Goal: Task Accomplishment & Management: Use online tool/utility

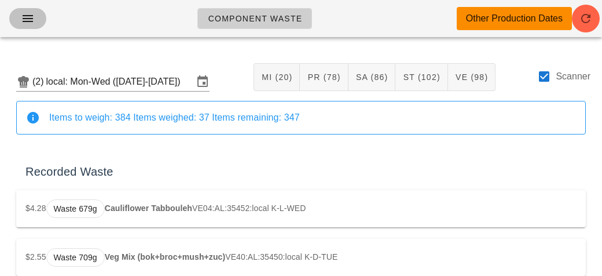
click at [17, 10] on button "button" at bounding box center [27, 18] width 37 height 21
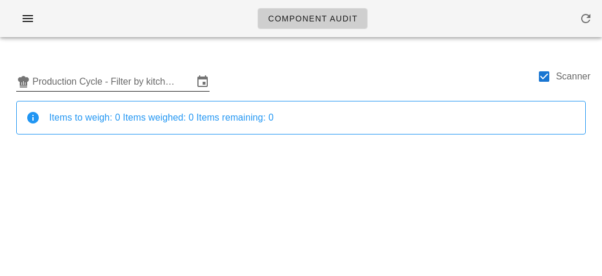
click at [71, 89] on input "Production Cycle - Filter by kitchen production schedules" at bounding box center [112, 81] width 161 height 19
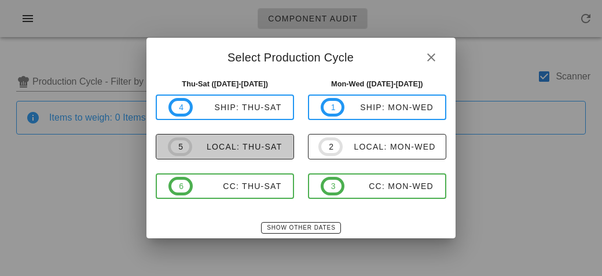
click at [199, 145] on div "local: Thu-Sat" at bounding box center [237, 146] width 90 height 9
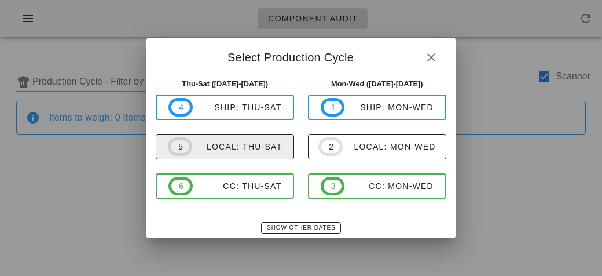
type input "local: Thu-Sat ([DATE]-[DATE])"
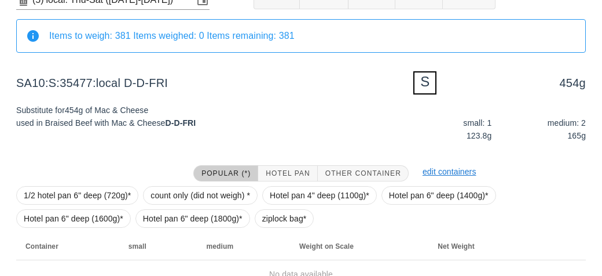
scroll to position [139, 0]
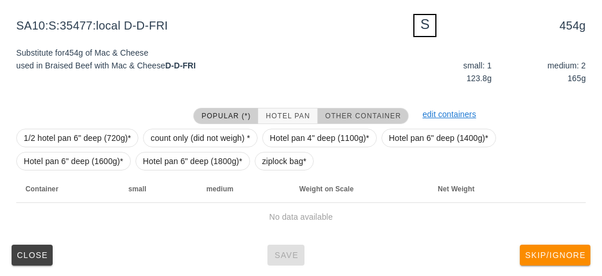
click at [356, 115] on span "Other Container" at bounding box center [363, 116] width 76 height 8
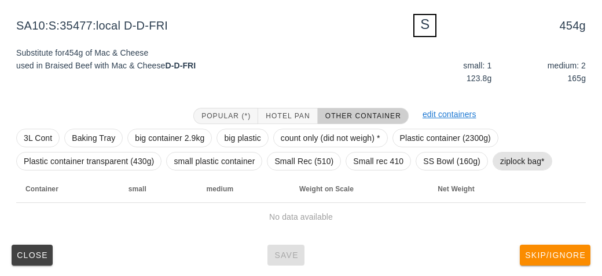
click at [500, 155] on span "ziplock bag*" at bounding box center [522, 160] width 45 height 17
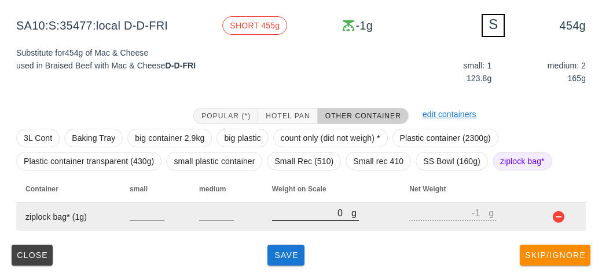
click at [328, 217] on input "0" at bounding box center [311, 212] width 79 height 15
type input "40"
type input "39"
type input "440"
type input "439"
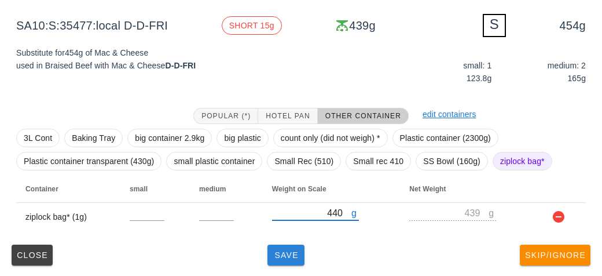
type input "440"
click at [299, 250] on span "Save" at bounding box center [286, 254] width 28 height 9
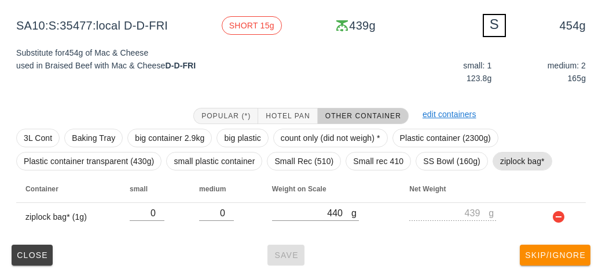
click at [506, 161] on span "ziplock bag*" at bounding box center [522, 160] width 45 height 17
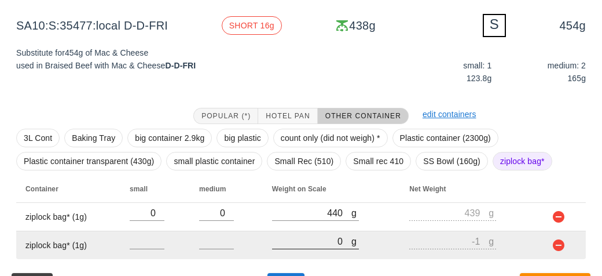
click at [314, 242] on input "0" at bounding box center [311, 240] width 79 height 15
type input "30"
type input "29"
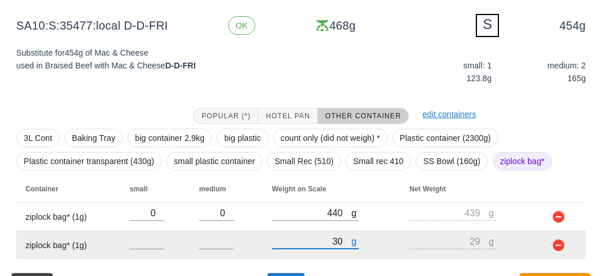
type input "330"
type input "329"
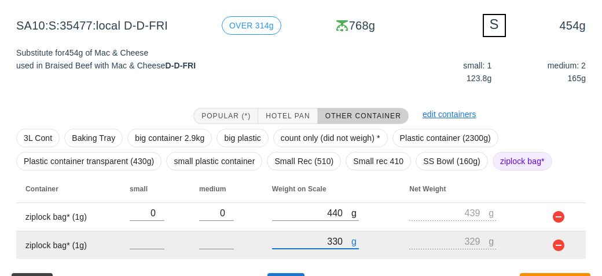
scroll to position [167, 0]
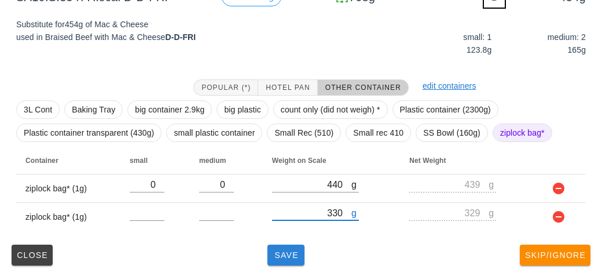
type input "330"
click at [283, 260] on button "Save" at bounding box center [286, 254] width 37 height 21
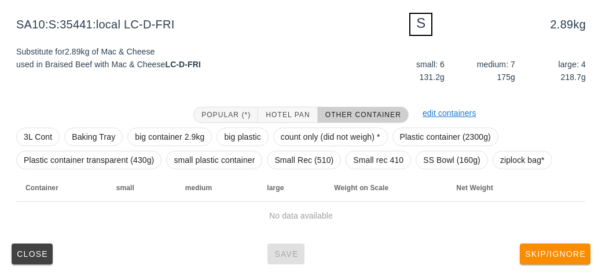
scroll to position [139, 0]
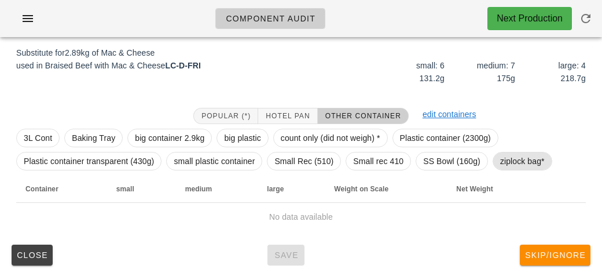
click at [531, 164] on span "ziplock bag*" at bounding box center [522, 160] width 45 height 17
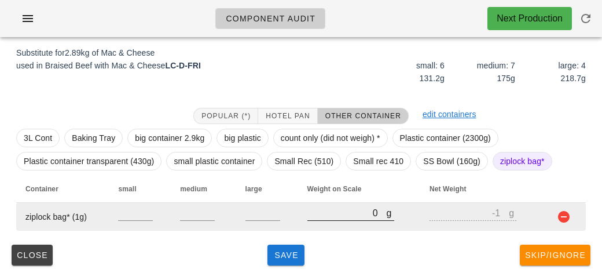
click at [329, 218] on input "0" at bounding box center [346, 212] width 79 height 15
type input "440"
type input "439"
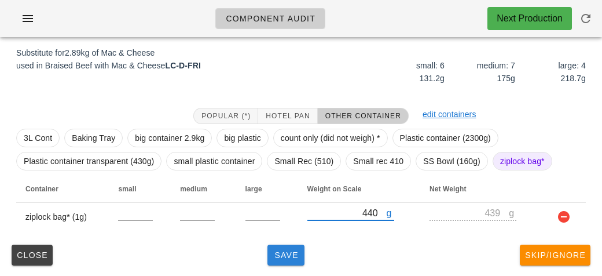
type input "440"
click at [285, 253] on span "Save" at bounding box center [286, 254] width 28 height 9
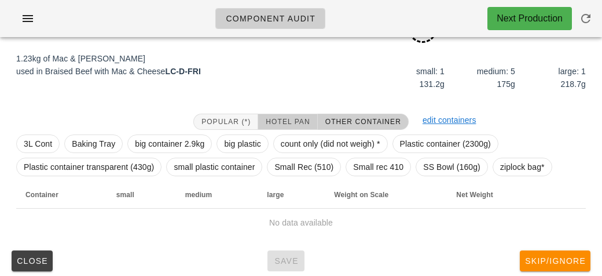
click at [264, 114] on button "Hotel Pan" at bounding box center [287, 121] width 59 height 16
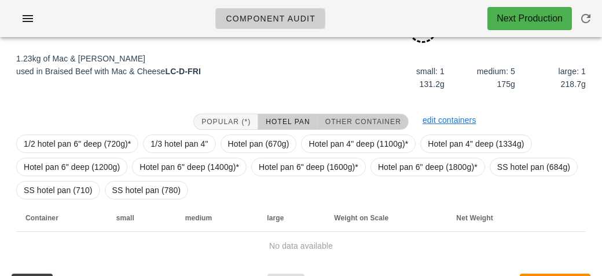
click at [334, 122] on span "Other Container" at bounding box center [363, 122] width 76 height 8
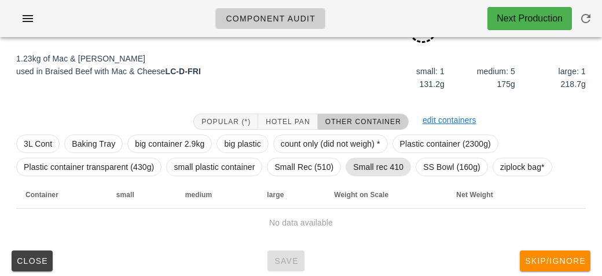
click at [368, 161] on span "Small rec 410" at bounding box center [378, 166] width 50 height 17
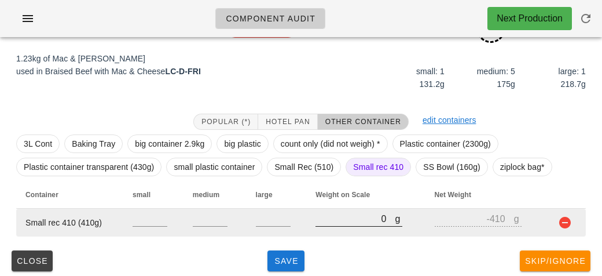
click at [354, 219] on input "0" at bounding box center [355, 218] width 79 height 15
type input "10"
type input "-400"
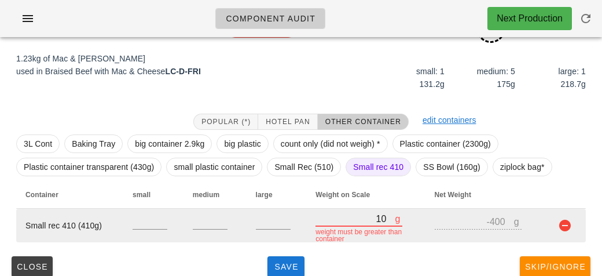
type input "190"
type input "-220"
type input "1990"
type input "1580"
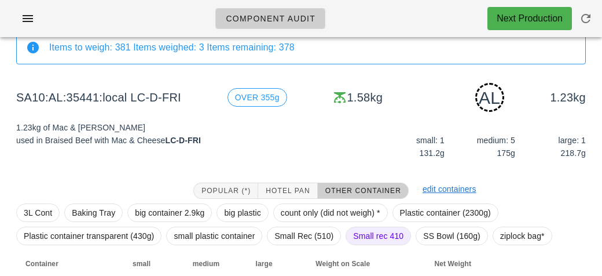
scroll to position [145, 0]
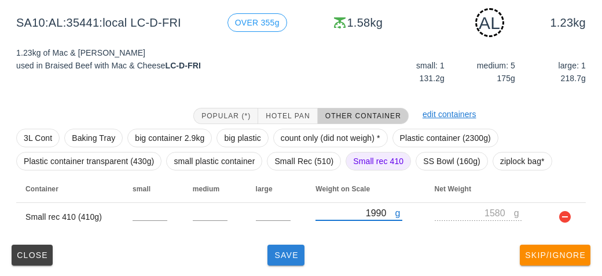
type input "1990"
click at [270, 262] on button "Save" at bounding box center [286, 254] width 37 height 21
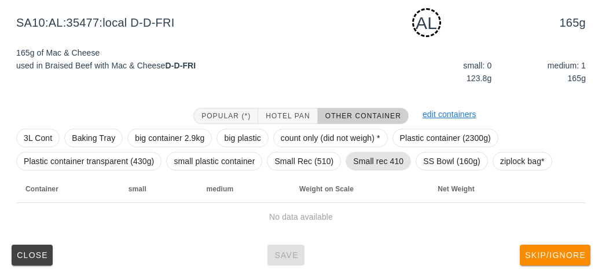
click at [364, 164] on span "Small rec 410" at bounding box center [378, 160] width 50 height 17
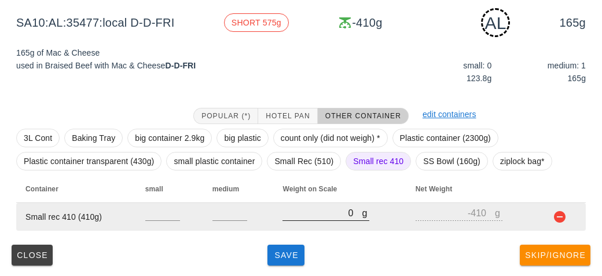
click at [350, 212] on input "0" at bounding box center [322, 212] width 79 height 15
type input "50"
type input "-360"
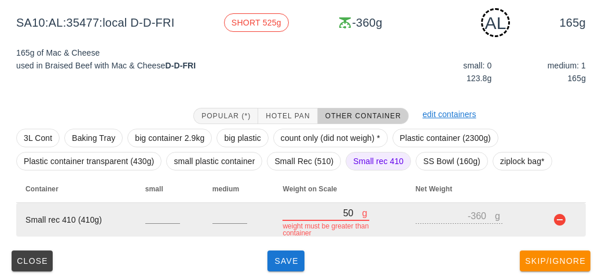
type input "570"
type input "160"
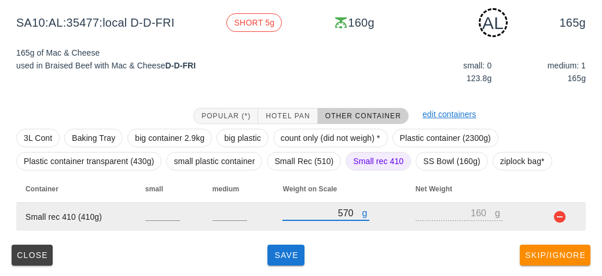
type input "5750"
type input "5340"
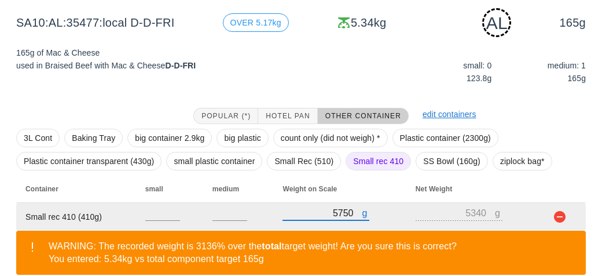
type input "575"
type input "165"
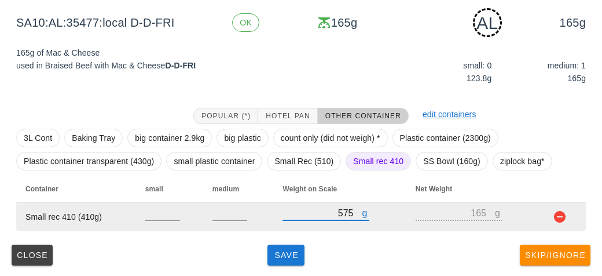
type input "575"
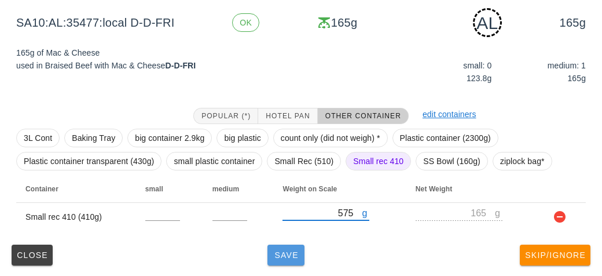
click at [279, 257] on span "Save" at bounding box center [286, 254] width 28 height 9
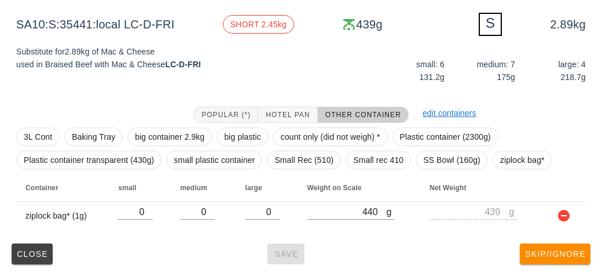
scroll to position [139, 0]
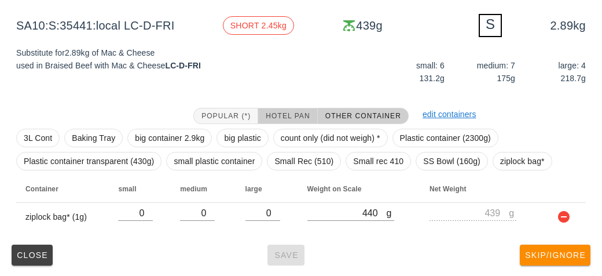
click at [295, 115] on span "Hotel Pan" at bounding box center [287, 116] width 45 height 8
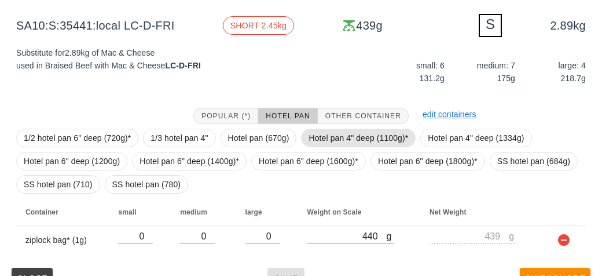
click at [327, 142] on span "Hotel pan 4" deep (1100g)*" at bounding box center [359, 137] width 100 height 17
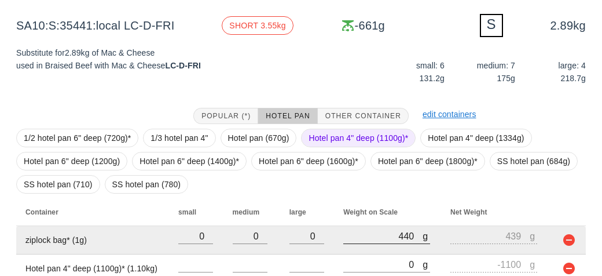
click at [350, 251] on div at bounding box center [386, 250] width 87 height 8
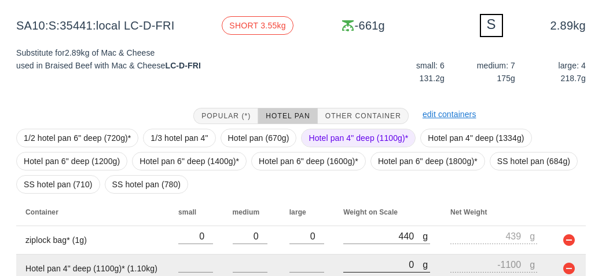
click at [366, 265] on input "0" at bounding box center [382, 264] width 79 height 15
type input "40"
type input "-1060"
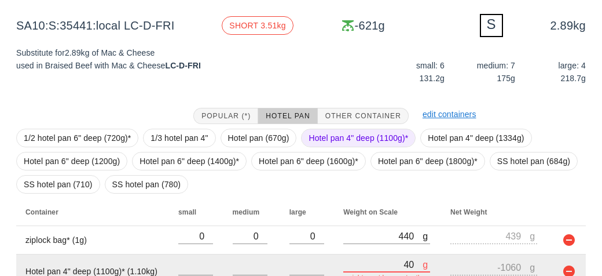
type input "400"
type input "-700"
type input "4090"
type input "2990"
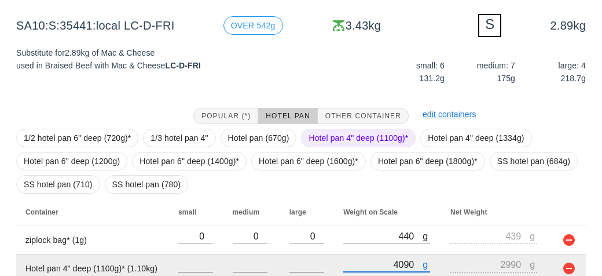
scroll to position [190, 0]
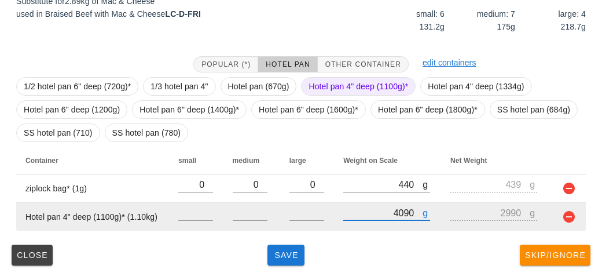
type input "4090"
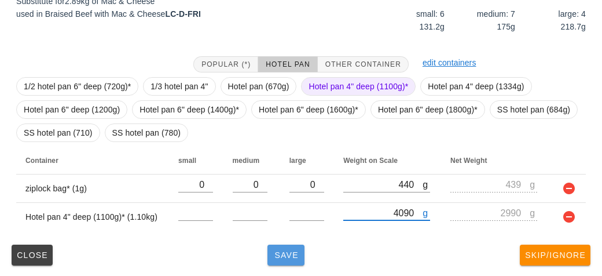
click at [302, 255] on button "Save" at bounding box center [286, 254] width 37 height 21
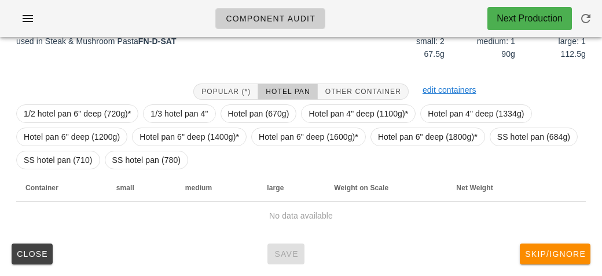
scroll to position [168, 0]
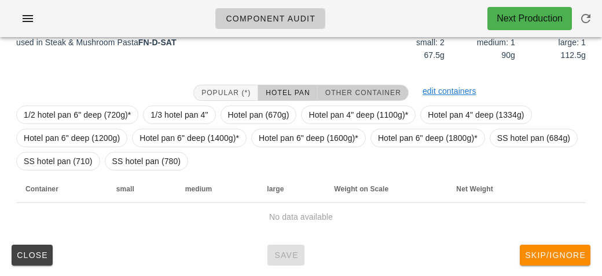
click at [343, 85] on button "Other Container" at bounding box center [363, 93] width 91 height 16
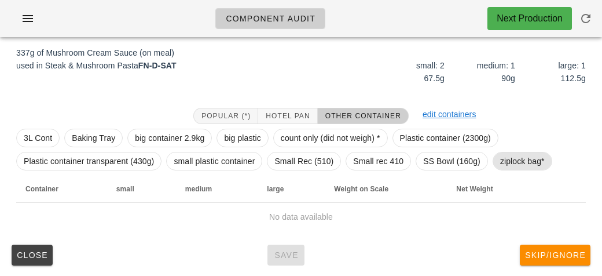
click at [501, 165] on span "ziplock bag*" at bounding box center [522, 160] width 45 height 17
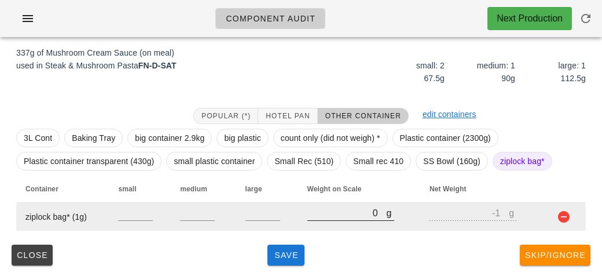
click at [331, 228] on div at bounding box center [350, 226] width 87 height 8
click at [318, 217] on input "0" at bounding box center [346, 212] width 79 height 15
type input "20"
type input "19"
type input "290"
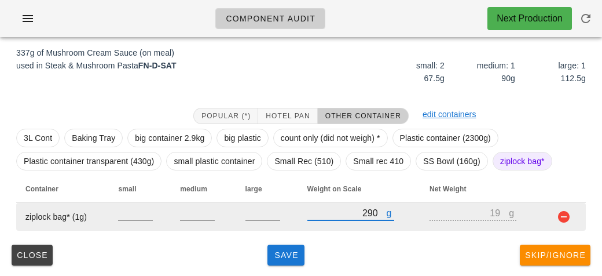
type input "289"
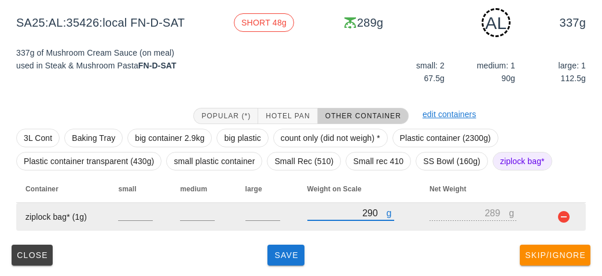
type input "290"
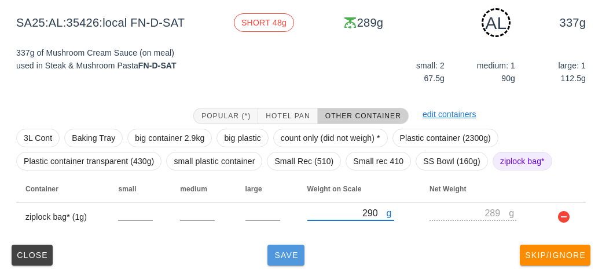
click at [283, 257] on span "Save" at bounding box center [286, 254] width 28 height 9
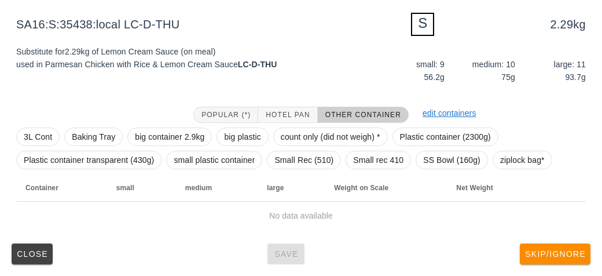
scroll to position [139, 0]
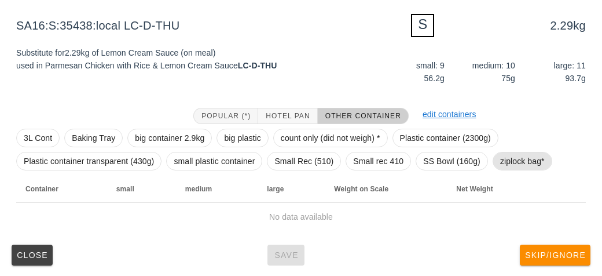
click at [511, 162] on span "ziplock bag*" at bounding box center [522, 160] width 45 height 17
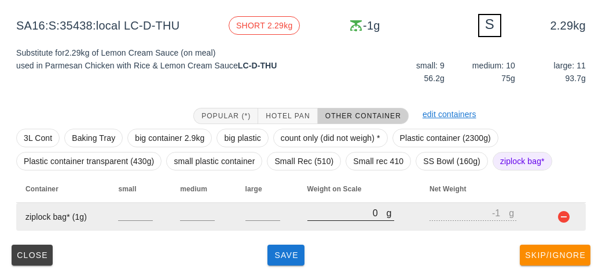
click at [312, 215] on input "0" at bounding box center [346, 212] width 79 height 15
type input "80"
type input "79"
type input "850"
type input "849"
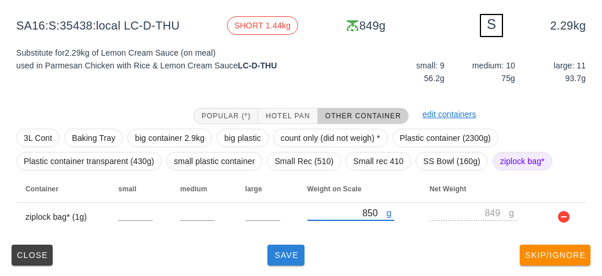
type input "850"
click at [274, 261] on button "Save" at bounding box center [286, 254] width 37 height 21
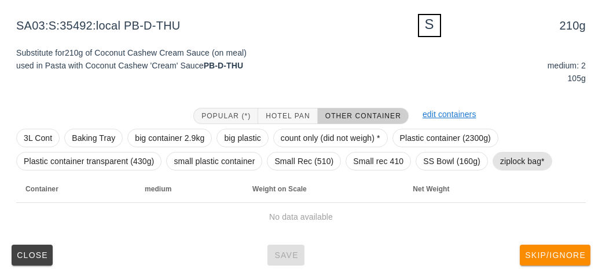
click at [519, 153] on span "ziplock bag*" at bounding box center [522, 160] width 45 height 17
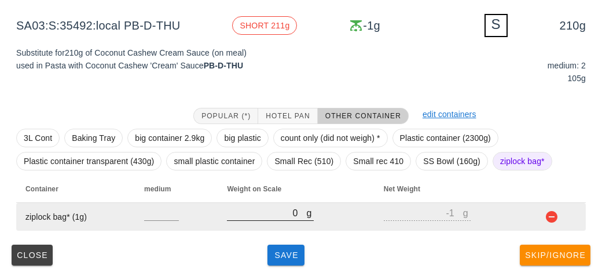
click at [280, 213] on input "0" at bounding box center [266, 212] width 79 height 15
type input "20"
type input "19"
type input "270"
type input "269"
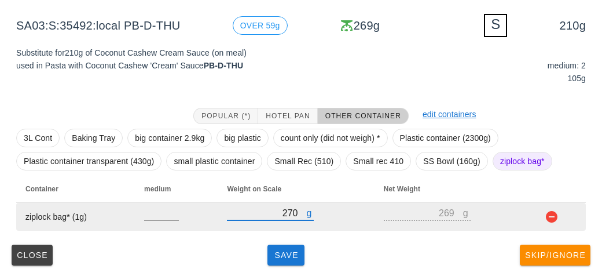
type input "270"
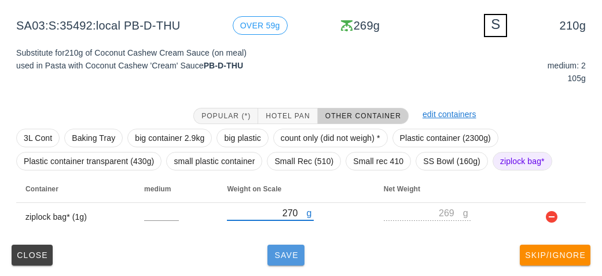
click at [287, 250] on span "Save" at bounding box center [286, 254] width 28 height 9
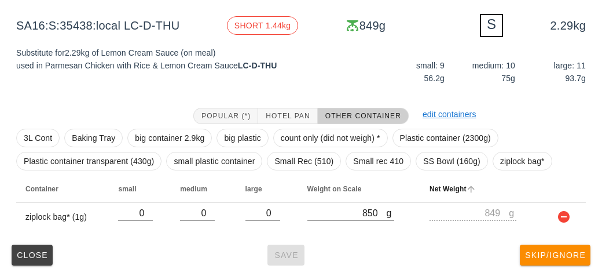
click at [501, 175] on th "Net Weight" at bounding box center [481, 189] width 123 height 28
click at [502, 157] on span "ziplock bag*" at bounding box center [522, 160] width 45 height 17
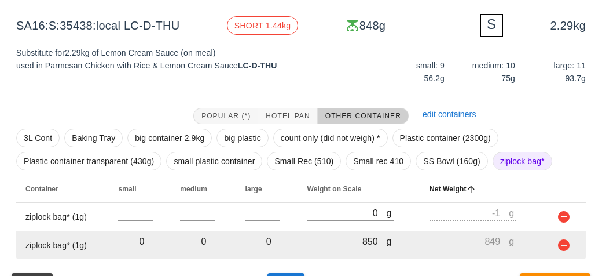
click at [339, 241] on input "850" at bounding box center [346, 240] width 79 height 15
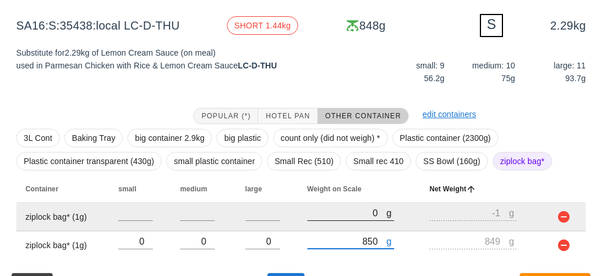
click at [321, 216] on input "0" at bounding box center [346, 212] width 79 height 15
type input "50"
type input "49"
type input "530"
type input "529"
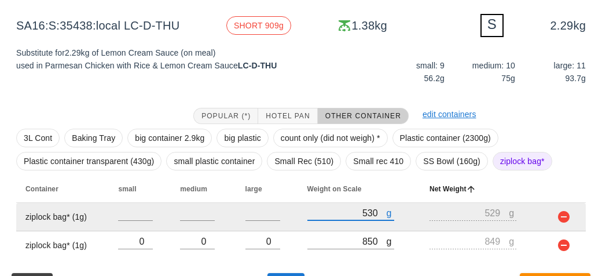
scroll to position [167, 0]
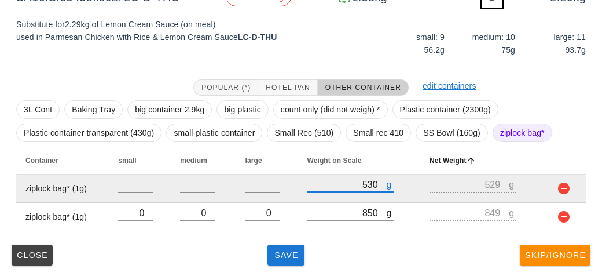
type input "530"
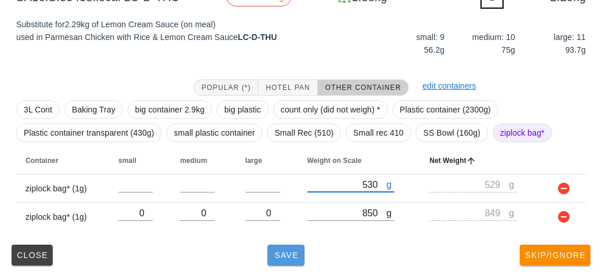
click at [286, 257] on span "Save" at bounding box center [286, 254] width 28 height 9
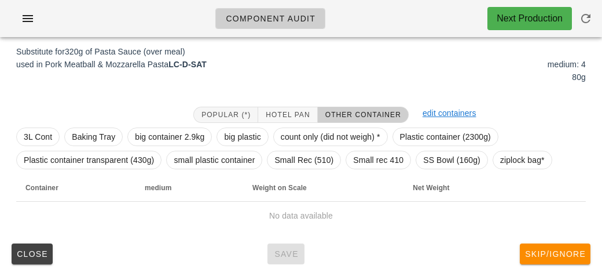
scroll to position [139, 0]
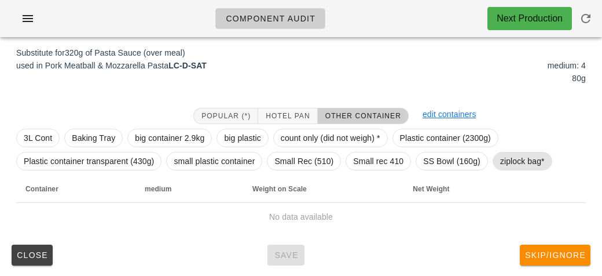
click at [500, 163] on span "ziplock bag*" at bounding box center [522, 160] width 45 height 17
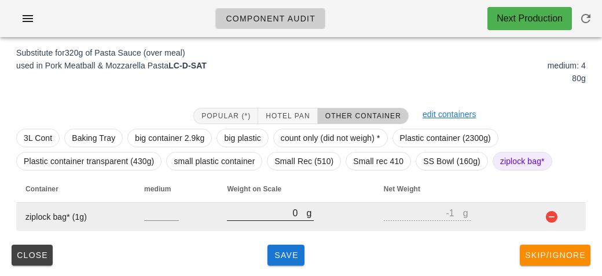
click at [298, 213] on input "0" at bounding box center [266, 212] width 79 height 15
click at [254, 217] on input "0" at bounding box center [266, 212] width 79 height 15
type input "210"
type input "209"
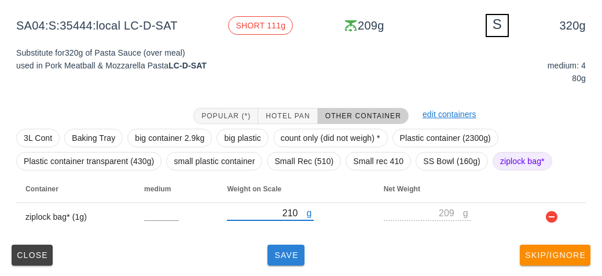
type input "210"
click at [292, 257] on span "Save" at bounding box center [286, 254] width 28 height 9
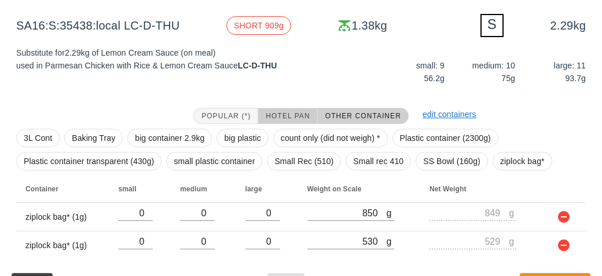
click at [283, 112] on span "Hotel Pan" at bounding box center [287, 116] width 45 height 8
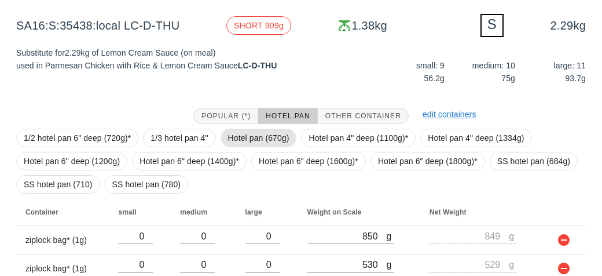
click at [238, 140] on span "Hotel pan (670g)" at bounding box center [258, 137] width 61 height 17
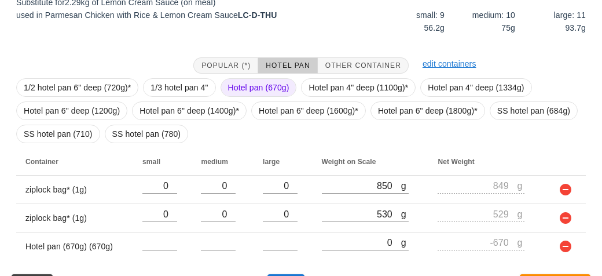
scroll to position [219, 0]
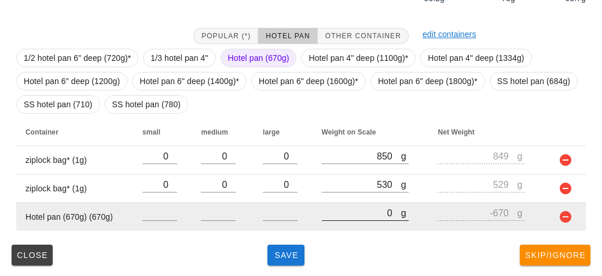
click at [347, 214] on input "0" at bounding box center [361, 212] width 79 height 15
type input "20"
type input "-650"
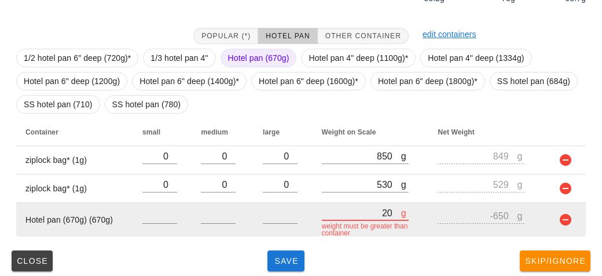
type input "220"
type input "-450"
type input "2260"
type input "1590"
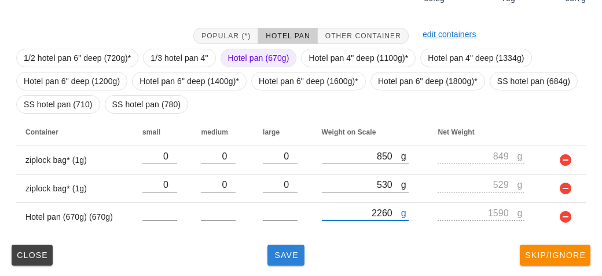
type input "2260"
click at [277, 255] on span "Save" at bounding box center [286, 254] width 28 height 9
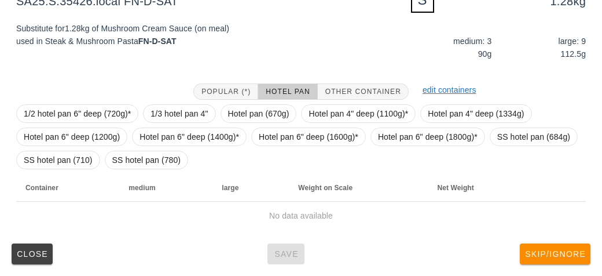
scroll to position [162, 0]
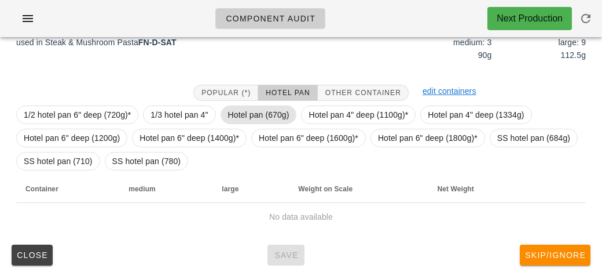
click at [235, 107] on span "Hotel pan (670g)" at bounding box center [258, 114] width 61 height 17
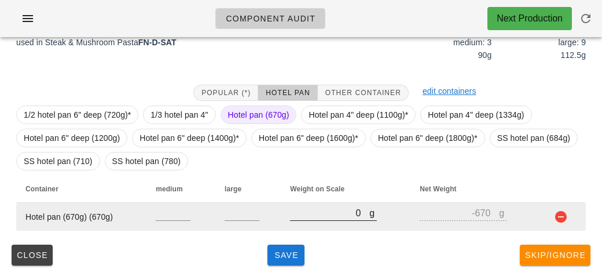
click at [334, 213] on input "0" at bounding box center [329, 212] width 79 height 15
type input "20"
type input "-650"
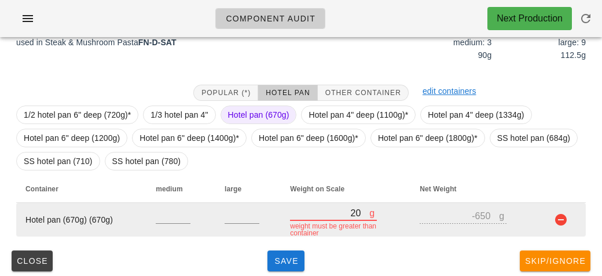
type input "290"
type input "-380"
type input "2920"
type input "2250"
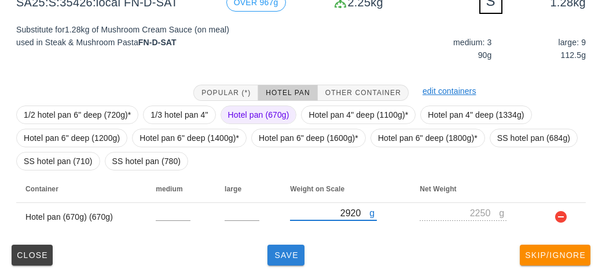
type input "2920"
click at [274, 256] on span "Save" at bounding box center [286, 254] width 28 height 9
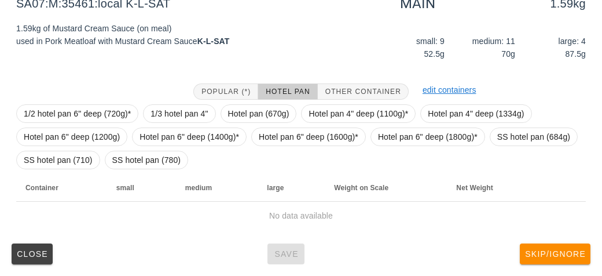
scroll to position [157, 0]
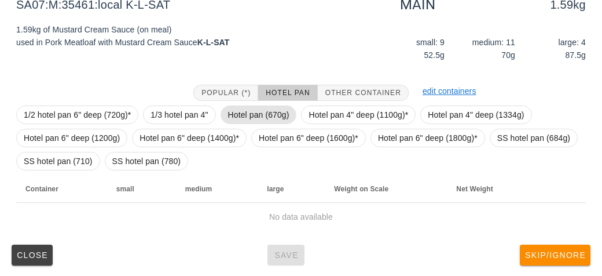
click at [235, 108] on span "Hotel pan (670g)" at bounding box center [258, 114] width 61 height 17
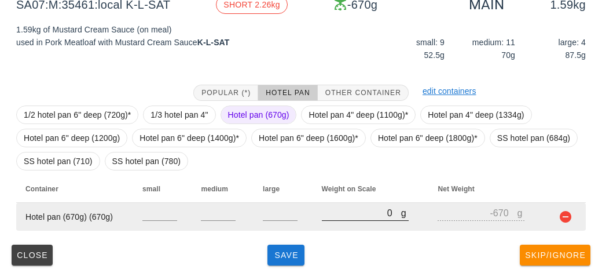
click at [345, 216] on input "0" at bounding box center [361, 212] width 79 height 15
type input "20"
type input "-650"
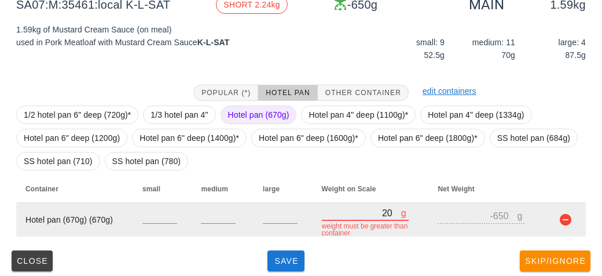
type input "210"
type input "-460"
type input "2140"
type input "1470"
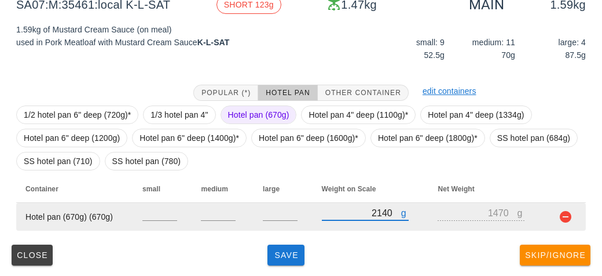
type input "210"
type input "-460"
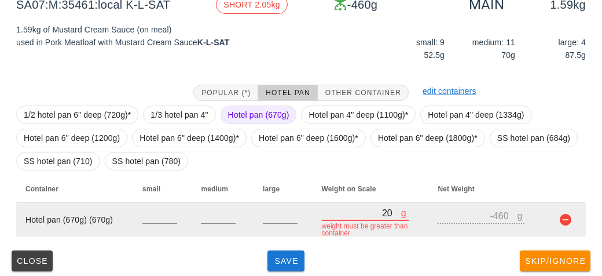
type input "0"
type input "-670"
type input "310"
type input "-360"
type input "3140"
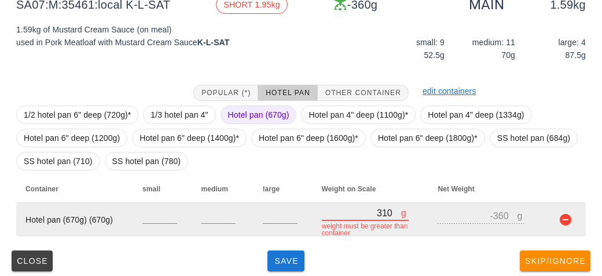
type input "2470"
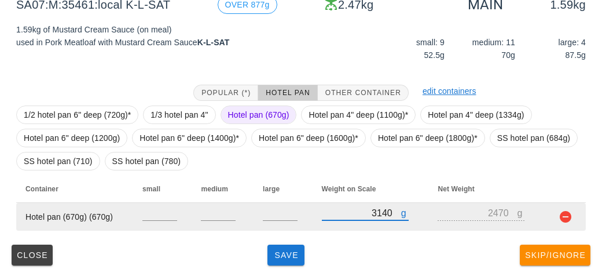
type input "3140"
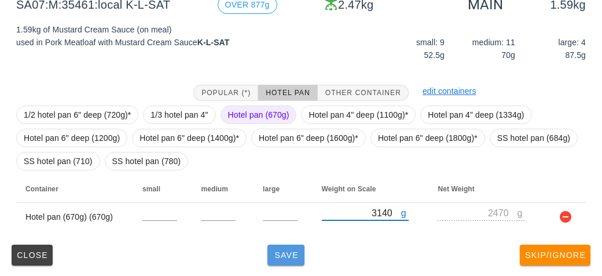
click at [288, 247] on button "Save" at bounding box center [286, 254] width 37 height 21
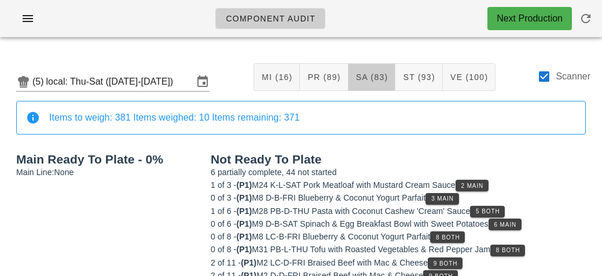
click at [359, 69] on button "SA (83)" at bounding box center [372, 77] width 47 height 28
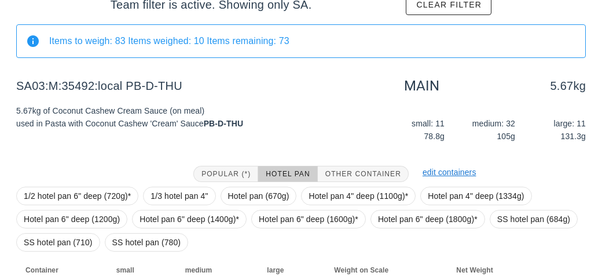
scroll to position [197, 0]
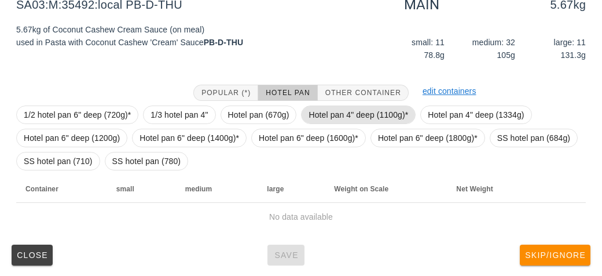
click at [323, 108] on span "Hotel pan 4" deep (1100g)*" at bounding box center [359, 114] width 100 height 17
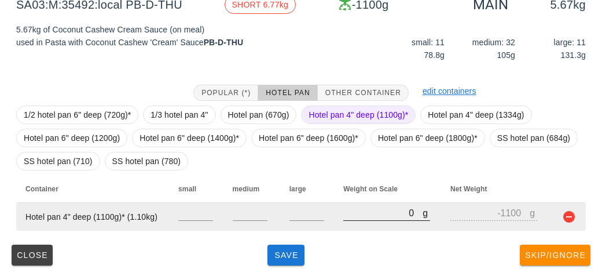
click at [359, 211] on input "0" at bounding box center [382, 212] width 79 height 15
type input "70"
type input "-1030"
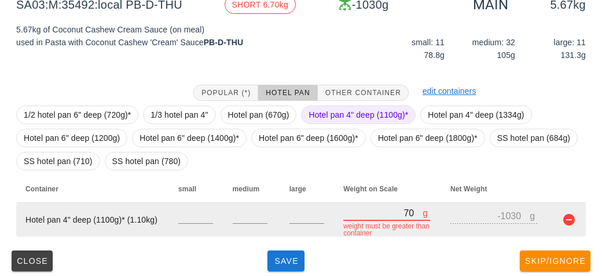
type input "730"
type input "-370"
type input "7300"
type input "6200"
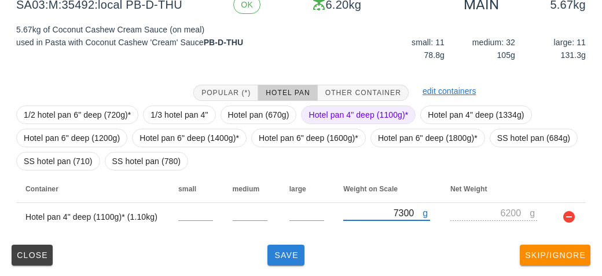
type input "7300"
click at [284, 262] on button "Save" at bounding box center [286, 254] width 37 height 21
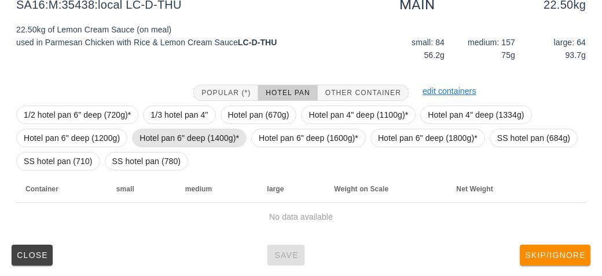
click at [208, 140] on span "Hotel pan 6" deep (1400g)*" at bounding box center [190, 137] width 100 height 17
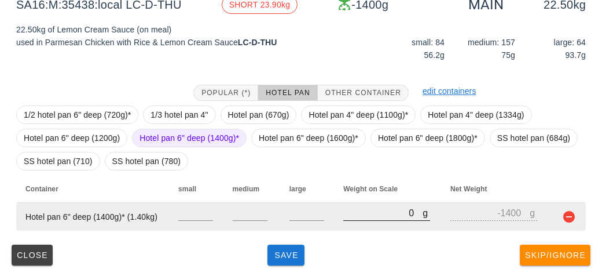
click at [351, 217] on input "0" at bounding box center [382, 212] width 79 height 15
type input "10"
type input "-1390"
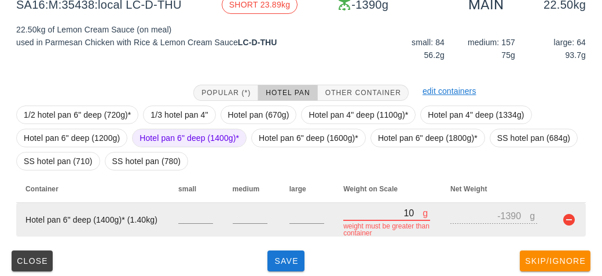
type input "130"
type input "-1270"
type input "1380"
type input "-20"
type input "13880"
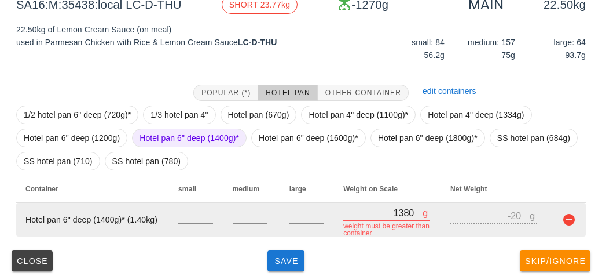
type input "12480"
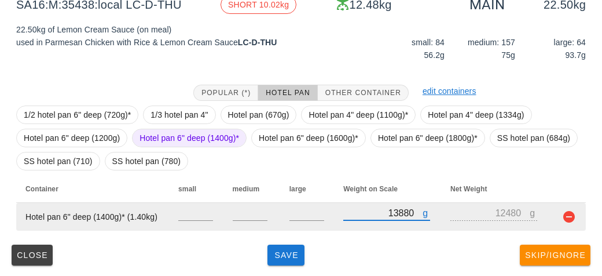
type input "13880"
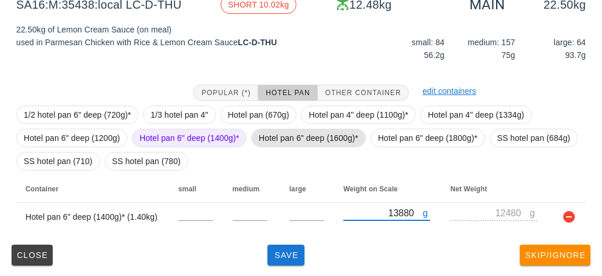
click at [279, 137] on span "Hotel pan 6" deep (1600g)*" at bounding box center [309, 137] width 100 height 17
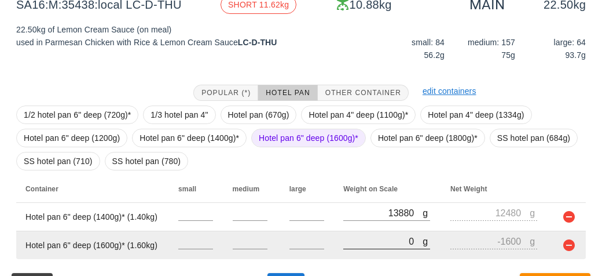
click at [369, 239] on input "0" at bounding box center [382, 240] width 79 height 15
type input "10"
type input "-1590"
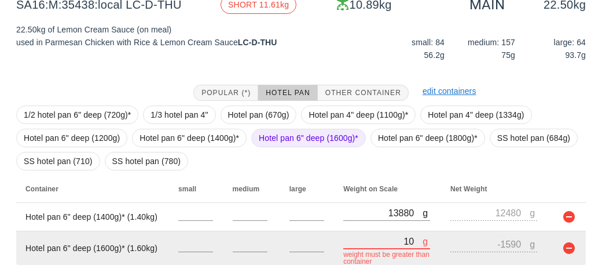
type input "140"
type input "-1460"
type input "1410"
type input "-190"
type input "14100"
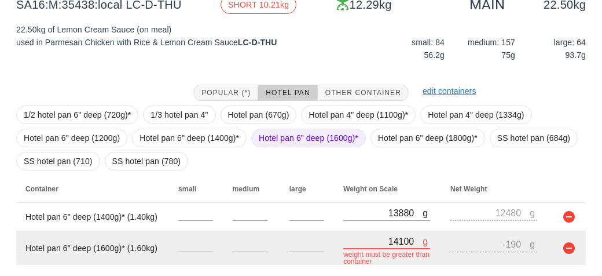
type input "12500"
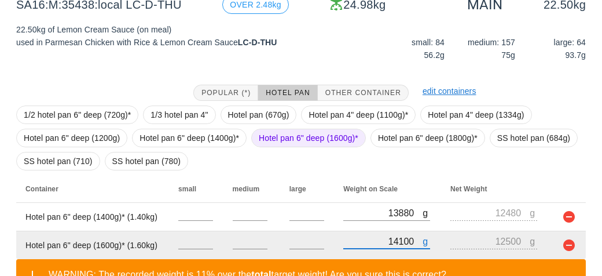
scroll to position [279, 0]
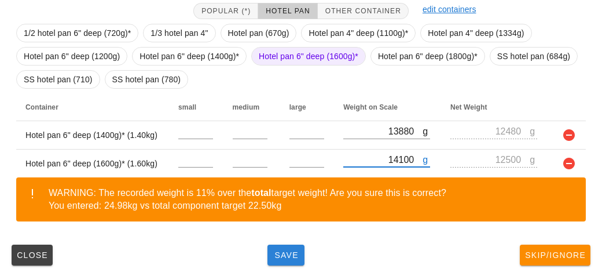
type input "14100"
click at [291, 259] on button "Save" at bounding box center [286, 254] width 37 height 21
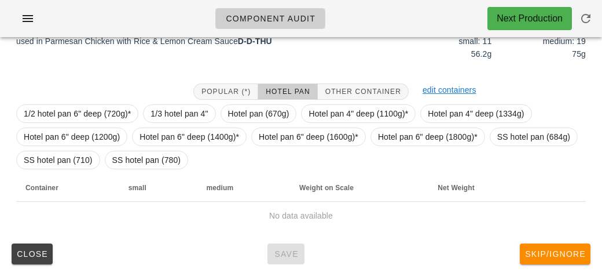
scroll to position [197, 0]
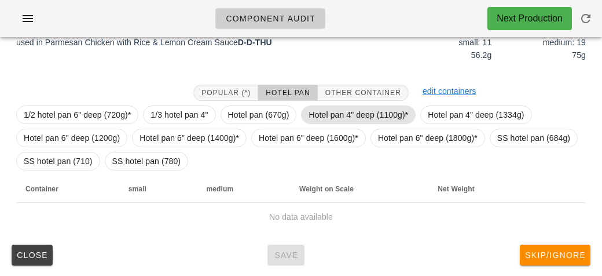
click at [318, 116] on span "Hotel pan 4" deep (1100g)*" at bounding box center [359, 114] width 100 height 17
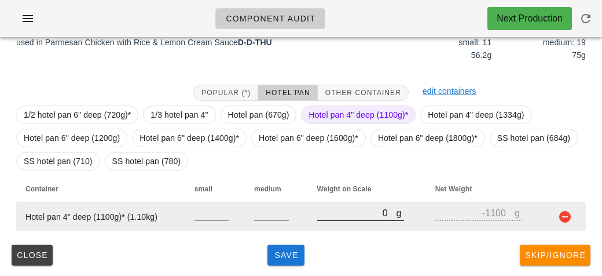
click at [318, 214] on input "0" at bounding box center [356, 212] width 79 height 15
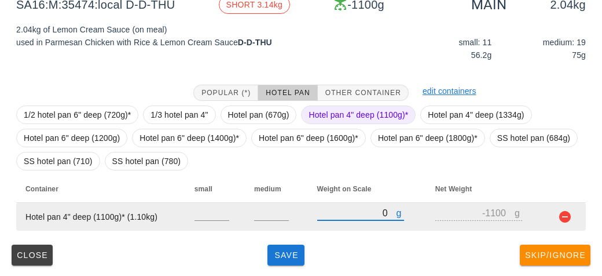
type input "30"
type input "-1070"
type input "310"
type input "-790"
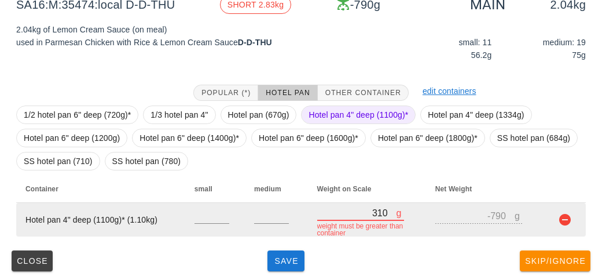
type input "3140"
type input "2040"
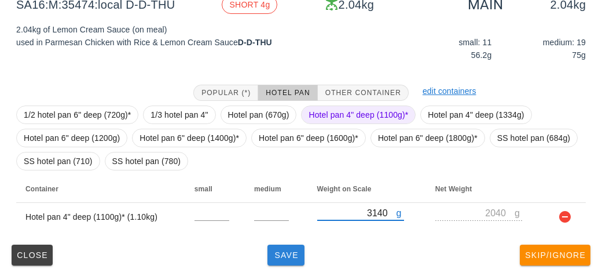
type input "3140"
click at [294, 254] on span "Save" at bounding box center [286, 254] width 28 height 9
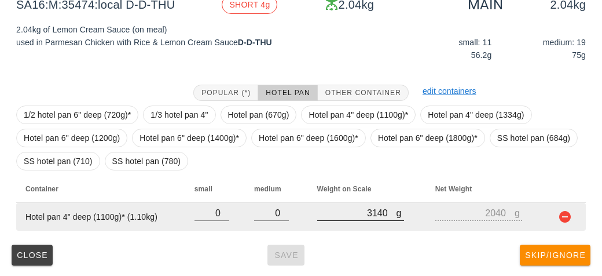
click at [384, 212] on input "3140" at bounding box center [356, 212] width 79 height 15
type input "314"
type input "-786"
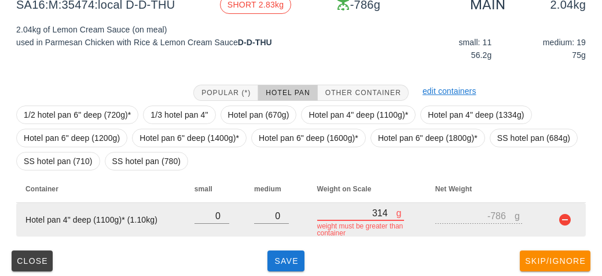
type input "3144"
type input "2044"
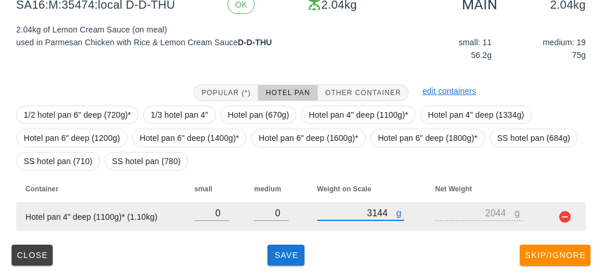
type input "3144"
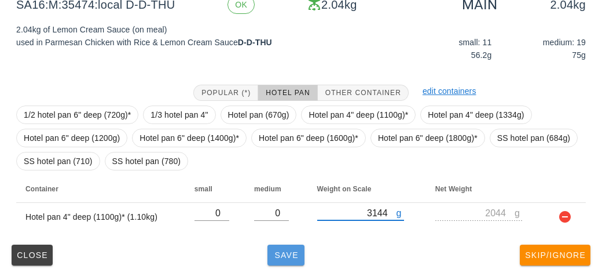
click at [279, 262] on button "Save" at bounding box center [286, 254] width 37 height 21
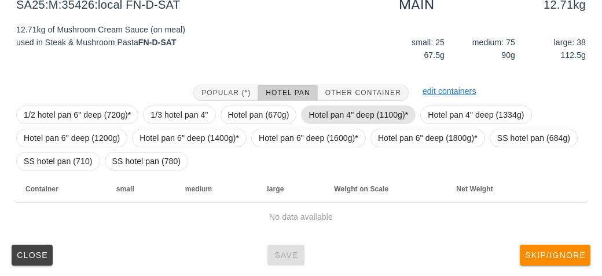
click at [340, 110] on span "Hotel pan 4" deep (1100g)*" at bounding box center [359, 114] width 100 height 17
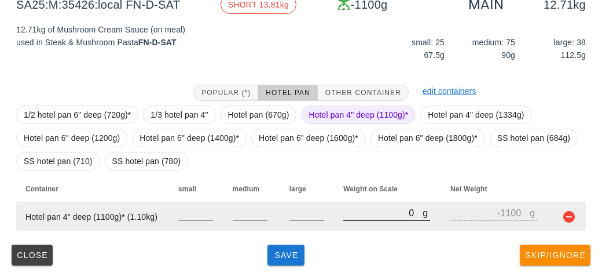
click at [373, 217] on input "0" at bounding box center [382, 212] width 79 height 15
type input "10"
type input "-1090"
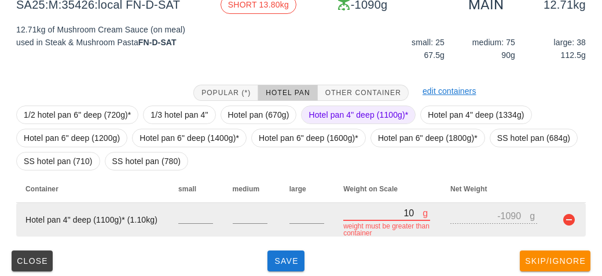
type input "140"
type input "-960"
type input "1440"
type input "340"
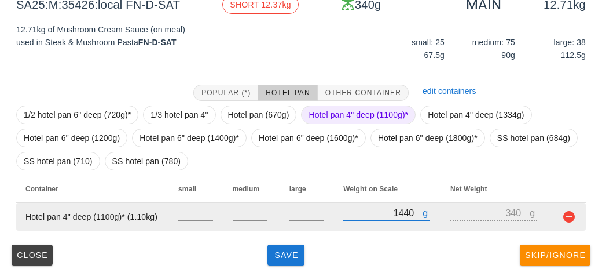
type input "14460"
type input "13360"
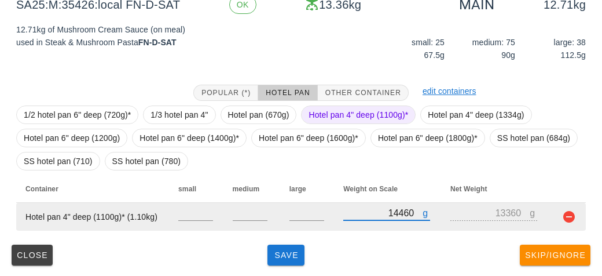
type input "14460"
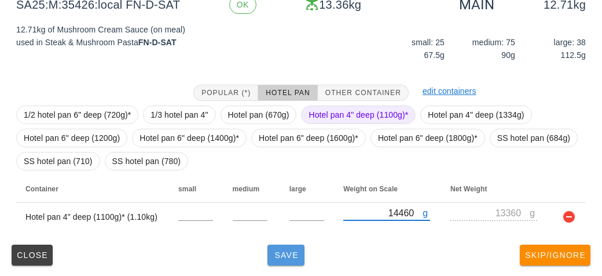
click at [291, 254] on span "Save" at bounding box center [286, 254] width 28 height 9
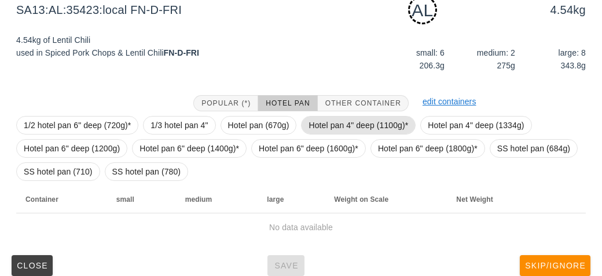
click at [332, 124] on span "Hotel pan 4" deep (1100g)*" at bounding box center [359, 124] width 100 height 17
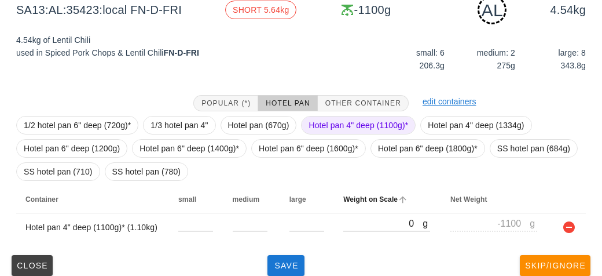
click at [366, 210] on th "Weight on Scale" at bounding box center [387, 199] width 107 height 28
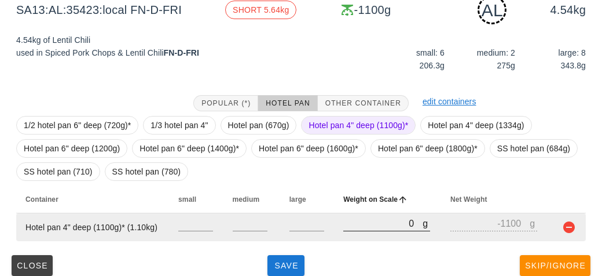
click at [368, 226] on input "0" at bounding box center [382, 222] width 79 height 15
type input "50"
type input "-1050"
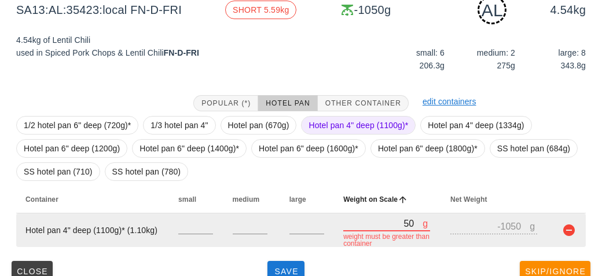
type input "580"
type input "-520"
type input "5850"
type input "4750"
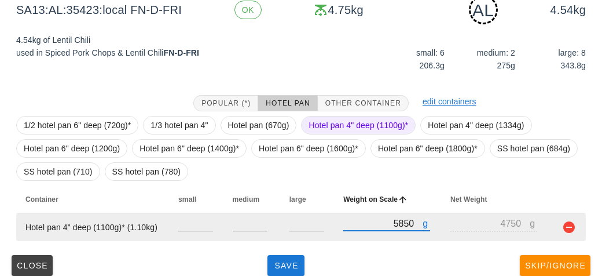
scroll to position [207, 0]
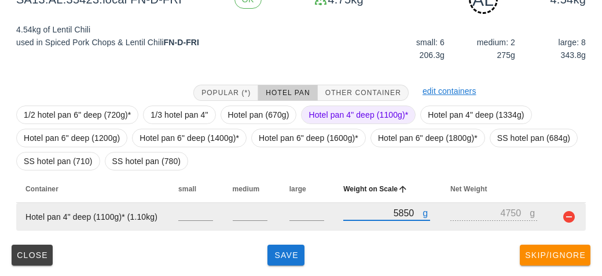
type input "5850"
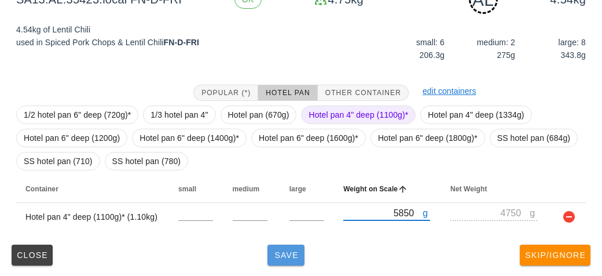
click at [275, 246] on button "Save" at bounding box center [286, 254] width 37 height 21
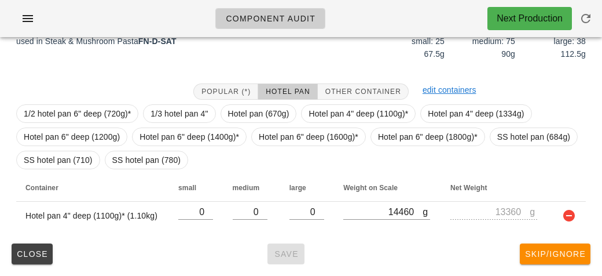
scroll to position [197, 0]
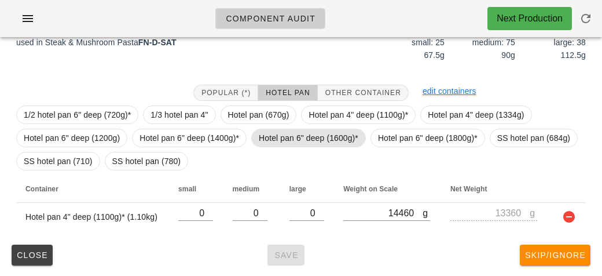
click at [306, 134] on span "Hotel pan 6" deep (1600g)*" at bounding box center [309, 137] width 100 height 17
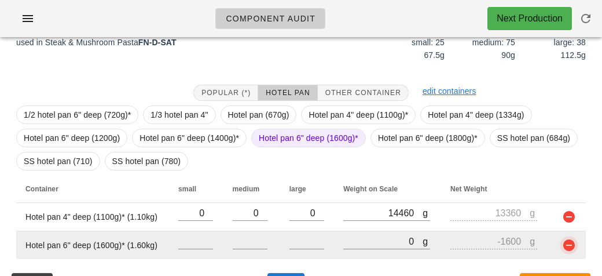
click at [569, 248] on button "button" at bounding box center [569, 245] width 14 height 14
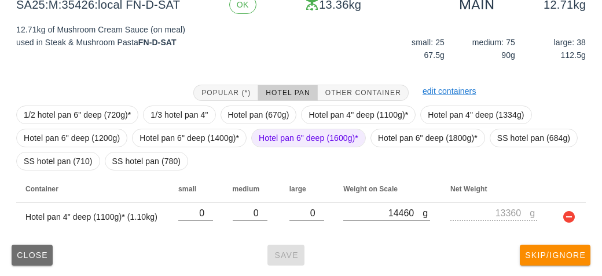
click at [33, 261] on button "Close" at bounding box center [32, 254] width 41 height 21
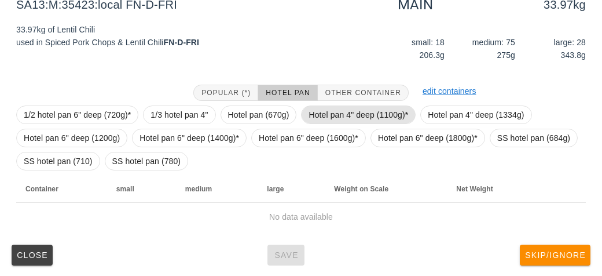
click at [328, 113] on span "Hotel pan 4" deep (1100g)*" at bounding box center [359, 114] width 100 height 17
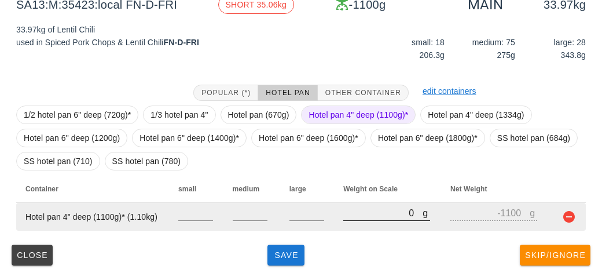
click at [378, 218] on input "0" at bounding box center [382, 212] width 79 height 15
type input "120"
type input "-980"
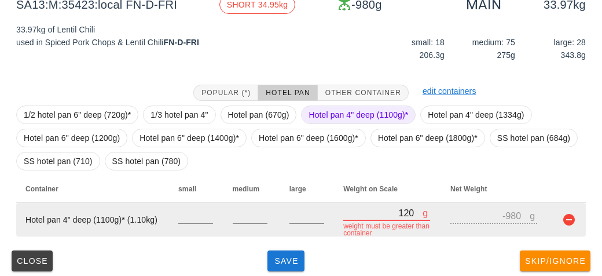
type input "1280"
type input "180"
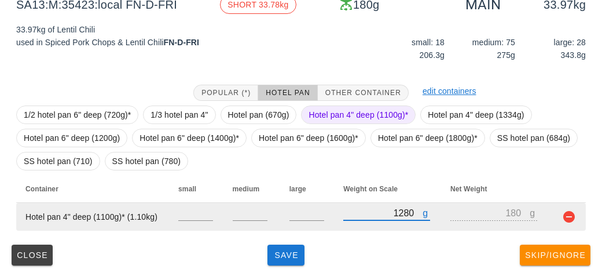
type input "12850"
type input "11750"
type input "12850"
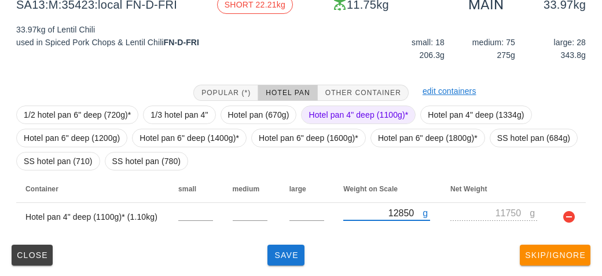
click at [335, 116] on span "Hotel pan 4" deep (1100g)*" at bounding box center [359, 114] width 100 height 17
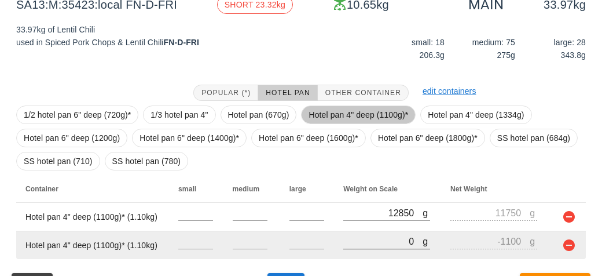
click at [367, 241] on input "0" at bounding box center [382, 240] width 79 height 15
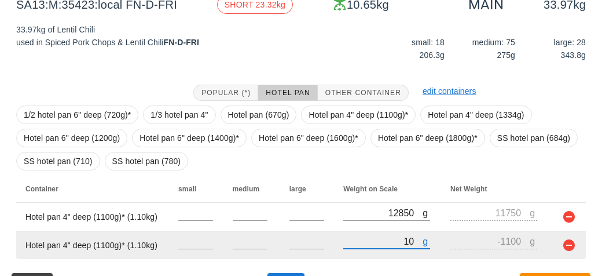
type input "120"
type input "-980"
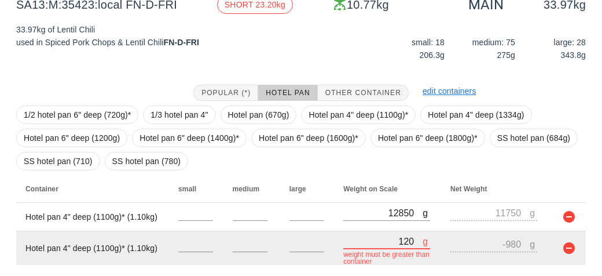
type input "1270"
type input "170"
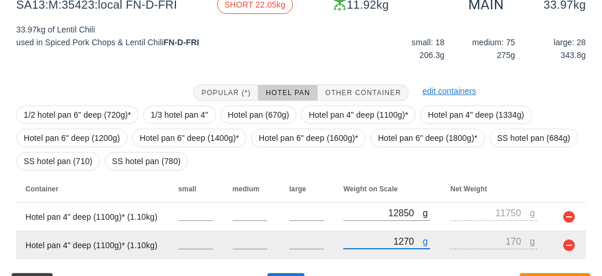
type input "12760"
type input "11660"
type input "12760"
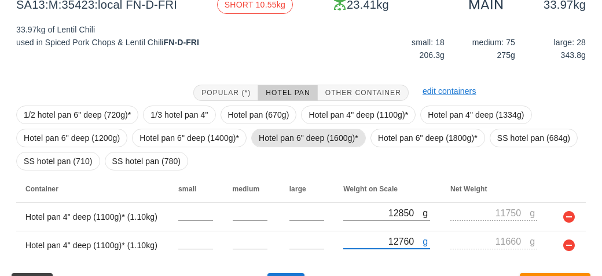
click at [288, 131] on span "Hotel pan 6" deep (1600g)*" at bounding box center [309, 137] width 100 height 17
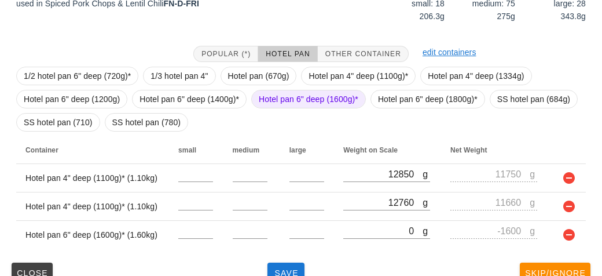
scroll to position [253, 0]
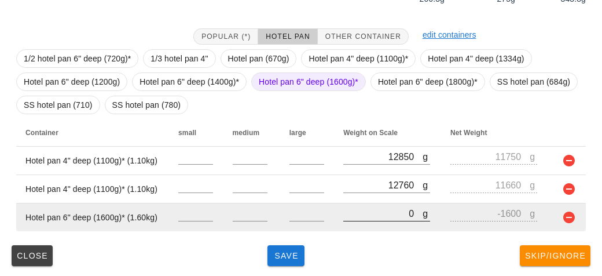
click at [369, 216] on input "0" at bounding box center [382, 213] width 79 height 15
type input "10"
type input "-1590"
type input "130"
type input "-1470"
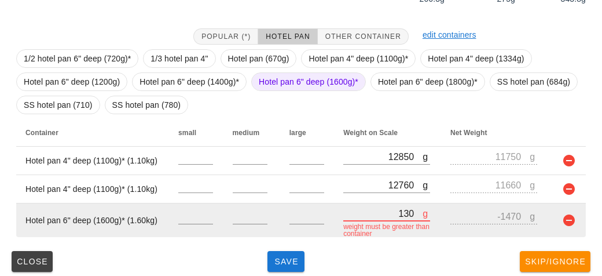
type input "1300"
type input "-300"
type input "13020"
type input "11420"
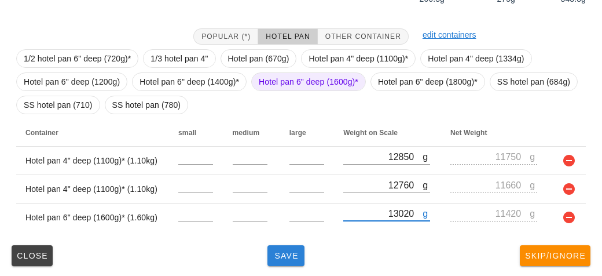
type input "13020"
click at [284, 254] on span "Save" at bounding box center [286, 255] width 28 height 9
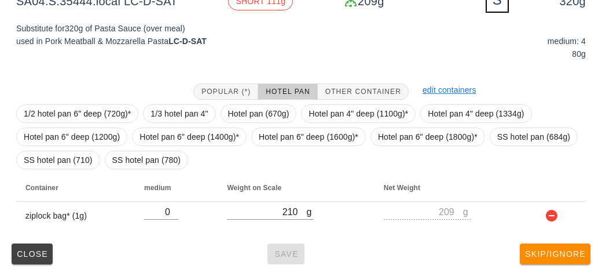
scroll to position [201, 0]
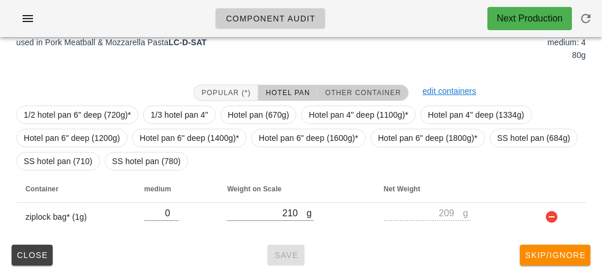
click at [348, 86] on button "Other Container" at bounding box center [363, 93] width 91 height 16
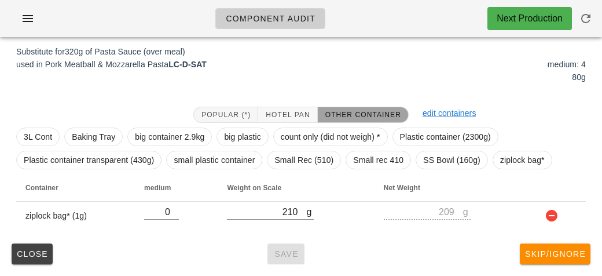
scroll to position [178, 0]
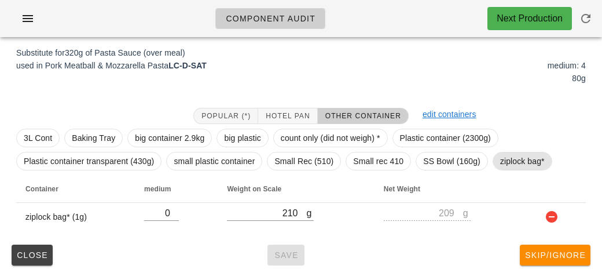
click at [509, 166] on span "ziplock bag*" at bounding box center [522, 160] width 45 height 17
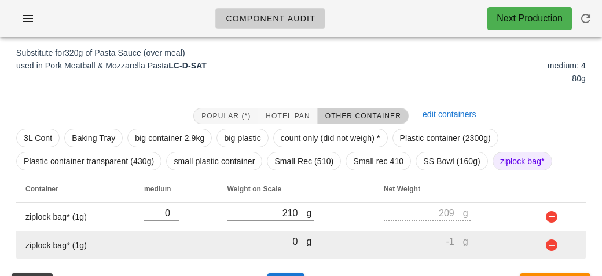
click at [280, 242] on input "0" at bounding box center [266, 240] width 79 height 15
type input "10"
type input "9"
type input "160"
type input "159"
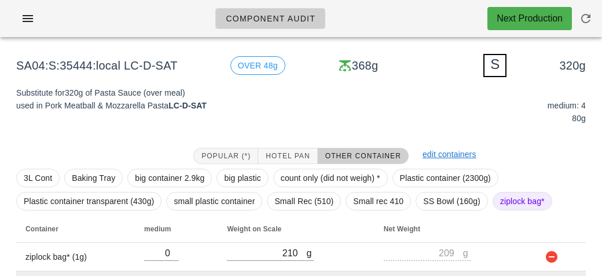
scroll to position [207, 0]
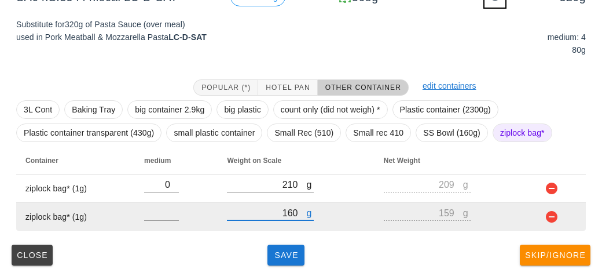
type input "160"
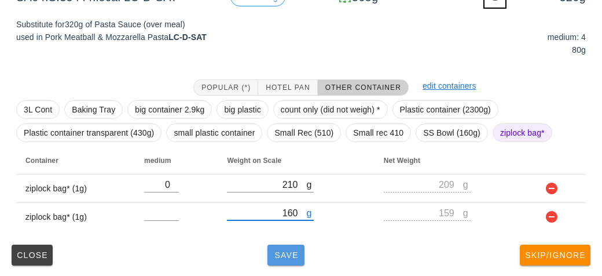
click at [284, 247] on button "Save" at bounding box center [286, 254] width 37 height 21
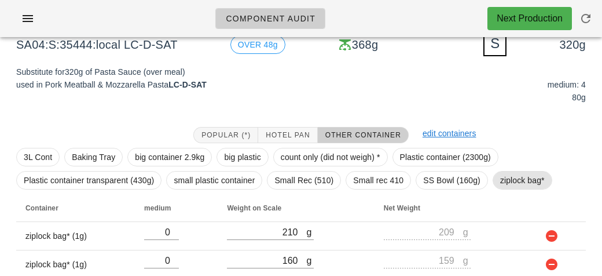
click at [512, 182] on span "ziplock bag*" at bounding box center [522, 179] width 45 height 17
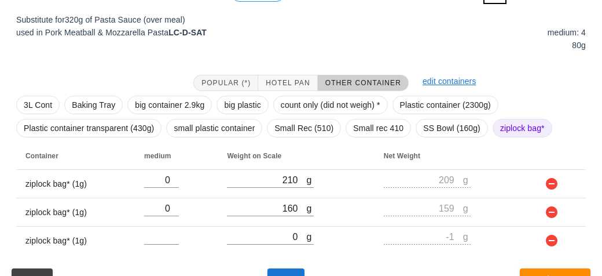
scroll to position [235, 0]
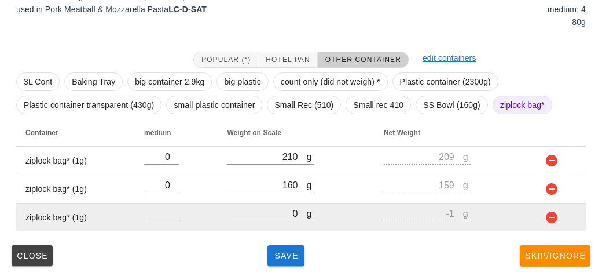
click at [254, 207] on input "0" at bounding box center [266, 213] width 79 height 15
type input "10"
type input "9"
type input "190"
type input "189"
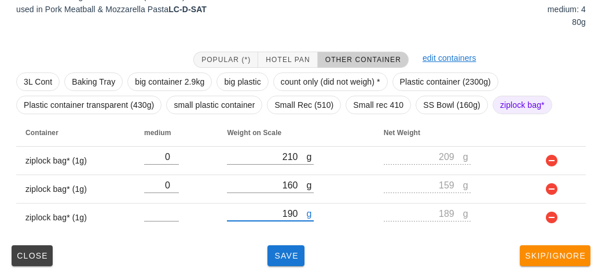
type input "190"
click at [286, 270] on div "(5) local: Thu-Sat ([DATE]-[DATE]) MI (16) PR (89) SA (83) ST (93) VE (100) Sca…" at bounding box center [301, 45] width 602 height 466
click at [303, 246] on button "Save" at bounding box center [286, 255] width 37 height 21
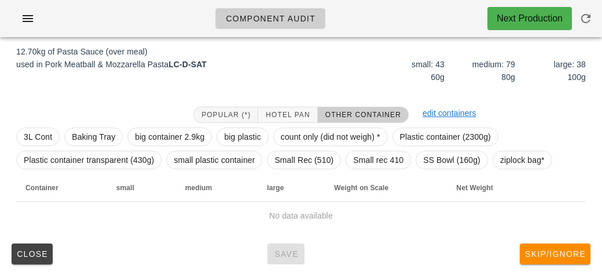
scroll to position [174, 0]
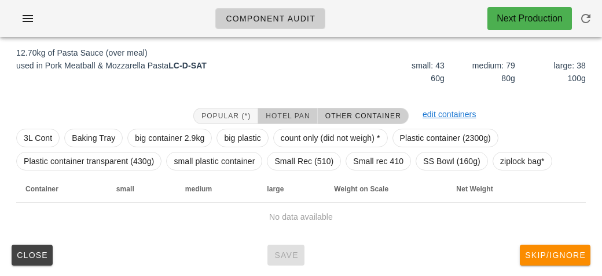
click at [284, 112] on span "Hotel Pan" at bounding box center [287, 116] width 45 height 8
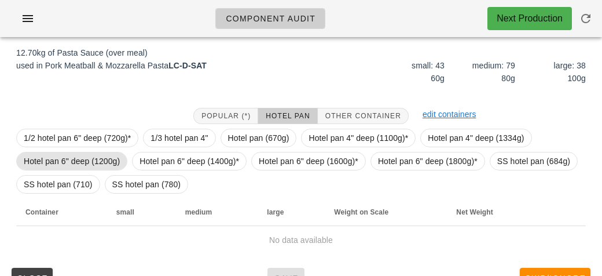
click at [108, 159] on span "Hotel pan 6" deep (1200g)" at bounding box center [72, 160] width 96 height 17
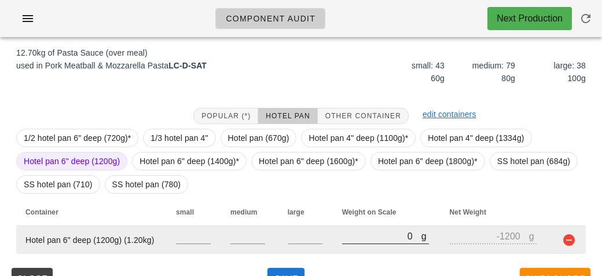
click at [382, 230] on input "0" at bounding box center [381, 235] width 79 height 15
type input "80"
type input "-1120"
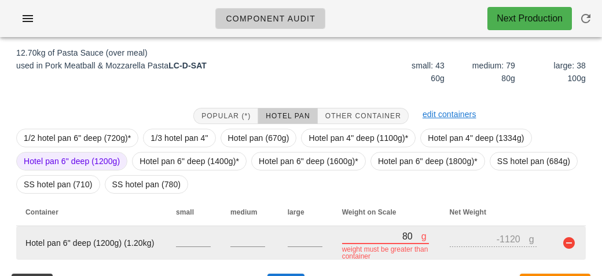
type input "800"
type input "-400"
type input "8090"
type input "6890"
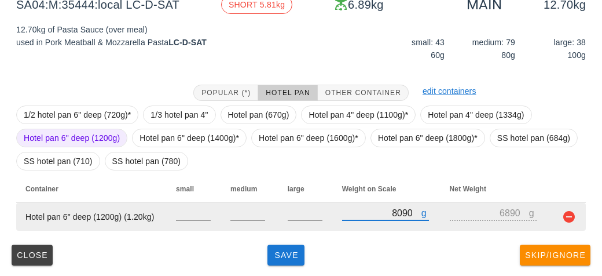
scroll to position [195, 0]
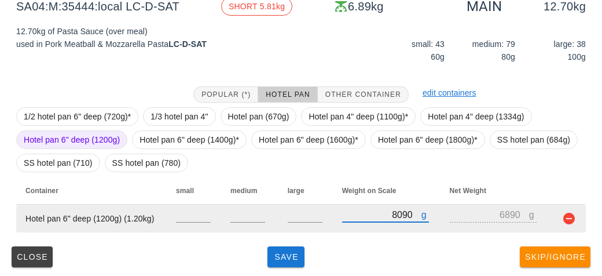
type input "8090"
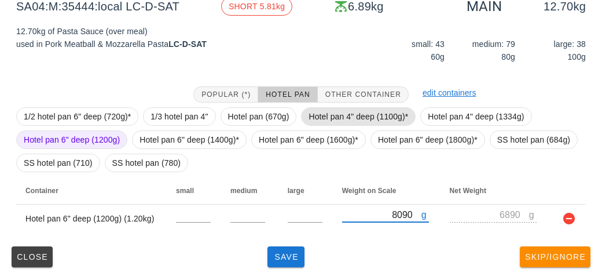
click at [337, 122] on span "Hotel pan 4" deep (1100g)*" at bounding box center [359, 116] width 100 height 17
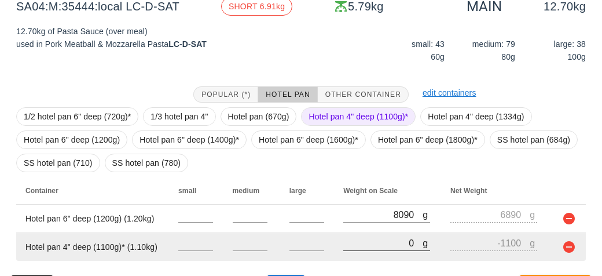
click at [370, 246] on input "0" at bounding box center [382, 242] width 79 height 15
type input "90"
type input "-1010"
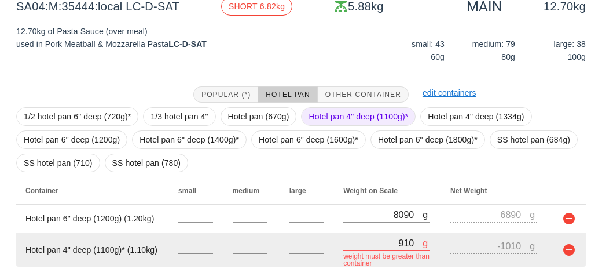
type input "9130"
type input "8030"
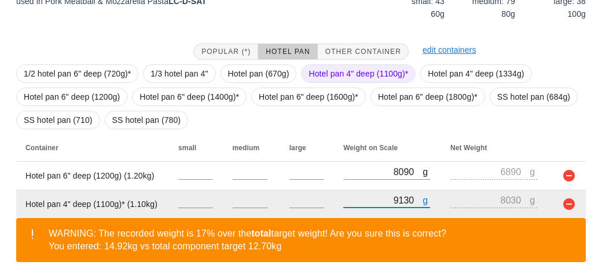
scroll to position [279, 0]
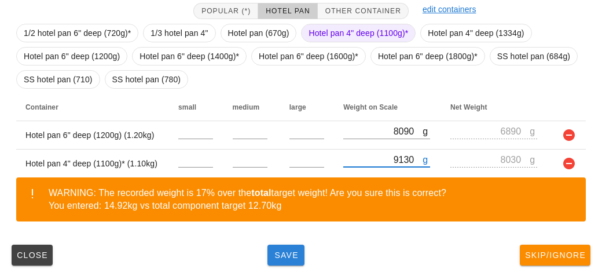
type input "9130"
click at [289, 257] on span "Save" at bounding box center [286, 254] width 28 height 9
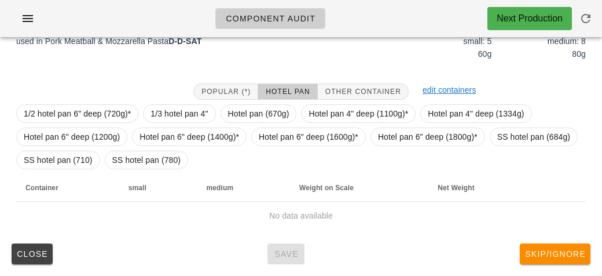
scroll to position [197, 0]
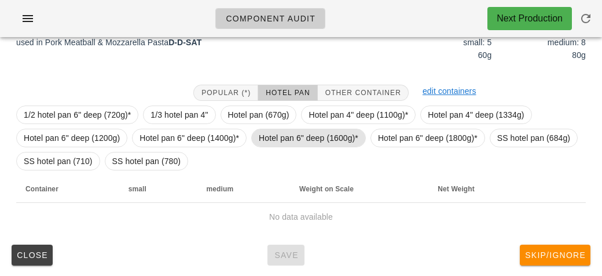
click at [308, 140] on span "Hotel pan 6" deep (1600g)*" at bounding box center [309, 137] width 100 height 17
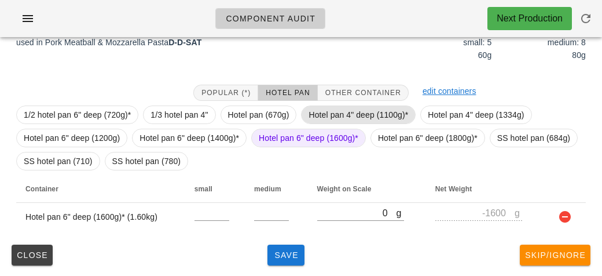
click at [336, 114] on span "Hotel pan 4" deep (1100g)*" at bounding box center [359, 114] width 100 height 17
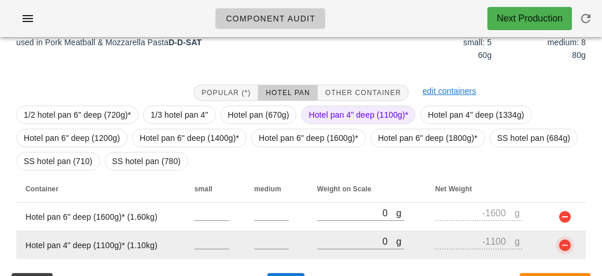
click at [565, 240] on button "button" at bounding box center [565, 245] width 14 height 14
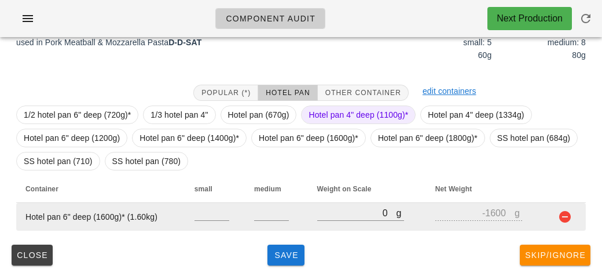
click at [562, 217] on button "button" at bounding box center [565, 217] width 14 height 14
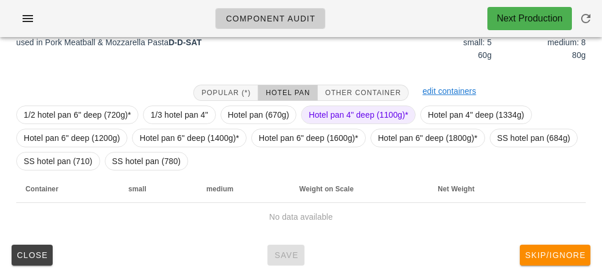
click at [328, 109] on span "Hotel pan 4" deep (1100g)*" at bounding box center [359, 114] width 100 height 17
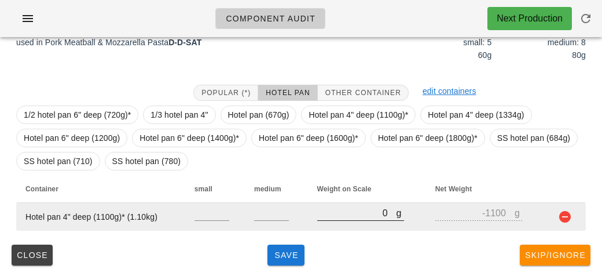
click at [325, 214] on input "0" at bounding box center [356, 212] width 79 height 15
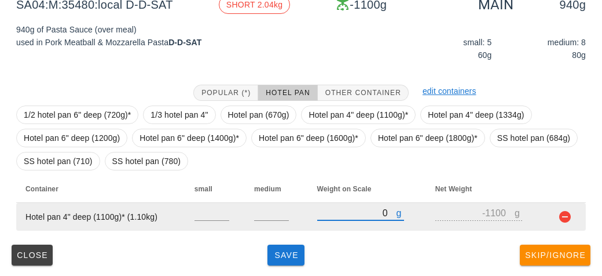
type input "20"
type input "-1080"
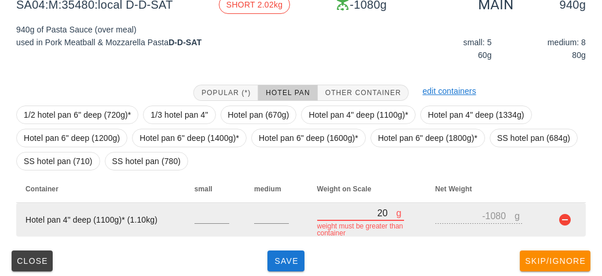
type input "200"
type input "-900"
type input "2040"
type input "940"
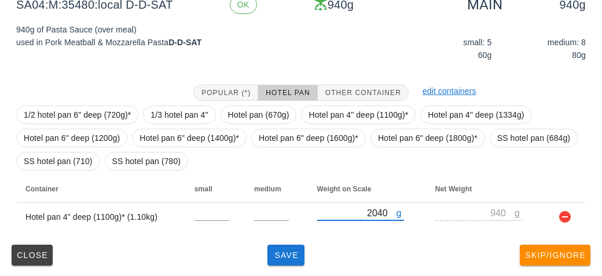
type input "2040"
click at [283, 238] on div "Popular (*) Hotel Pan Other Container edit containers 1/2 hotel pan 6" deep (72…" at bounding box center [301, 157] width 588 height 164
click at [297, 262] on button "Save" at bounding box center [286, 254] width 37 height 21
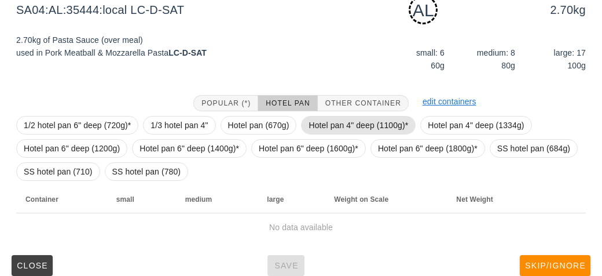
click at [334, 131] on span "Hotel pan 4" deep (1100g)*" at bounding box center [359, 124] width 100 height 17
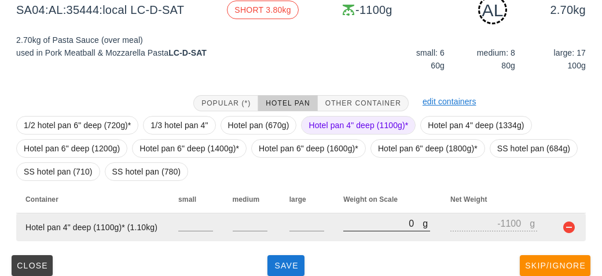
click at [371, 228] on input "0" at bounding box center [382, 222] width 79 height 15
type input "410"
type input "-690"
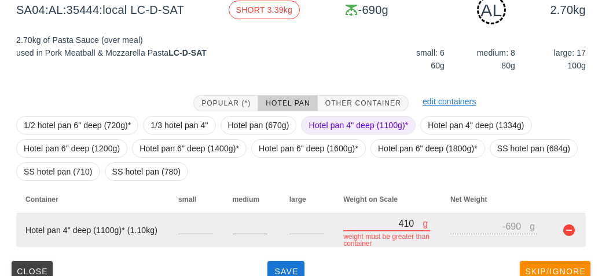
type input "4190"
type input "3090"
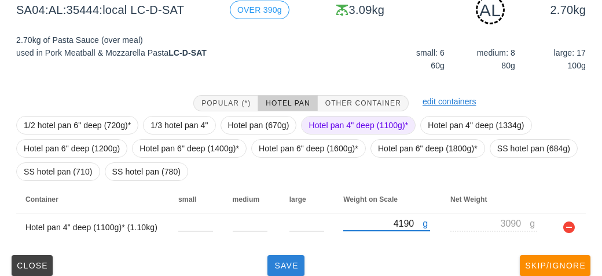
type input "4190"
click at [280, 271] on button "Save" at bounding box center [286, 265] width 37 height 21
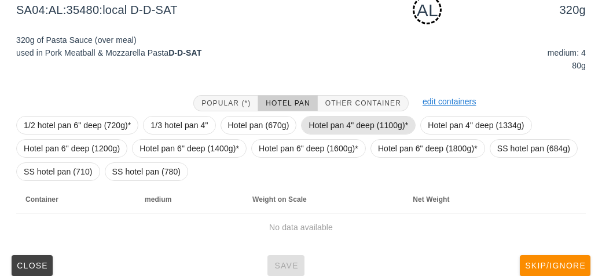
click at [334, 121] on span "Hotel pan 4" deep (1100g)*" at bounding box center [359, 124] width 100 height 17
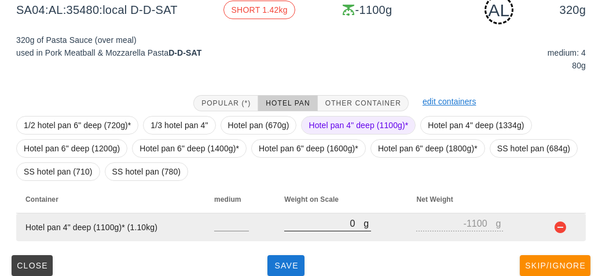
click at [356, 223] on input "0" at bounding box center [323, 222] width 79 height 15
click at [306, 224] on input "0" at bounding box center [323, 222] width 79 height 15
type input "10"
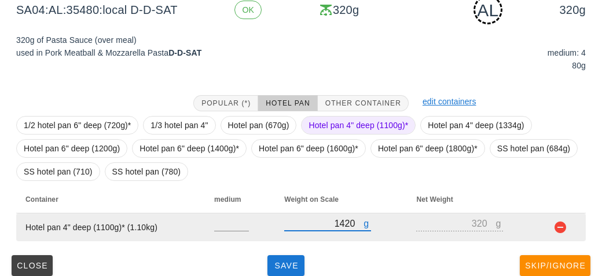
scroll to position [207, 0]
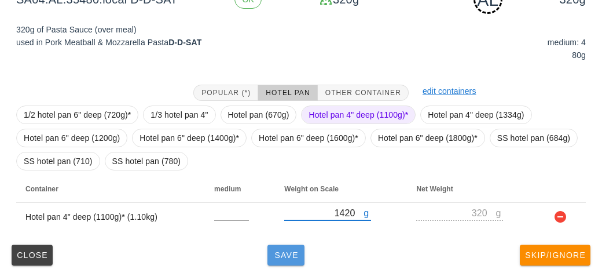
click at [284, 256] on span "Save" at bounding box center [286, 254] width 28 height 9
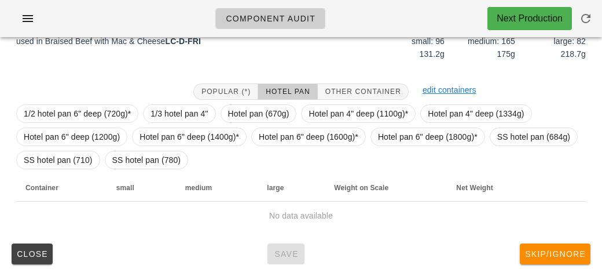
scroll to position [197, 0]
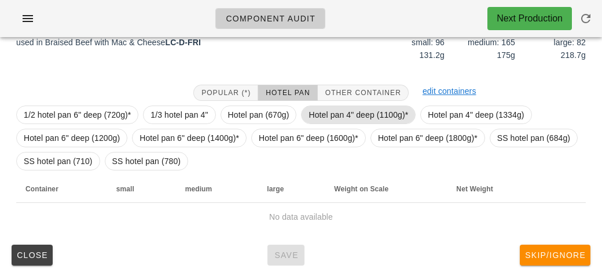
click at [325, 107] on span "Hotel pan 4" deep (1100g)*" at bounding box center [359, 114] width 100 height 17
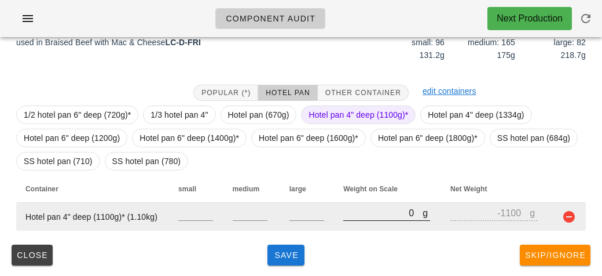
click at [373, 210] on input "0" at bounding box center [382, 212] width 79 height 15
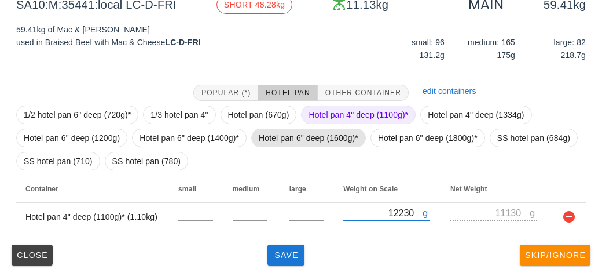
click at [301, 142] on span "Hotel pan 6" deep (1600g)*" at bounding box center [309, 137] width 100 height 17
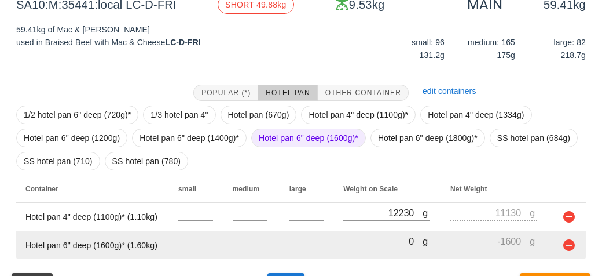
click at [369, 246] on input "0" at bounding box center [382, 240] width 79 height 15
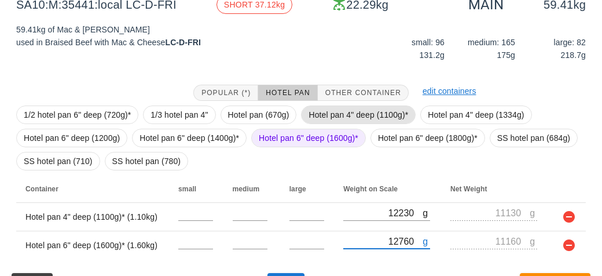
click at [322, 108] on span "Hotel pan 4" deep (1100g)*" at bounding box center [359, 114] width 100 height 17
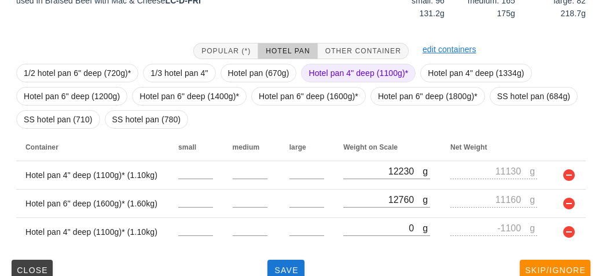
scroll to position [253, 0]
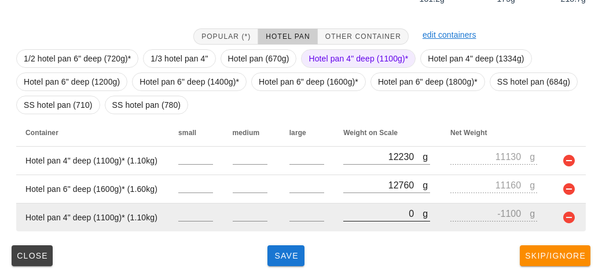
click at [362, 214] on input "0" at bounding box center [382, 213] width 79 height 15
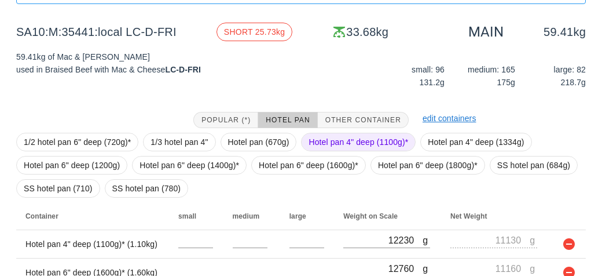
scroll to position [171, 0]
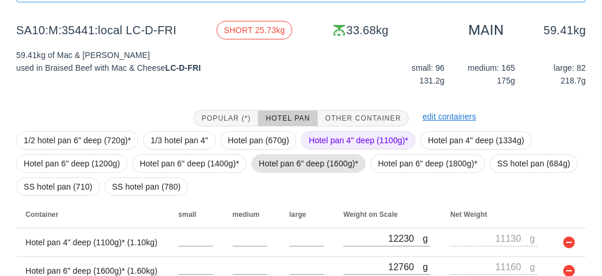
click at [293, 157] on span "Hotel pan 6" deep (1600g)*" at bounding box center [309, 163] width 100 height 17
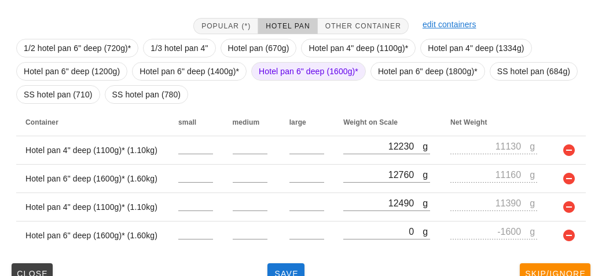
scroll to position [281, 0]
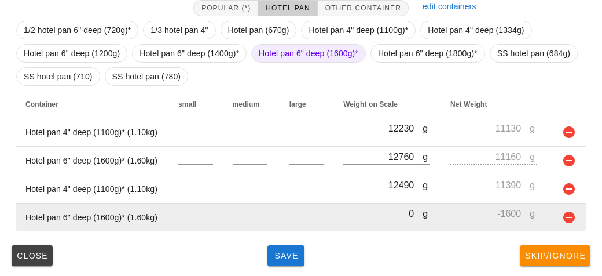
click at [363, 210] on input "0" at bounding box center [382, 213] width 79 height 15
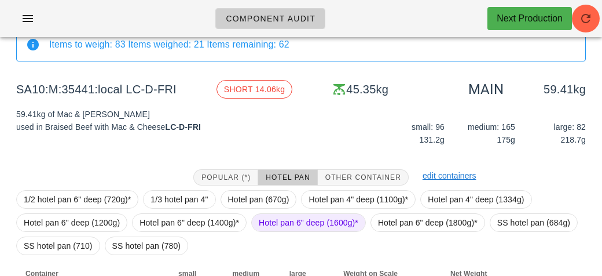
scroll to position [112, 0]
click at [299, 224] on span "Hotel pan 6" deep (1600g)*" at bounding box center [309, 222] width 100 height 17
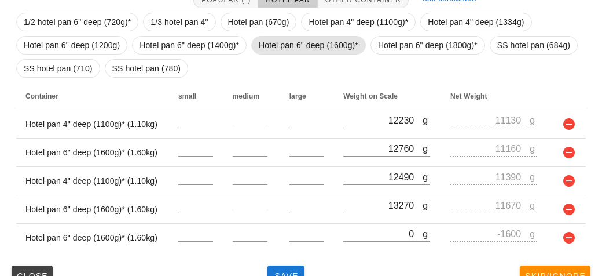
scroll to position [310, 0]
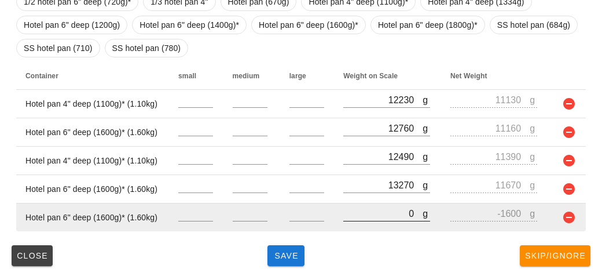
click at [362, 217] on input "0" at bounding box center [382, 213] width 79 height 15
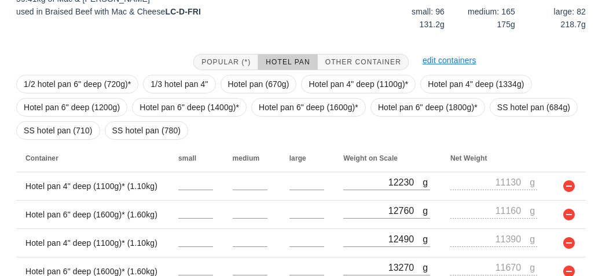
scroll to position [228, 0]
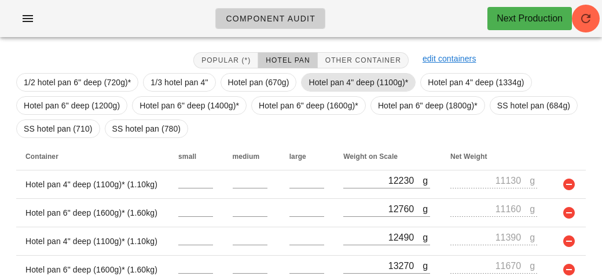
click at [339, 78] on span "Hotel pan 4" deep (1100g)*" at bounding box center [359, 82] width 100 height 17
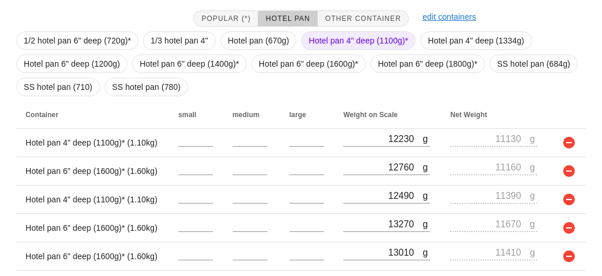
scroll to position [338, 0]
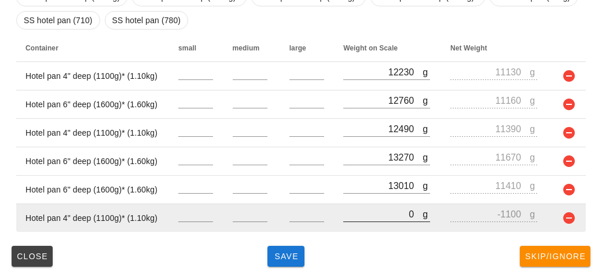
click at [367, 214] on input "0" at bounding box center [382, 213] width 79 height 15
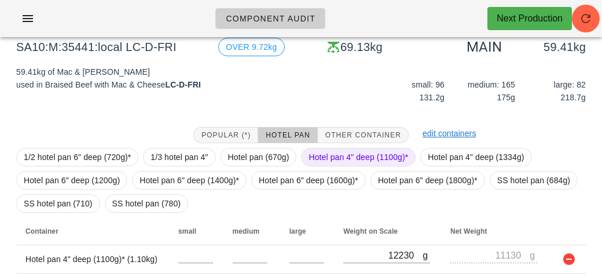
scroll to position [151, 0]
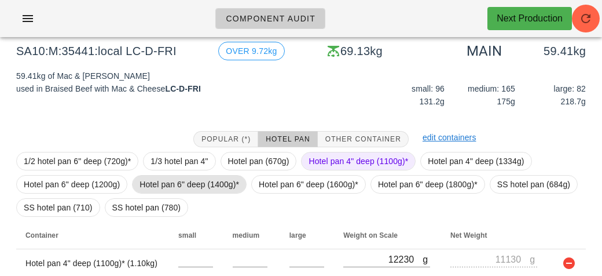
click at [141, 180] on span "Hotel pan 6" deep (1400g)*" at bounding box center [190, 183] width 100 height 17
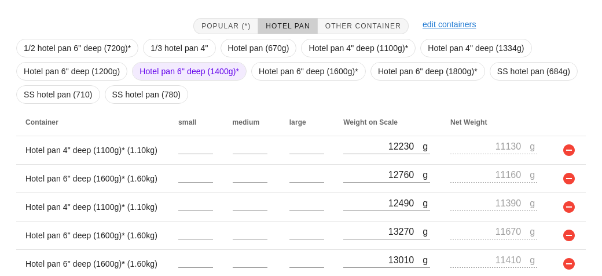
scroll to position [419, 0]
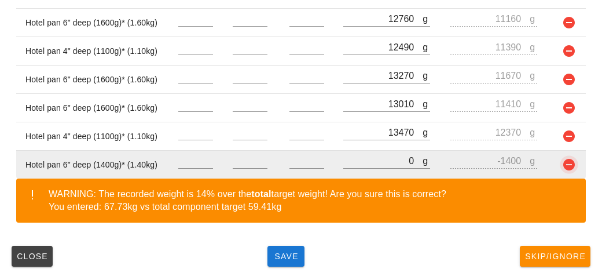
click at [569, 168] on button "button" at bounding box center [569, 164] width 14 height 14
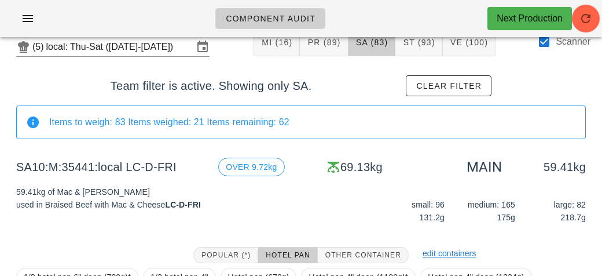
scroll to position [0, 0]
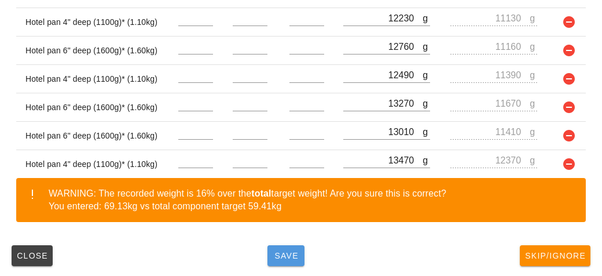
click at [292, 247] on button "Save" at bounding box center [286, 255] width 37 height 21
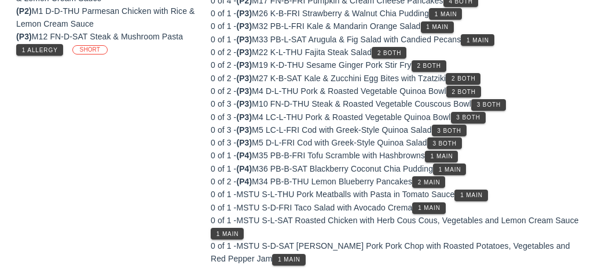
scroll to position [390, 0]
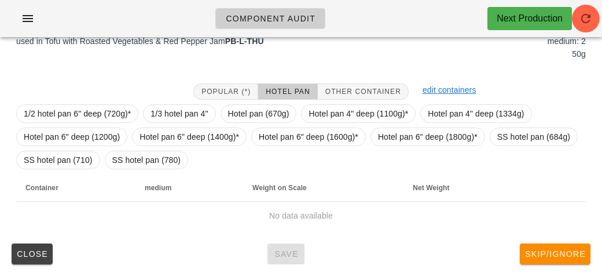
scroll to position [207, 0]
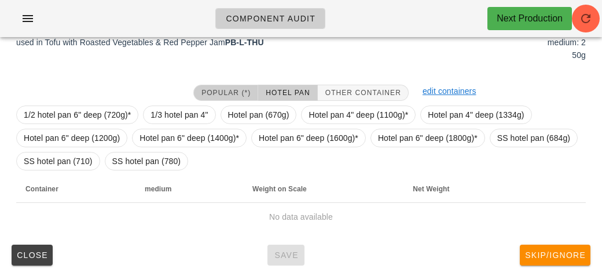
click at [219, 85] on button "Popular (*)" at bounding box center [225, 93] width 65 height 16
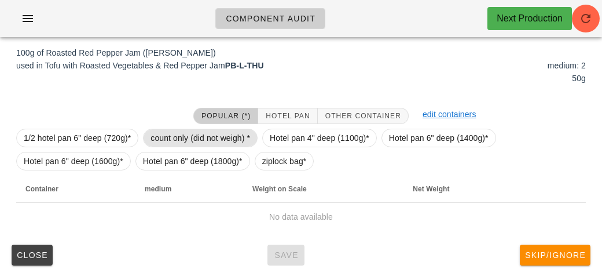
click at [200, 135] on span "count only (did not weigh) *" at bounding box center [201, 137] width 100 height 17
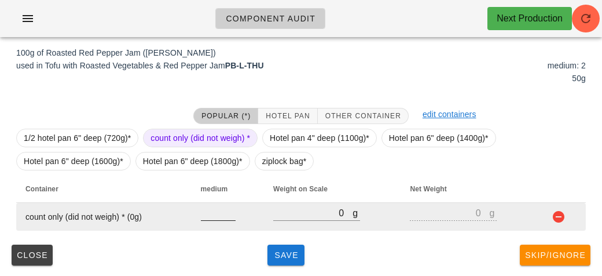
click at [209, 217] on input "number" at bounding box center [218, 212] width 35 height 15
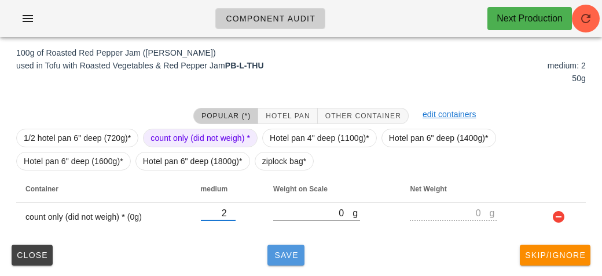
click at [281, 258] on span "Save" at bounding box center [286, 254] width 28 height 9
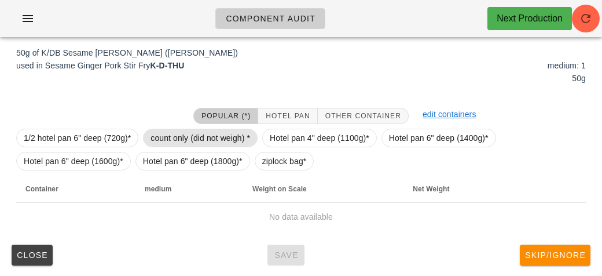
click at [188, 138] on span "count only (did not weigh) *" at bounding box center [201, 137] width 100 height 17
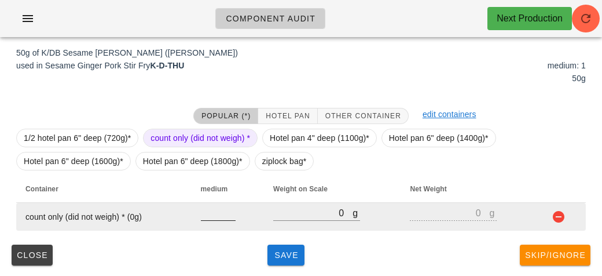
click at [217, 213] on input "number" at bounding box center [218, 212] width 35 height 15
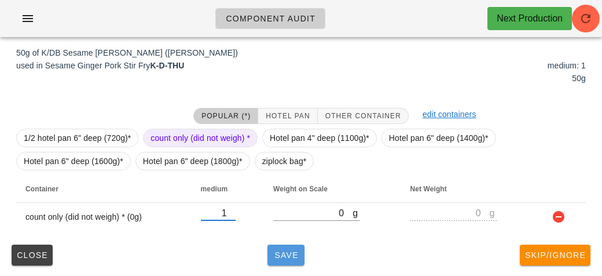
click at [284, 253] on span "Save" at bounding box center [286, 254] width 28 height 9
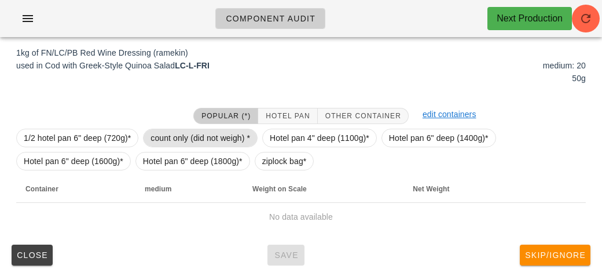
click at [196, 137] on span "count only (did not weigh) *" at bounding box center [201, 137] width 100 height 17
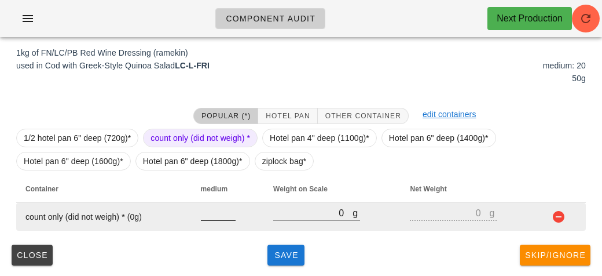
click at [216, 215] on input "number" at bounding box center [218, 212] width 35 height 15
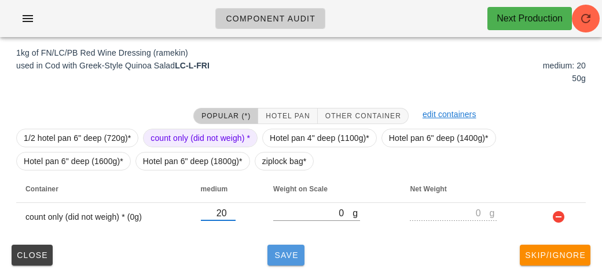
click at [274, 247] on button "Save" at bounding box center [286, 254] width 37 height 21
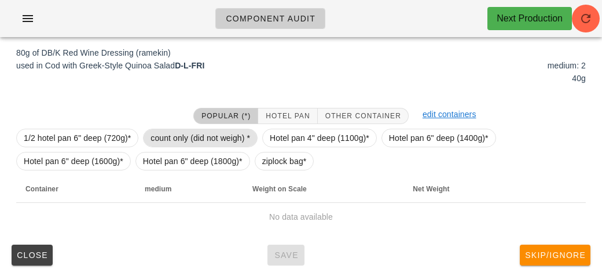
click at [182, 135] on span "count only (did not weigh) *" at bounding box center [201, 137] width 100 height 17
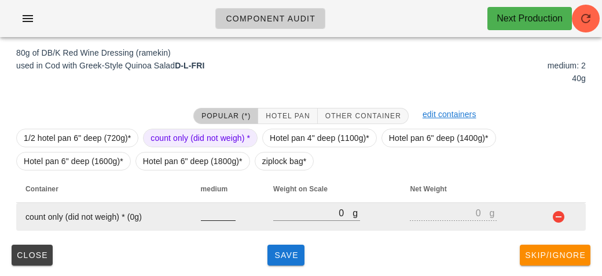
click at [210, 214] on input "number" at bounding box center [218, 212] width 35 height 15
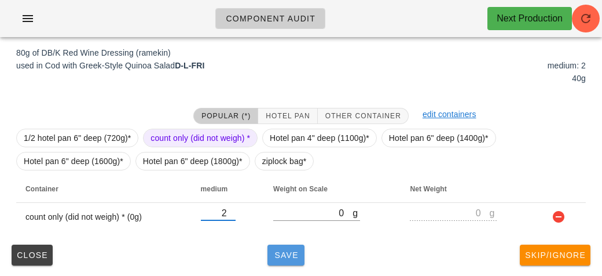
click at [285, 254] on span "Save" at bounding box center [286, 254] width 28 height 9
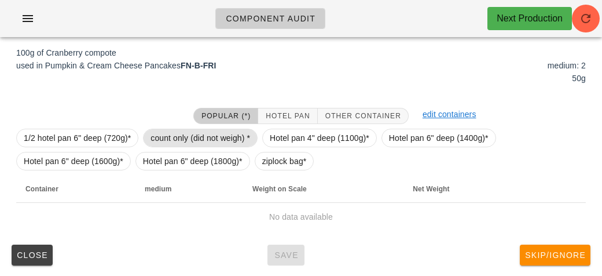
click at [168, 144] on span "count only (did not weigh) *" at bounding box center [201, 137] width 100 height 17
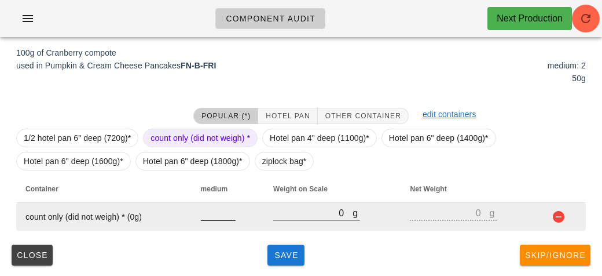
click at [221, 215] on input "number" at bounding box center [218, 212] width 35 height 15
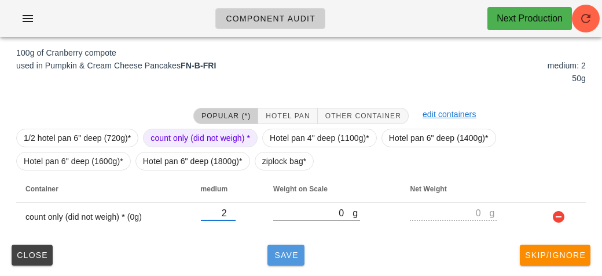
click at [295, 254] on span "Save" at bounding box center [286, 254] width 28 height 9
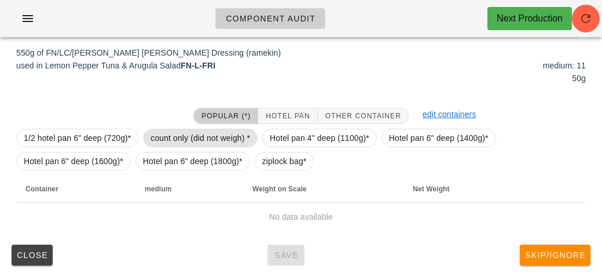
click at [189, 138] on span "count only (did not weigh) *" at bounding box center [201, 137] width 100 height 17
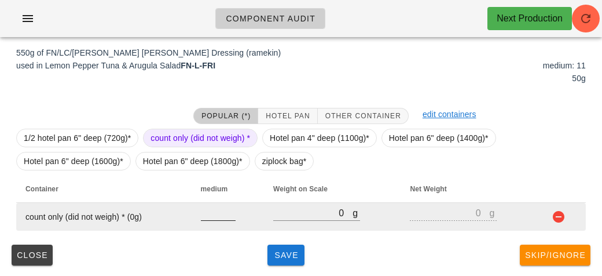
click at [212, 225] on div at bounding box center [218, 226] width 35 height 8
click at [212, 219] on input "number" at bounding box center [218, 212] width 35 height 15
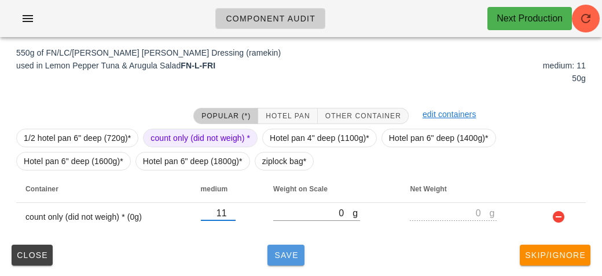
click at [286, 258] on span "Save" at bounding box center [286, 254] width 28 height 9
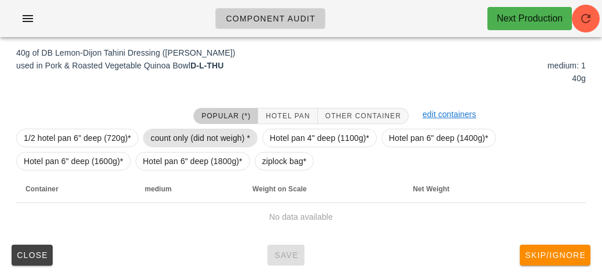
click at [169, 132] on span "count only (did not weigh) *" at bounding box center [201, 137] width 100 height 17
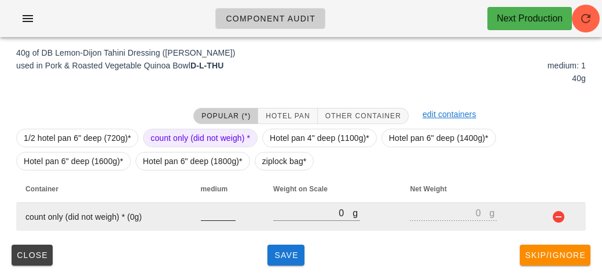
click at [209, 216] on input "number" at bounding box center [218, 212] width 35 height 15
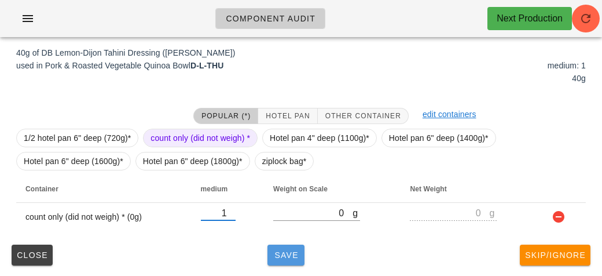
click at [288, 255] on span "Save" at bounding box center [286, 254] width 28 height 9
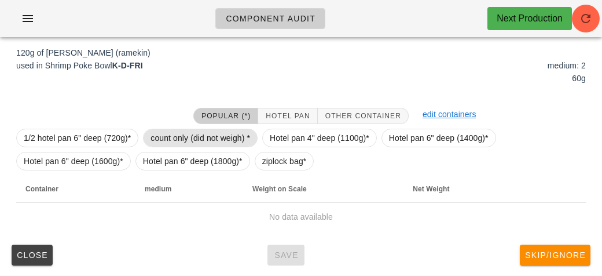
click at [179, 129] on span "count only (did not weigh) *" at bounding box center [201, 137] width 100 height 17
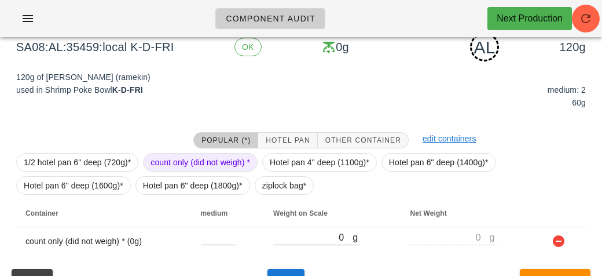
scroll to position [158, 0]
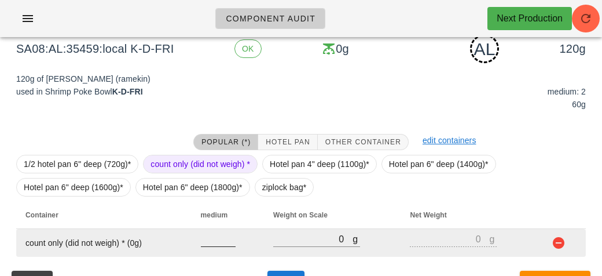
click at [216, 238] on input "number" at bounding box center [218, 238] width 35 height 15
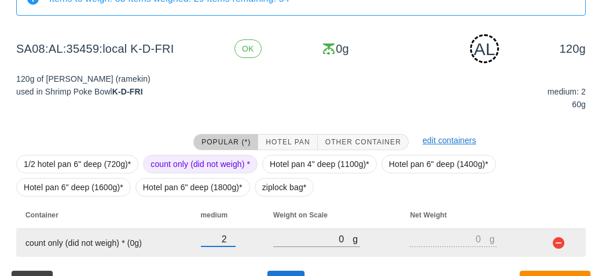
scroll to position [184, 0]
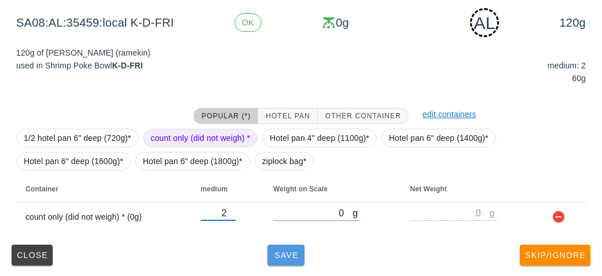
click at [287, 254] on span "Save" at bounding box center [286, 254] width 28 height 9
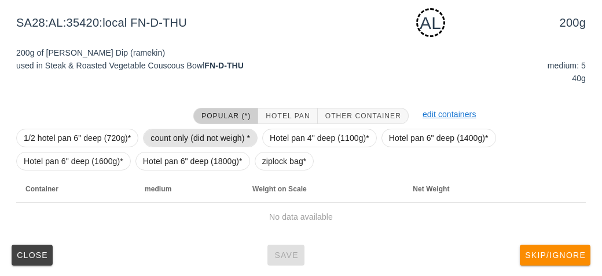
click at [172, 133] on span "count only (did not weigh) *" at bounding box center [201, 137] width 100 height 17
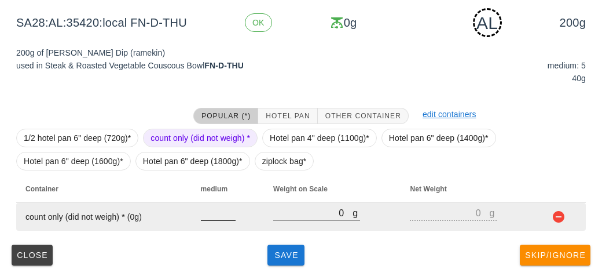
click at [210, 217] on input "number" at bounding box center [218, 212] width 35 height 15
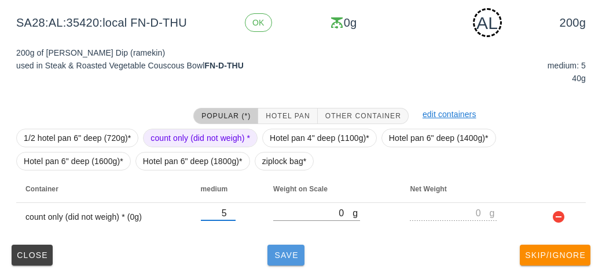
click at [287, 250] on span "Save" at bounding box center [286, 254] width 28 height 9
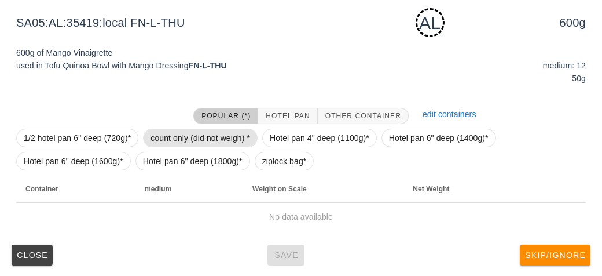
click at [178, 140] on span "count only (did not weigh) *" at bounding box center [201, 137] width 100 height 17
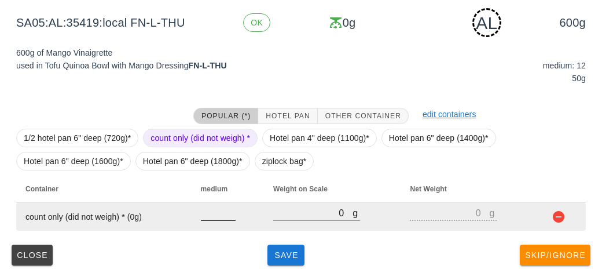
click at [212, 214] on input "number" at bounding box center [218, 212] width 35 height 15
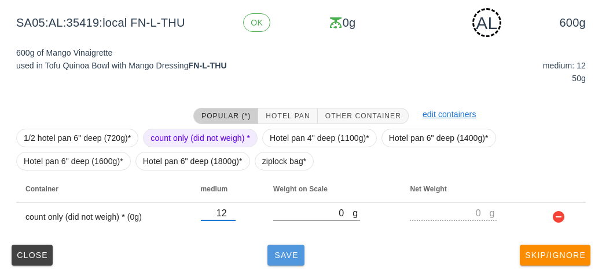
click at [276, 253] on span "Save" at bounding box center [286, 254] width 28 height 9
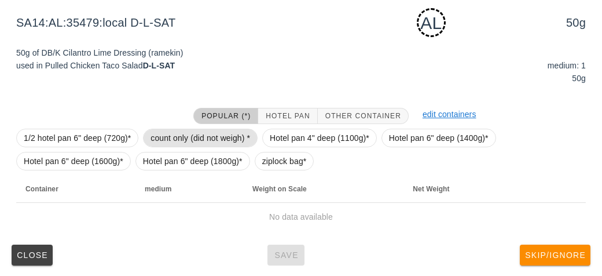
click at [187, 131] on span "count only (did not weigh) *" at bounding box center [201, 137] width 100 height 17
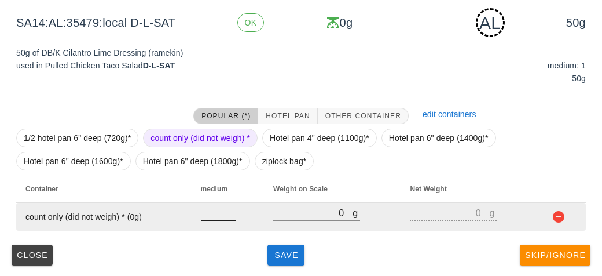
click at [210, 218] on input "number" at bounding box center [218, 212] width 35 height 15
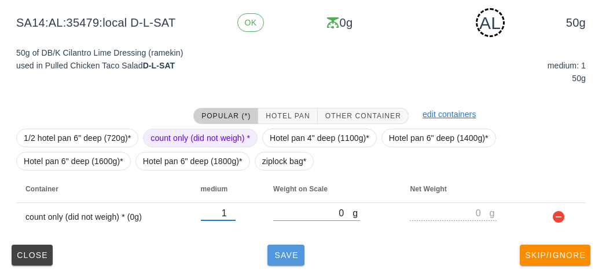
click at [274, 253] on span "Save" at bounding box center [286, 254] width 28 height 9
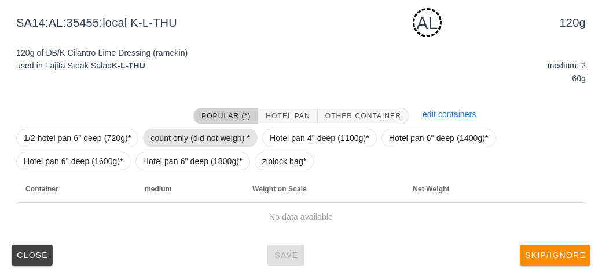
click at [167, 135] on span "count only (did not weigh) *" at bounding box center [201, 137] width 100 height 17
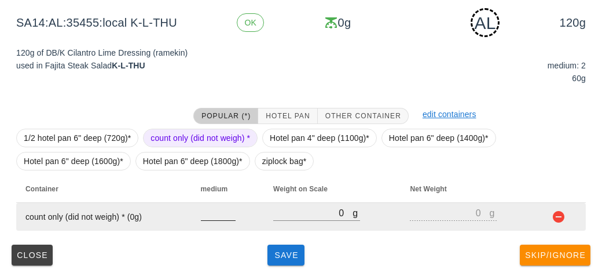
click at [211, 218] on input "number" at bounding box center [218, 212] width 35 height 15
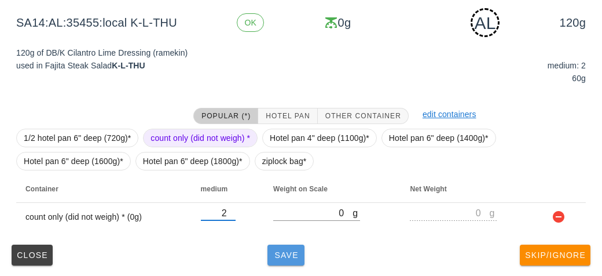
click at [283, 259] on button "Save" at bounding box center [286, 254] width 37 height 21
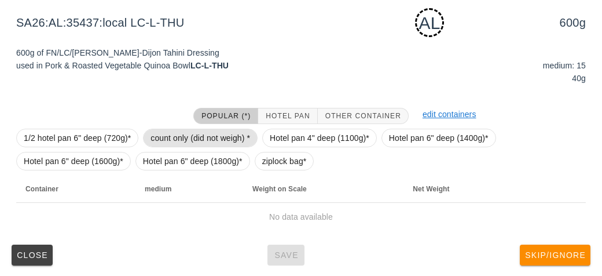
click at [160, 129] on span "count only (did not weigh) *" at bounding box center [201, 137] width 100 height 17
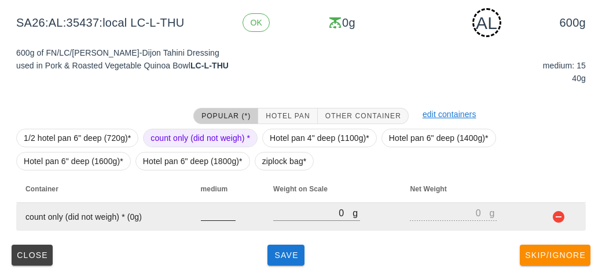
click at [217, 212] on input "number" at bounding box center [218, 212] width 35 height 15
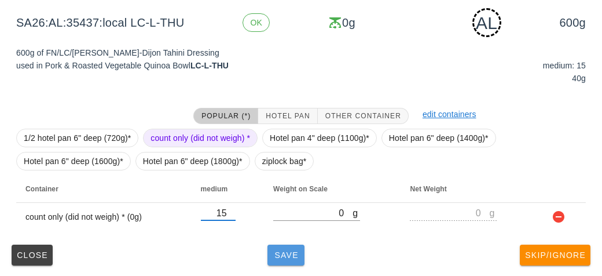
click at [294, 264] on button "Save" at bounding box center [286, 254] width 37 height 21
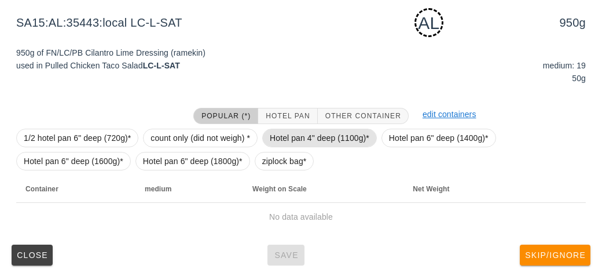
click at [305, 144] on span "Hotel pan 4" deep (1100g)*" at bounding box center [320, 137] width 100 height 17
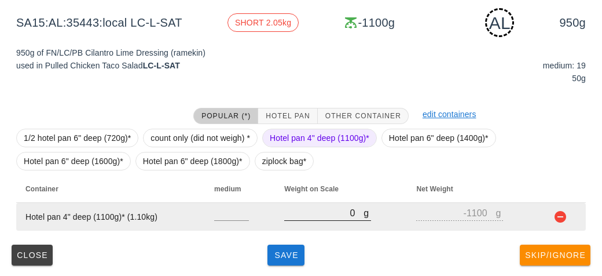
click at [313, 215] on input "0" at bounding box center [323, 212] width 79 height 15
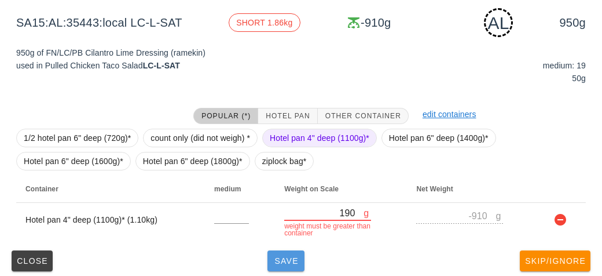
click at [301, 262] on button "Save" at bounding box center [286, 260] width 37 height 21
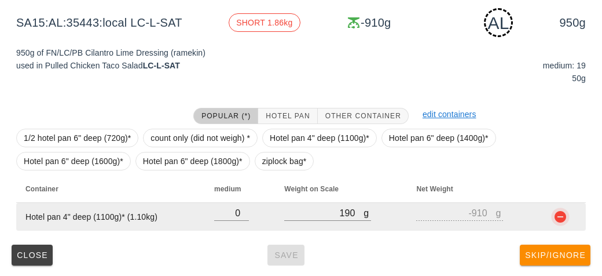
click at [562, 221] on button "button" at bounding box center [561, 217] width 14 height 14
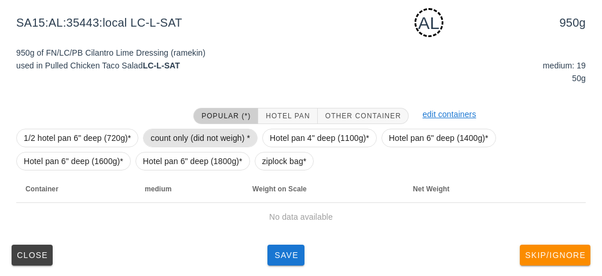
click at [193, 132] on span "count only (did not weigh) *" at bounding box center [201, 137] width 100 height 17
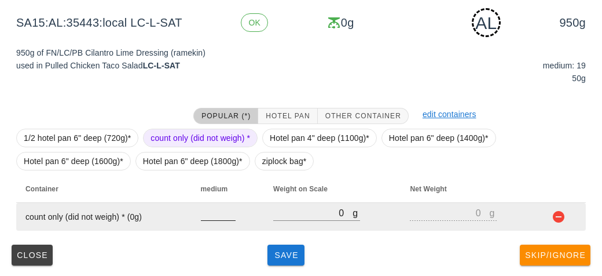
click at [208, 217] on input "number" at bounding box center [218, 212] width 35 height 15
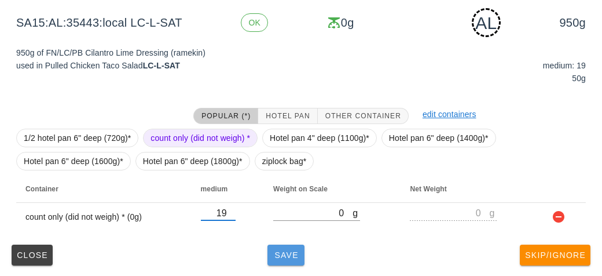
click at [284, 257] on span "Save" at bounding box center [286, 254] width 28 height 9
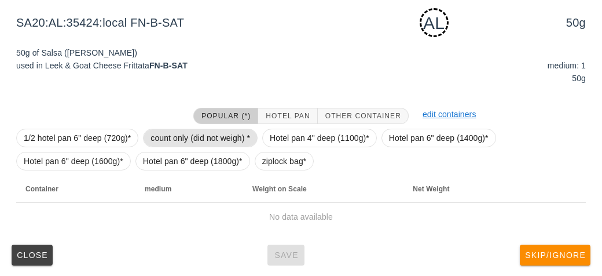
click at [169, 131] on span "count only (did not weigh) *" at bounding box center [201, 137] width 100 height 17
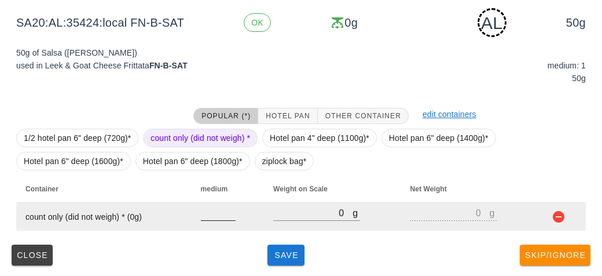
click at [219, 216] on input "number" at bounding box center [218, 212] width 35 height 15
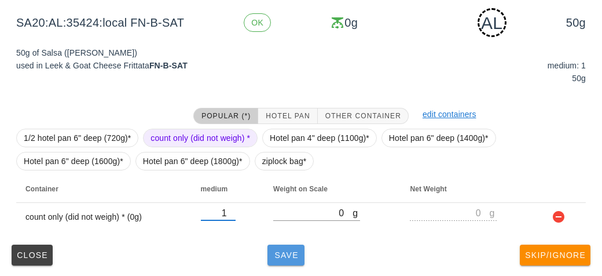
click at [285, 257] on span "Save" at bounding box center [286, 254] width 28 height 9
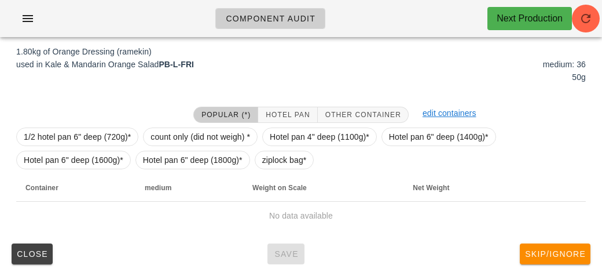
scroll to position [174, 0]
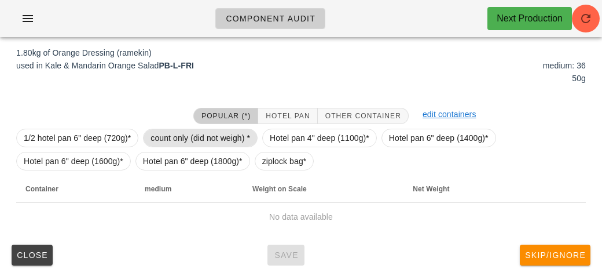
click at [171, 132] on span "count only (did not weigh) *" at bounding box center [201, 137] width 100 height 17
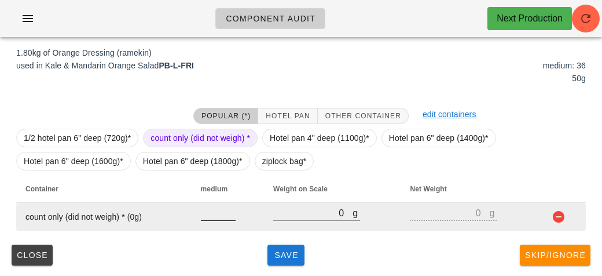
click at [218, 214] on input "number" at bounding box center [218, 212] width 35 height 15
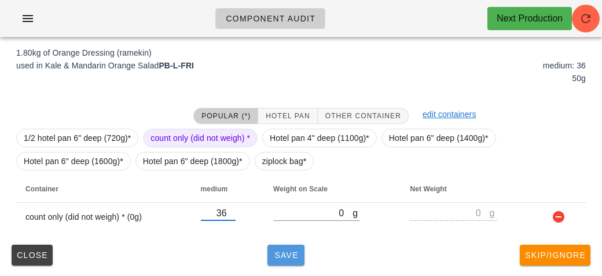
click at [286, 250] on span "Save" at bounding box center [286, 254] width 28 height 9
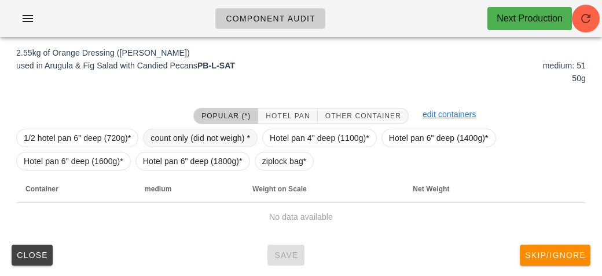
click at [183, 129] on span "count only (did not weigh) *" at bounding box center [201, 137] width 100 height 17
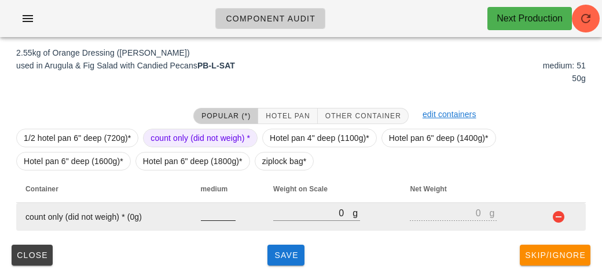
click at [207, 213] on input "number" at bounding box center [218, 212] width 35 height 15
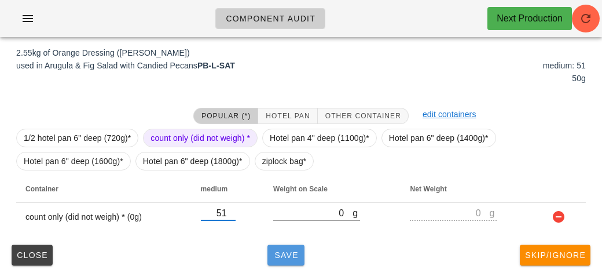
click at [291, 261] on button "Save" at bounding box center [286, 254] width 37 height 21
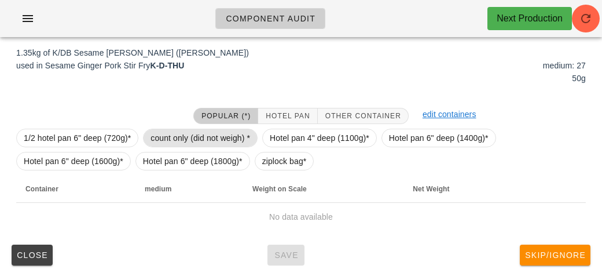
click at [168, 140] on span "count only (did not weigh) *" at bounding box center [201, 137] width 100 height 17
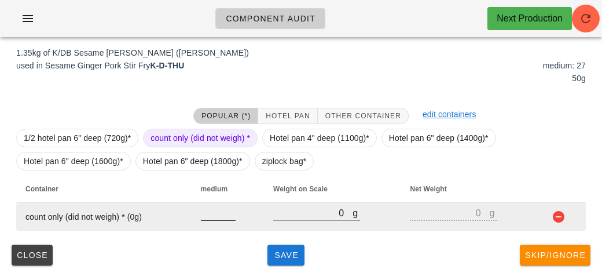
click at [205, 216] on input "number" at bounding box center [218, 212] width 35 height 15
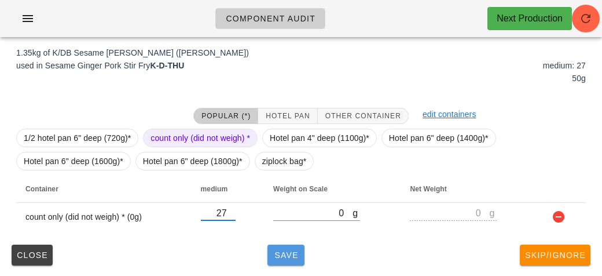
click at [287, 257] on span "Save" at bounding box center [286, 254] width 28 height 9
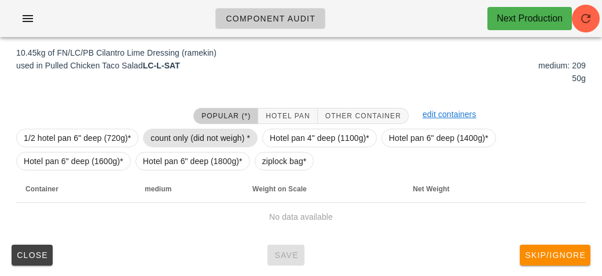
click at [163, 135] on span "count only (did not weigh) *" at bounding box center [201, 137] width 100 height 17
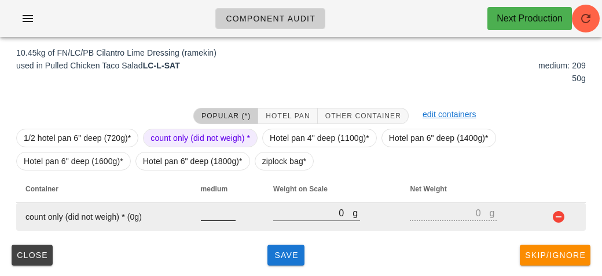
click at [208, 217] on input "number" at bounding box center [218, 212] width 35 height 15
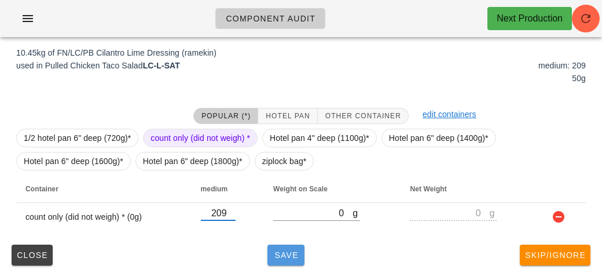
click at [292, 258] on span "Save" at bounding box center [286, 254] width 28 height 9
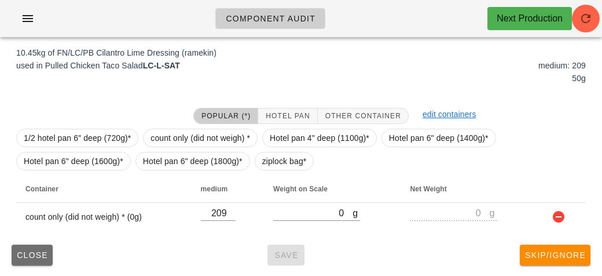
click at [27, 258] on span "Close" at bounding box center [32, 254] width 32 height 9
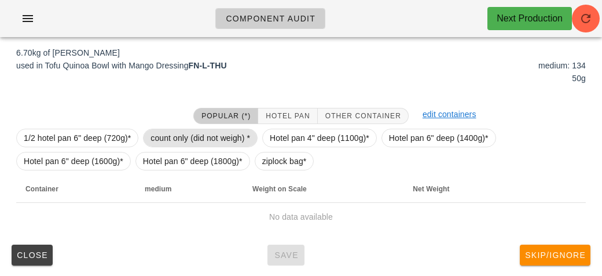
click at [167, 134] on span "count only (did not weigh) *" at bounding box center [201, 137] width 100 height 17
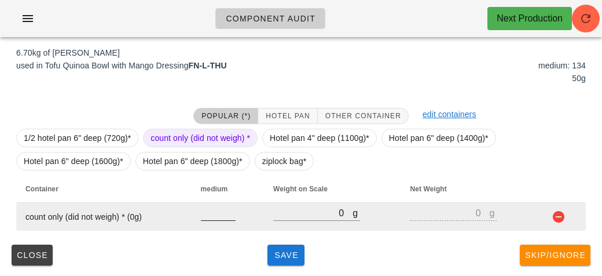
click at [224, 216] on input "number" at bounding box center [218, 212] width 35 height 15
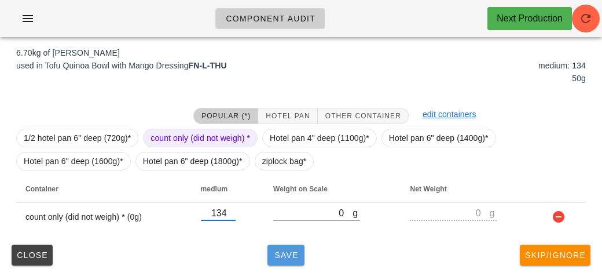
click at [284, 258] on button "Save" at bounding box center [286, 254] width 37 height 21
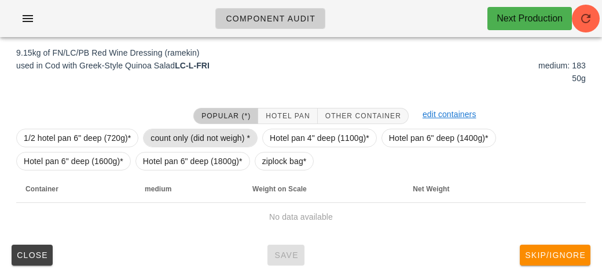
click at [162, 138] on span "count only (did not weigh) *" at bounding box center [201, 137] width 100 height 17
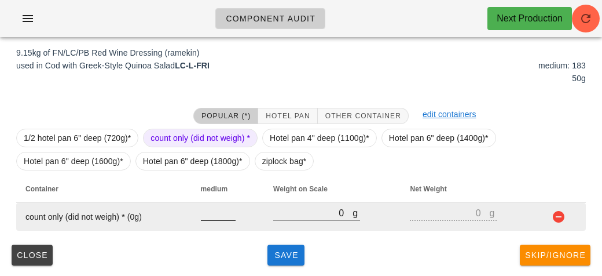
click at [207, 211] on input "number" at bounding box center [218, 212] width 35 height 15
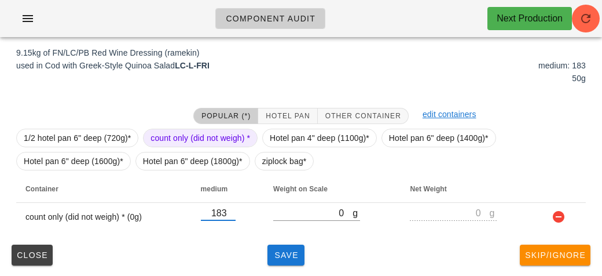
click at [286, 271] on div "(5) local: Thu-Sat ([DATE]-[DATE]) MI (16) PR (89) SA (83) ST (93) VE (100) Sca…" at bounding box center [301, 75] width 602 height 404
click at [276, 254] on span "Save" at bounding box center [286, 254] width 28 height 9
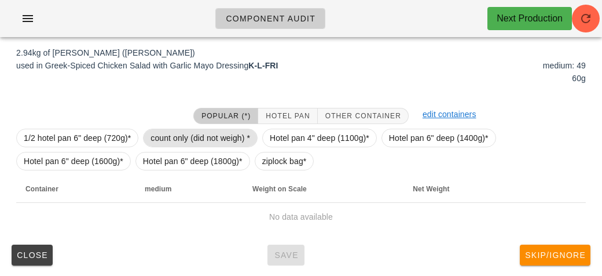
click at [153, 135] on span "count only (did not weigh) *" at bounding box center [201, 137] width 100 height 17
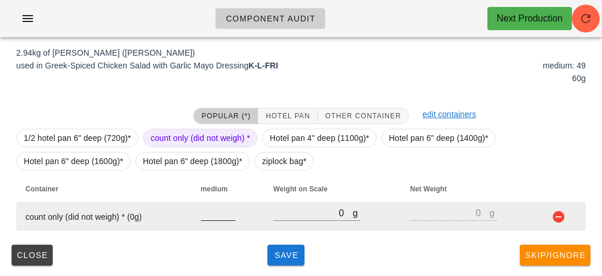
click at [221, 218] on input "number" at bounding box center [218, 212] width 35 height 15
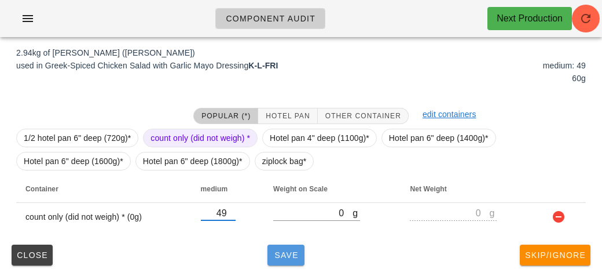
click at [279, 254] on span "Save" at bounding box center [286, 254] width 28 height 9
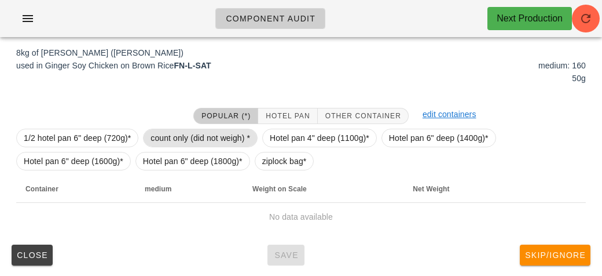
click at [171, 134] on span "count only (did not weigh) *" at bounding box center [201, 137] width 100 height 17
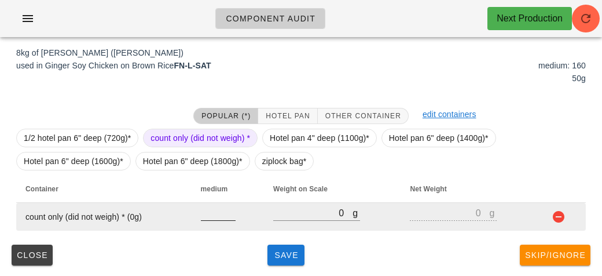
click at [214, 217] on input "number" at bounding box center [218, 212] width 35 height 15
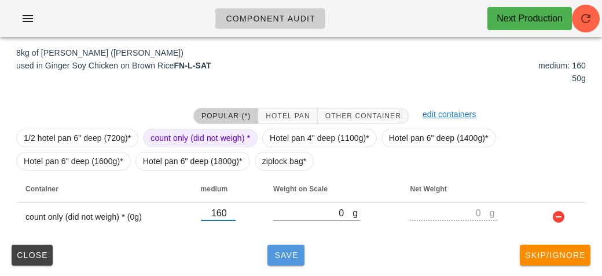
click at [289, 255] on span "Save" at bounding box center [286, 254] width 28 height 9
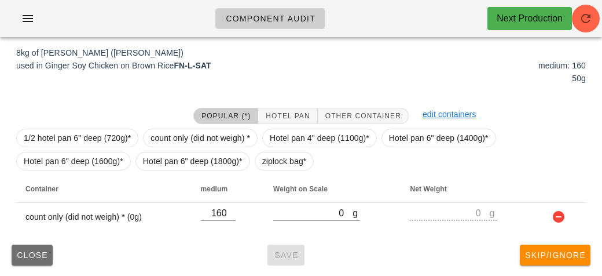
click at [26, 251] on span "Close" at bounding box center [32, 254] width 32 height 9
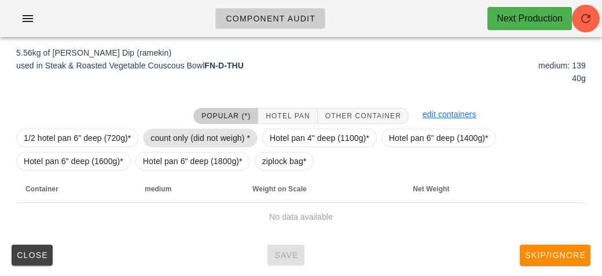
click at [165, 137] on span "count only (did not weigh) *" at bounding box center [201, 137] width 100 height 17
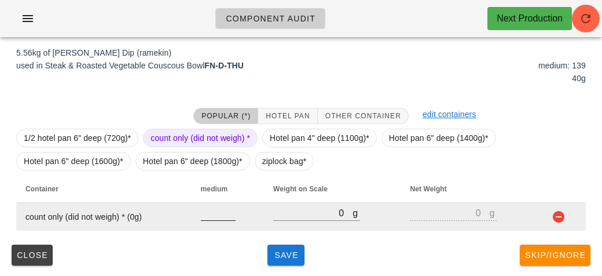
click at [207, 214] on input "number" at bounding box center [218, 212] width 35 height 15
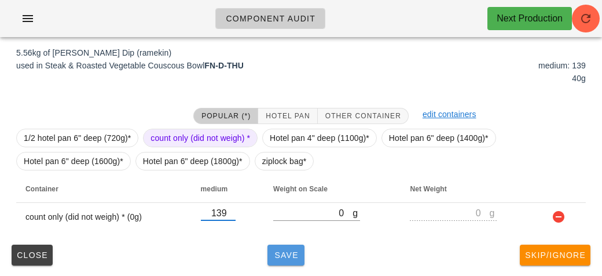
click at [290, 260] on button "Save" at bounding box center [286, 254] width 37 height 21
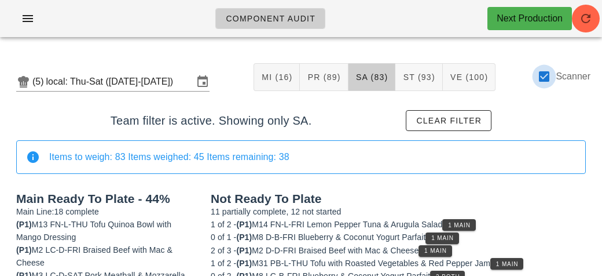
click at [541, 74] on div at bounding box center [544, 77] width 20 height 20
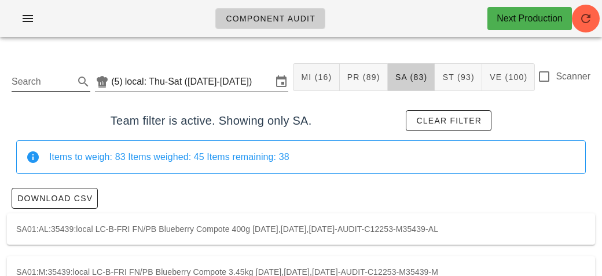
click at [23, 77] on input "Search" at bounding box center [42, 81] width 60 height 19
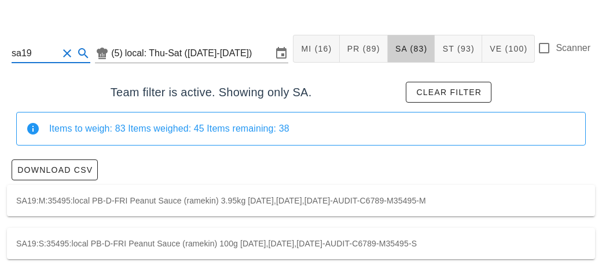
scroll to position [30, 0]
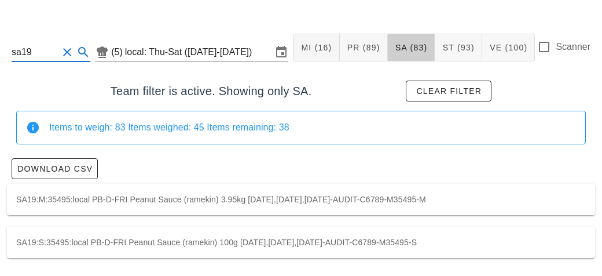
click at [21, 203] on div "SA19:M:35495:local PB-D-FRI Peanut Sauce (ramekin) 3.95kg [DATE],[DATE],[DATE]-…" at bounding box center [301, 199] width 588 height 31
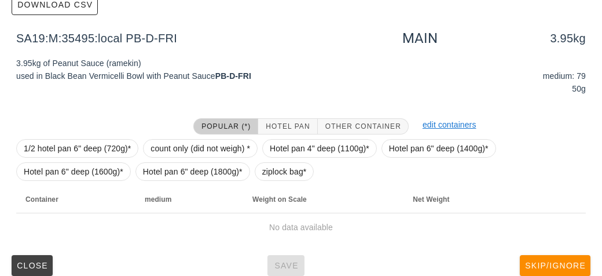
scroll to position [204, 0]
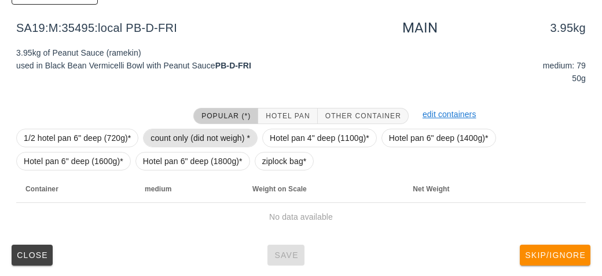
click at [160, 134] on span "count only (did not weigh) *" at bounding box center [201, 137] width 100 height 17
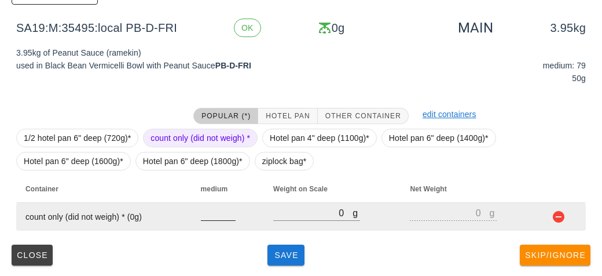
click at [204, 218] on input "number" at bounding box center [218, 212] width 35 height 15
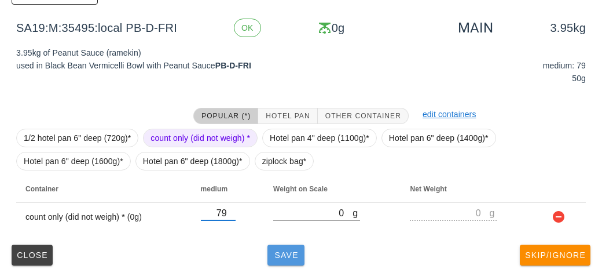
click at [278, 255] on span "Save" at bounding box center [286, 254] width 28 height 9
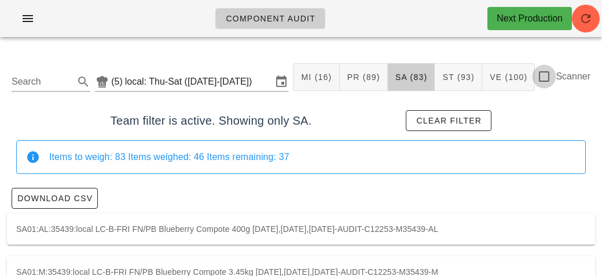
click at [552, 81] on div at bounding box center [544, 77] width 20 height 20
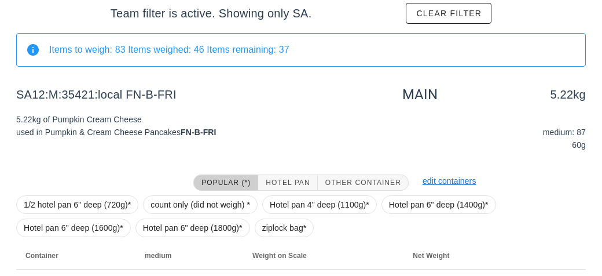
scroll to position [174, 0]
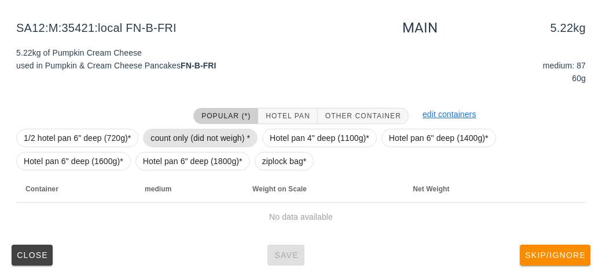
click at [185, 130] on span "count only (did not weigh) *" at bounding box center [201, 137] width 100 height 17
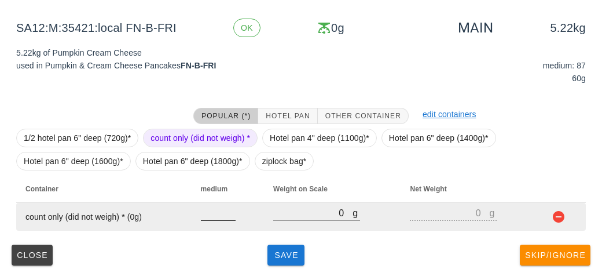
click at [212, 214] on input "number" at bounding box center [218, 212] width 35 height 15
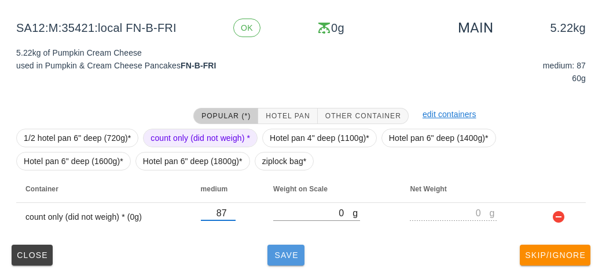
click at [281, 263] on button "Save" at bounding box center [286, 254] width 37 height 21
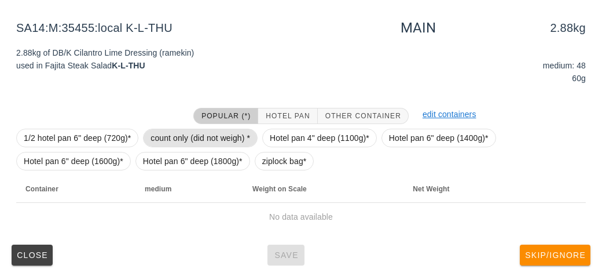
click at [162, 140] on span "count only (did not weigh) *" at bounding box center [201, 137] width 100 height 17
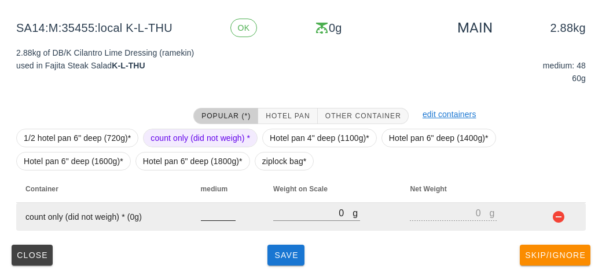
click at [212, 214] on input "number" at bounding box center [218, 212] width 35 height 15
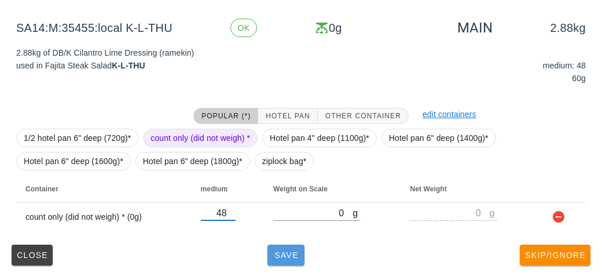
click at [285, 254] on span "Save" at bounding box center [286, 254] width 28 height 9
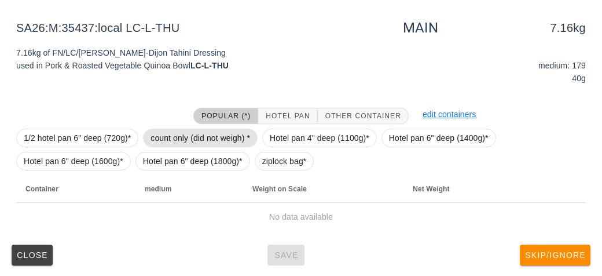
click at [175, 139] on span "count only (did not weigh) *" at bounding box center [201, 137] width 100 height 17
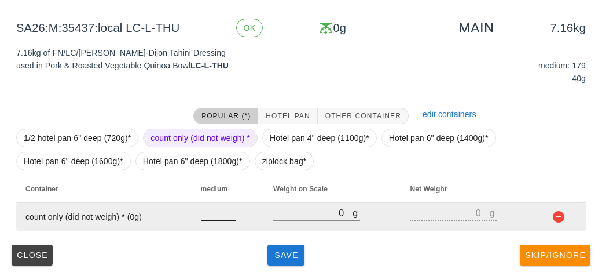
click at [219, 215] on input "number" at bounding box center [218, 212] width 35 height 15
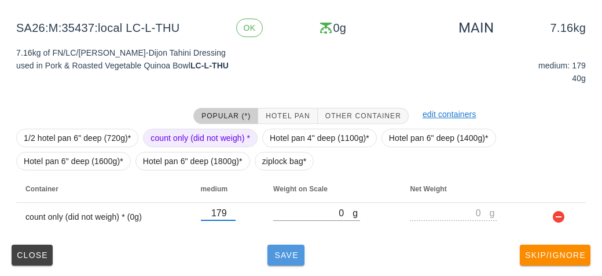
click at [293, 257] on span "Save" at bounding box center [286, 254] width 28 height 9
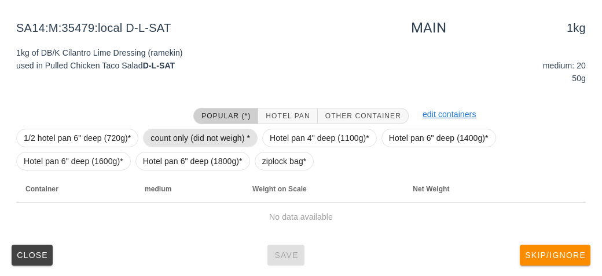
click at [174, 142] on span "count only (did not weigh) *" at bounding box center [201, 137] width 100 height 17
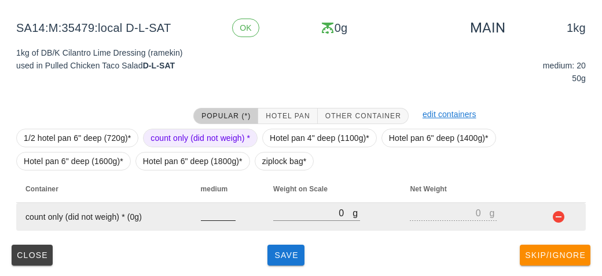
click at [207, 212] on input "number" at bounding box center [218, 212] width 35 height 15
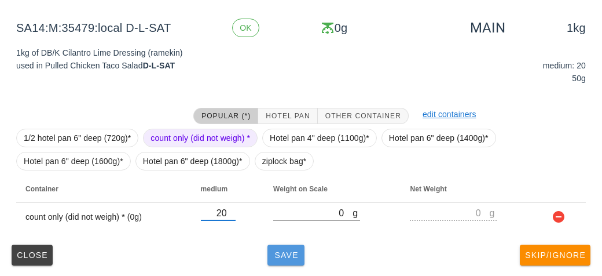
click at [291, 251] on span "Save" at bounding box center [286, 254] width 28 height 9
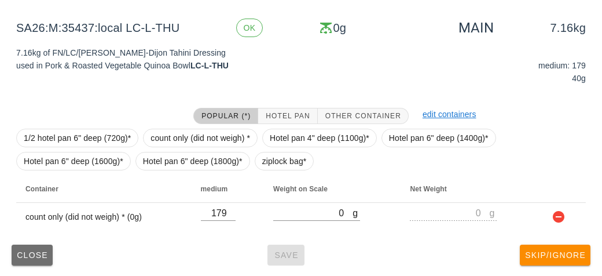
click at [35, 250] on span "Close" at bounding box center [32, 254] width 32 height 9
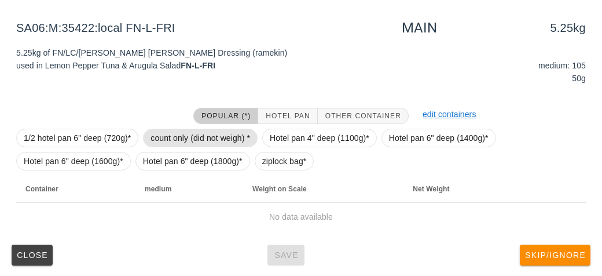
click at [166, 137] on span "count only (did not weigh) *" at bounding box center [201, 137] width 100 height 17
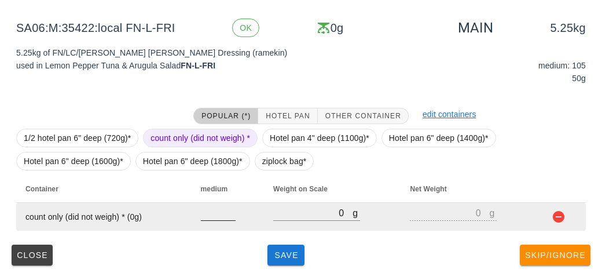
click at [208, 218] on input "number" at bounding box center [218, 212] width 35 height 15
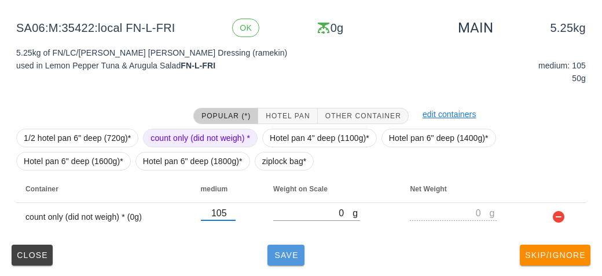
click at [290, 256] on span "Save" at bounding box center [286, 254] width 28 height 9
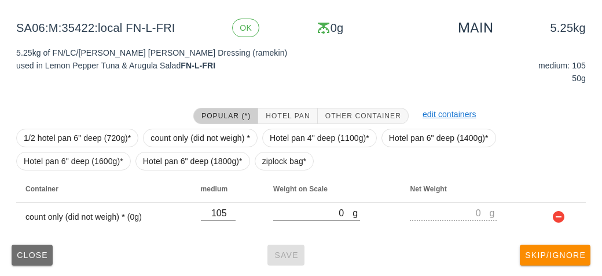
click at [21, 253] on span "Close" at bounding box center [32, 254] width 32 height 9
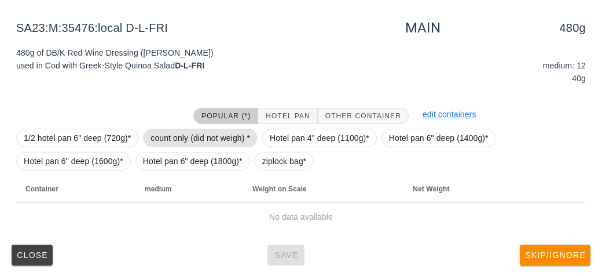
click at [158, 138] on span "count only (did not weigh) *" at bounding box center [201, 137] width 100 height 17
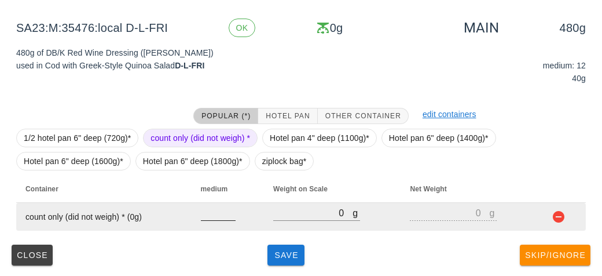
click at [208, 214] on input "number" at bounding box center [218, 212] width 35 height 15
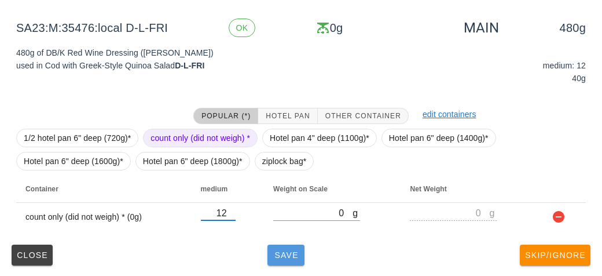
click at [279, 254] on span "Save" at bounding box center [286, 254] width 28 height 9
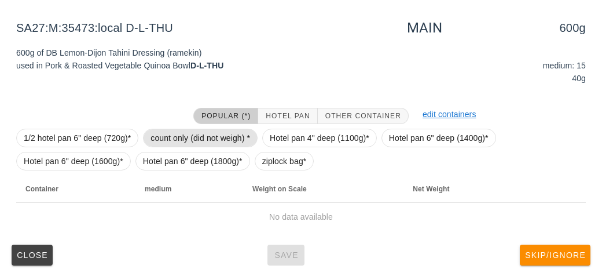
click at [182, 137] on span "count only (did not weigh) *" at bounding box center [201, 137] width 100 height 17
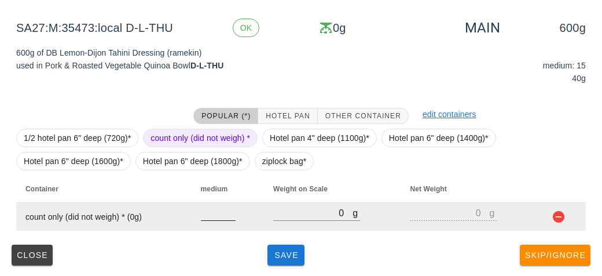
click at [210, 216] on input "number" at bounding box center [218, 212] width 35 height 15
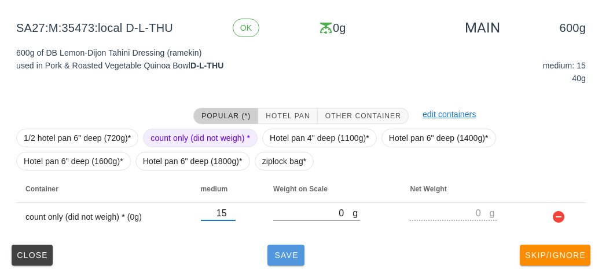
click at [273, 250] on span "Save" at bounding box center [286, 254] width 28 height 9
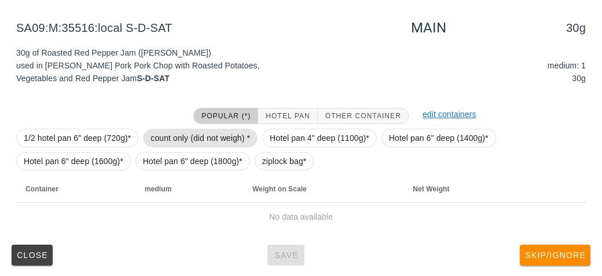
click at [170, 144] on span "count only (did not weigh) *" at bounding box center [201, 137] width 100 height 17
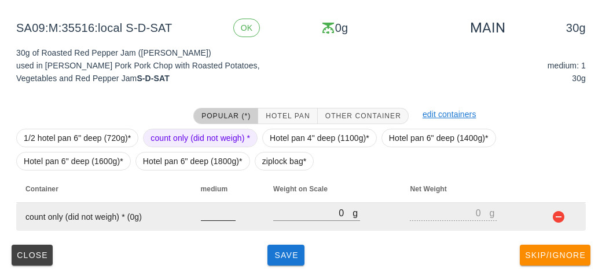
click at [211, 216] on input "number" at bounding box center [218, 212] width 35 height 15
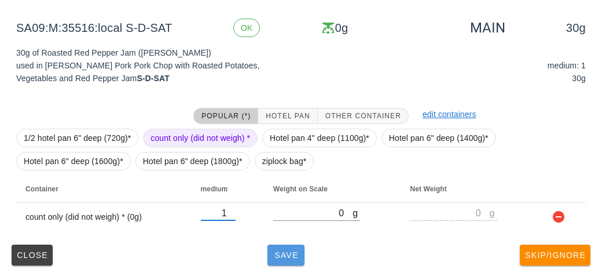
click at [284, 250] on span "Save" at bounding box center [286, 254] width 28 height 9
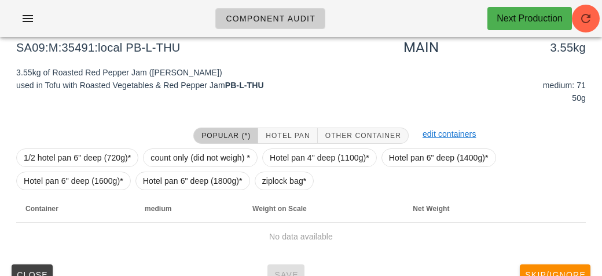
scroll to position [150, 0]
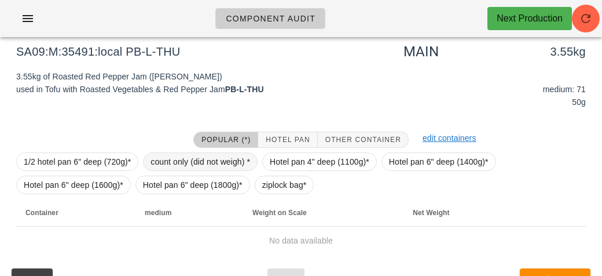
click at [174, 162] on span "count only (did not weigh) *" at bounding box center [201, 161] width 100 height 17
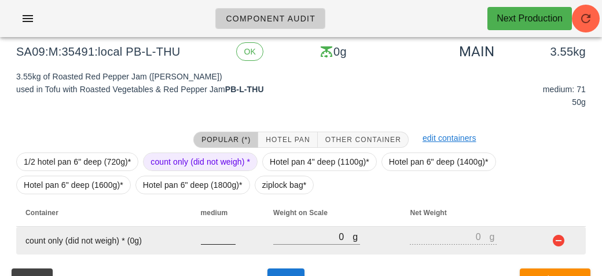
click at [219, 230] on input "number" at bounding box center [218, 236] width 35 height 15
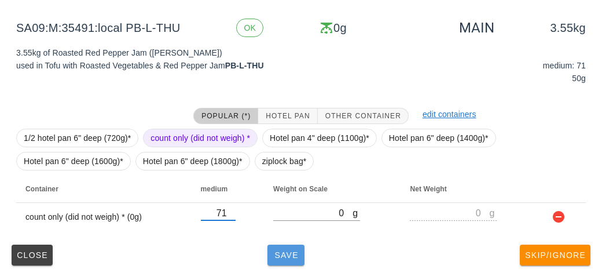
click at [281, 257] on span "Save" at bounding box center [286, 254] width 28 height 9
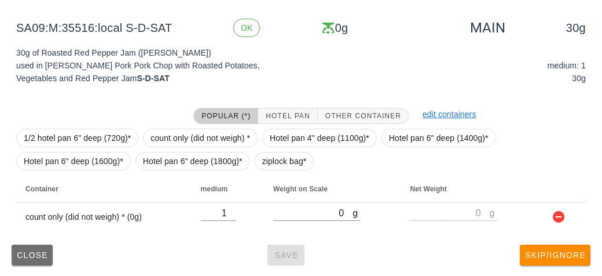
click at [29, 257] on span "Close" at bounding box center [32, 254] width 32 height 9
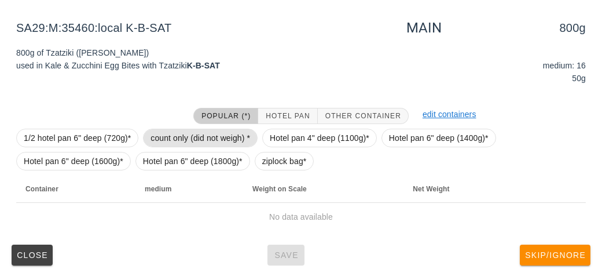
click at [173, 133] on span "count only (did not weigh) *" at bounding box center [201, 137] width 100 height 17
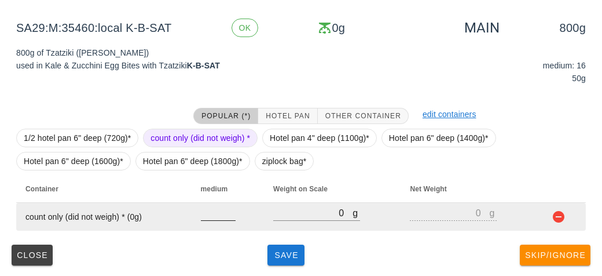
click at [216, 213] on input "number" at bounding box center [218, 212] width 35 height 15
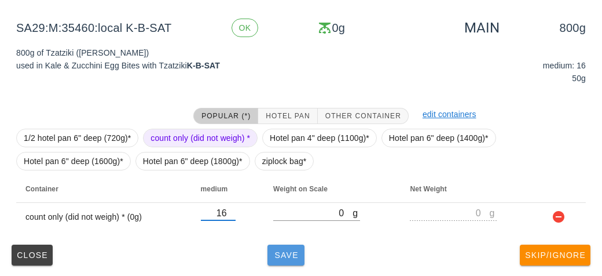
click at [285, 259] on button "Save" at bounding box center [286, 254] width 37 height 21
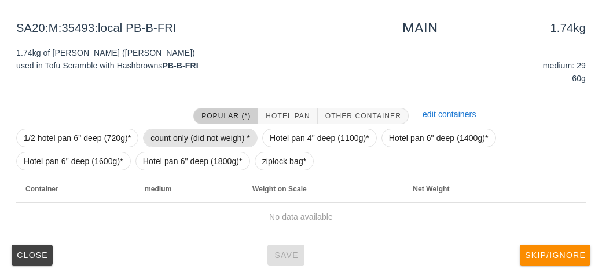
click at [174, 130] on span "count only (did not weigh) *" at bounding box center [201, 137] width 100 height 17
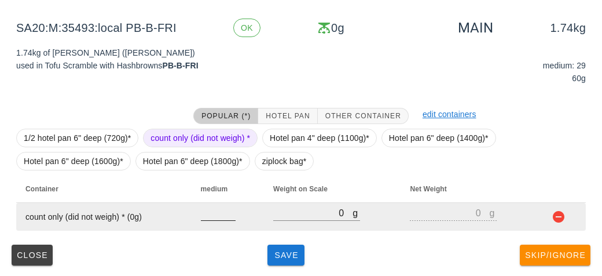
click at [207, 216] on input "number" at bounding box center [218, 212] width 35 height 15
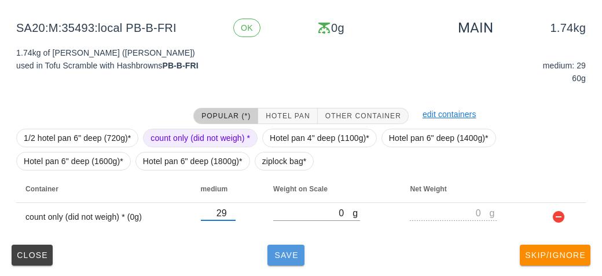
click at [287, 252] on span "Save" at bounding box center [286, 254] width 28 height 9
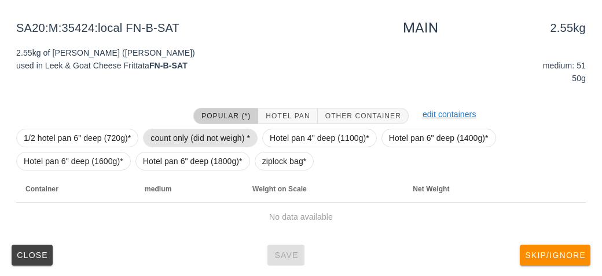
click at [166, 129] on span "count only (did not weigh) *" at bounding box center [201, 137] width 100 height 17
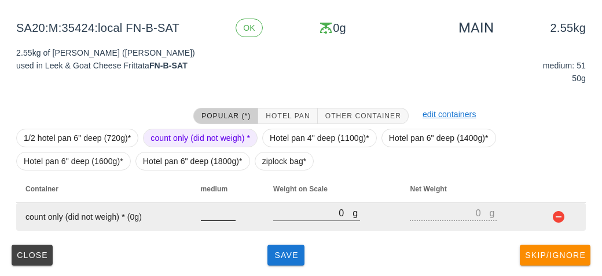
click at [217, 214] on input "number" at bounding box center [218, 212] width 35 height 15
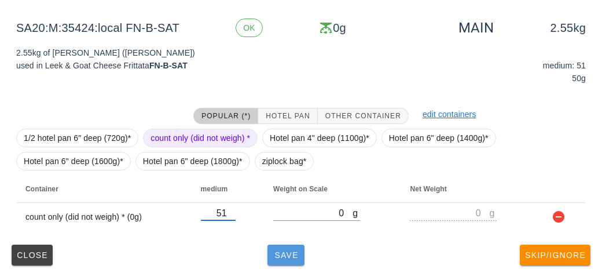
click at [288, 262] on button "Save" at bounding box center [286, 254] width 37 height 21
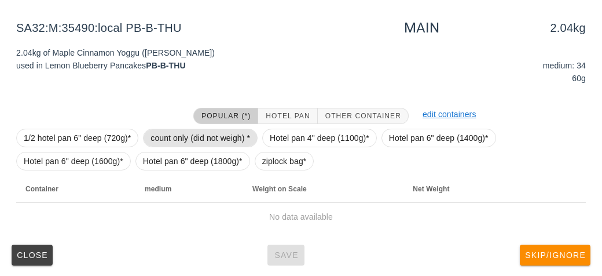
click at [173, 140] on span "count only (did not weigh) *" at bounding box center [201, 137] width 100 height 17
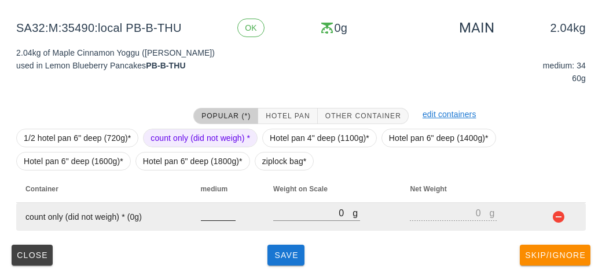
click at [209, 217] on input "number" at bounding box center [218, 212] width 35 height 15
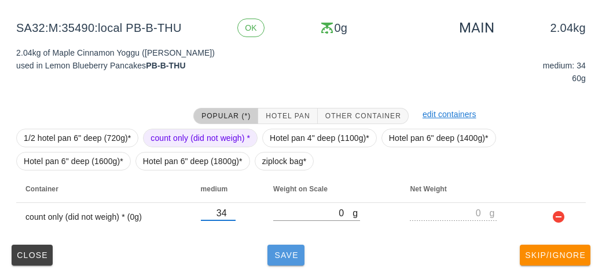
click at [290, 257] on span "Save" at bounding box center [286, 254] width 28 height 9
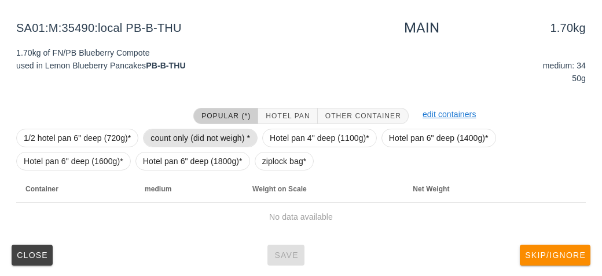
click at [175, 145] on span "count only (did not weigh) *" at bounding box center [201, 137] width 100 height 17
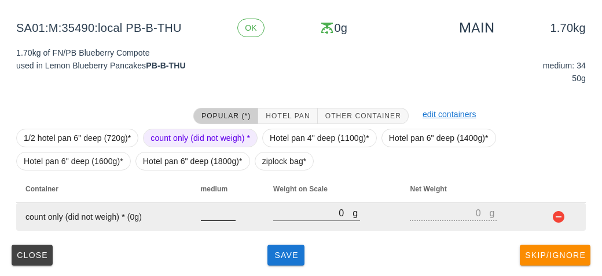
click at [215, 216] on input "number" at bounding box center [218, 212] width 35 height 15
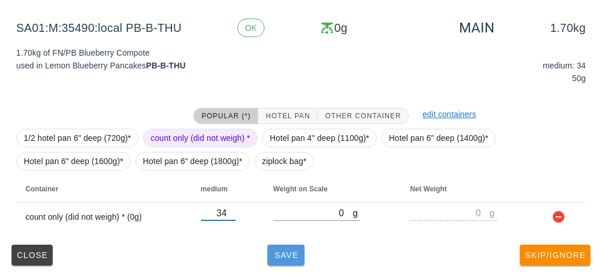
click at [297, 252] on span "Save" at bounding box center [286, 254] width 28 height 9
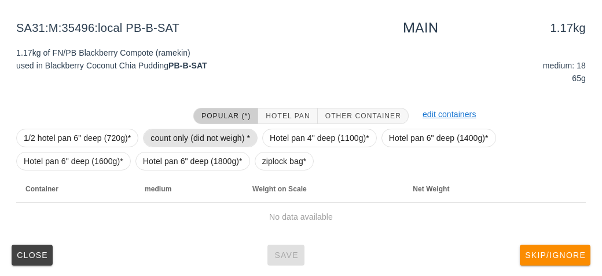
click at [170, 135] on span "count only (did not weigh) *" at bounding box center [201, 137] width 100 height 17
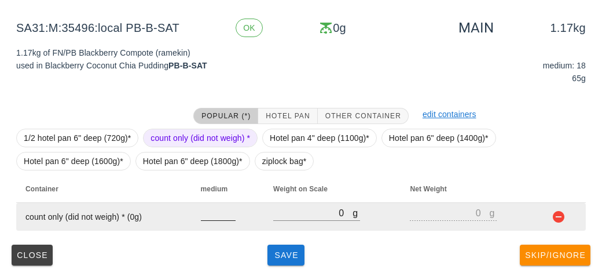
click at [211, 214] on input "number" at bounding box center [218, 212] width 35 height 15
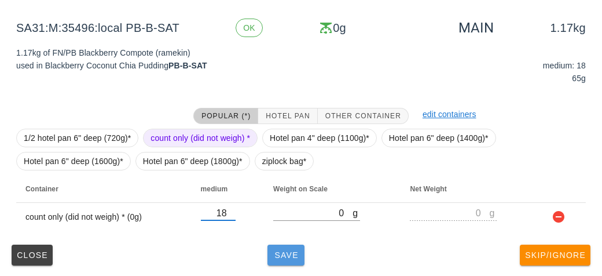
click at [283, 255] on span "Save" at bounding box center [286, 254] width 28 height 9
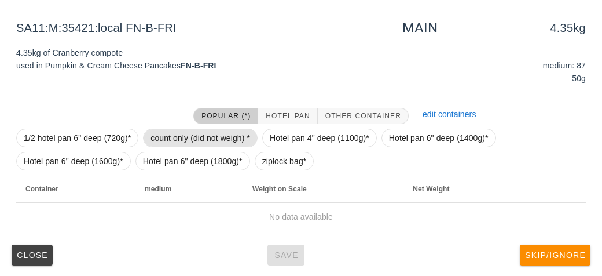
click at [168, 137] on span "count only (did not weigh) *" at bounding box center [201, 137] width 100 height 17
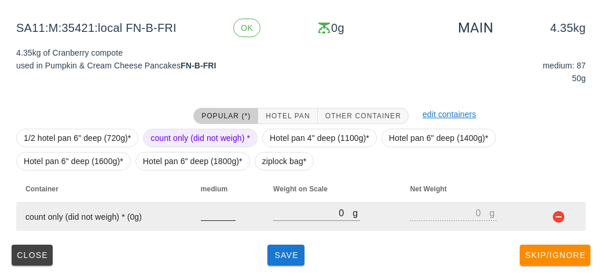
click at [213, 212] on input "number" at bounding box center [218, 212] width 35 height 15
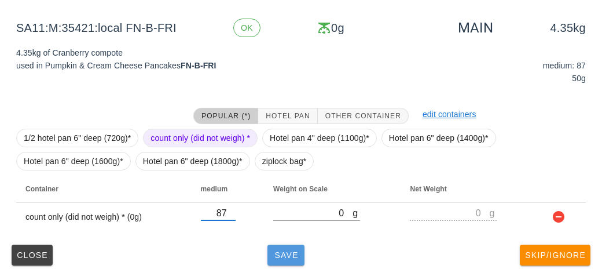
click at [280, 251] on span "Save" at bounding box center [286, 254] width 28 height 9
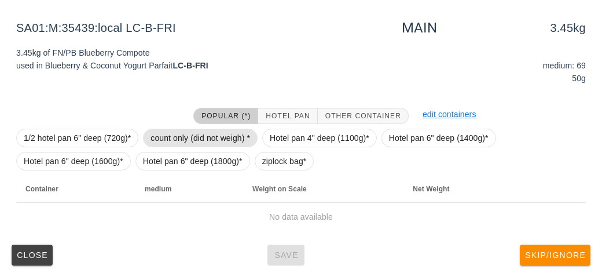
click at [179, 135] on span "count only (did not weigh) *" at bounding box center [201, 137] width 100 height 17
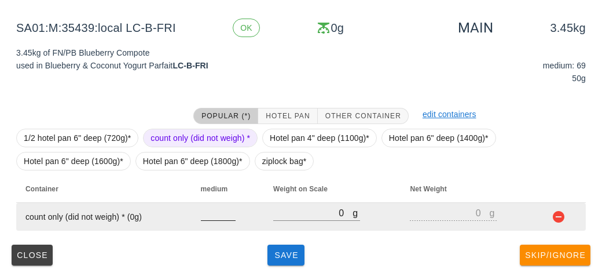
click at [209, 216] on input "number" at bounding box center [218, 212] width 35 height 15
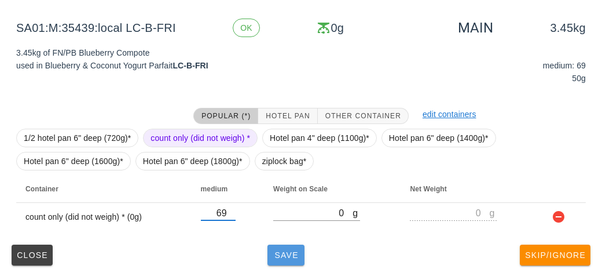
click at [287, 244] on button "Save" at bounding box center [286, 254] width 37 height 21
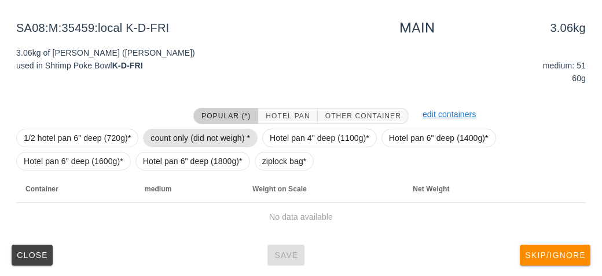
click at [193, 138] on span "count only (did not weigh) *" at bounding box center [201, 137] width 100 height 17
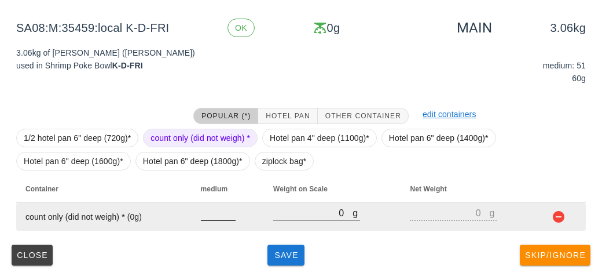
click at [222, 214] on input "number" at bounding box center [218, 212] width 35 height 15
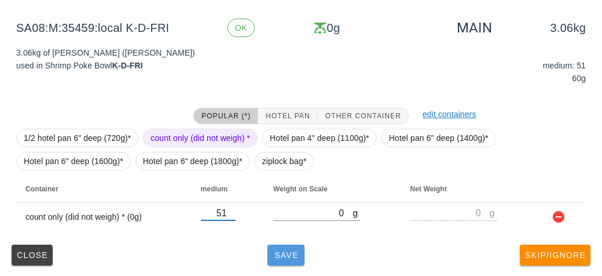
click at [290, 260] on button "Save" at bounding box center [286, 254] width 37 height 21
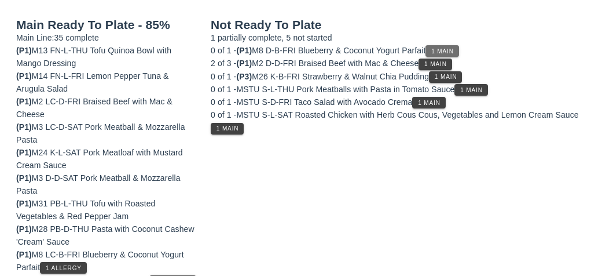
click at [454, 48] on span "1 Main" at bounding box center [442, 51] width 23 height 6
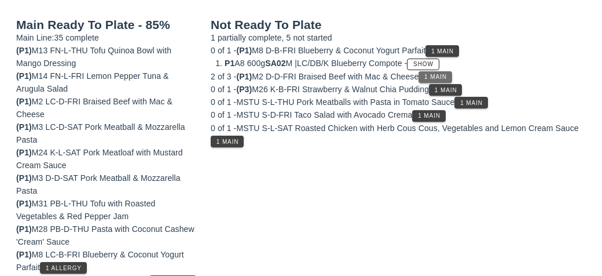
click at [446, 74] on span "1 Main" at bounding box center [435, 77] width 23 height 6
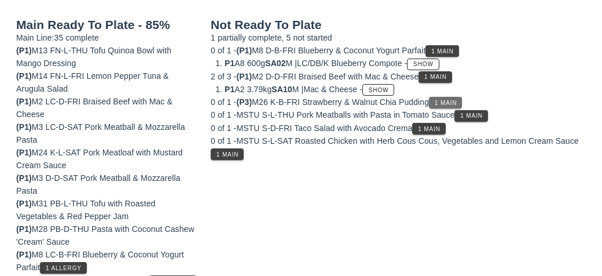
click at [447, 101] on span "1 Main" at bounding box center [445, 103] width 23 height 6
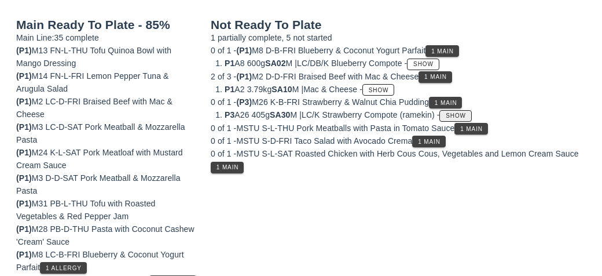
click at [470, 117] on button "Show" at bounding box center [455, 116] width 32 height 12
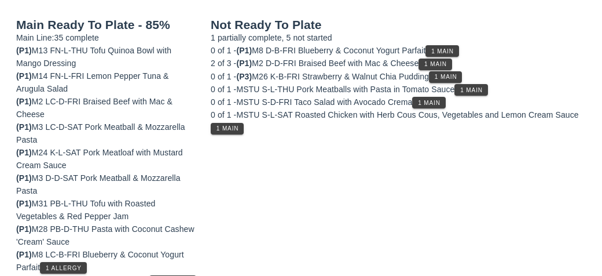
click at [419, 61] on div "2 of 3 - (P1) M2 D-D-FRI Braised Beef with Mac & Cheese 1 Main" at bounding box center [398, 63] width 375 height 13
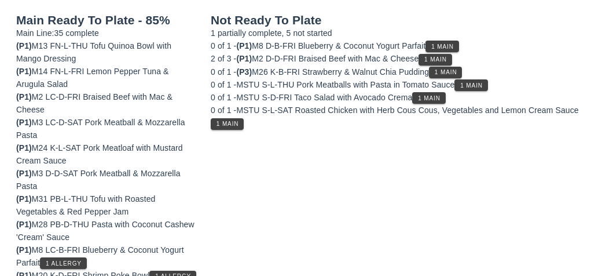
scroll to position [180, 0]
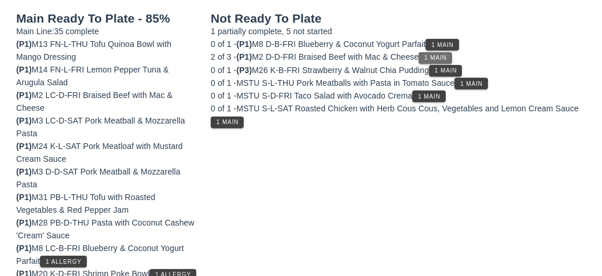
click at [427, 57] on button "1 Main" at bounding box center [435, 58] width 33 height 12
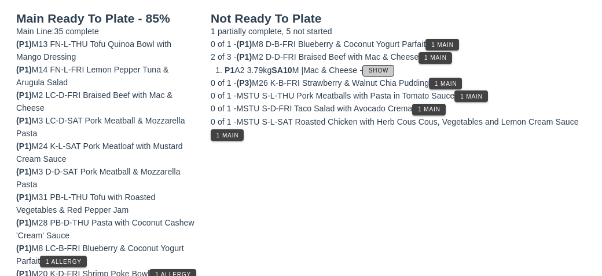
click at [394, 73] on button "Show" at bounding box center [378, 71] width 32 height 12
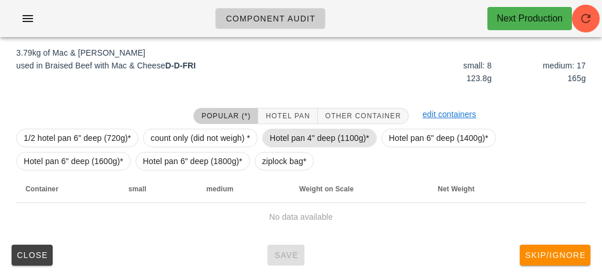
click at [279, 134] on span "Hotel pan 4" deep (1100g)*" at bounding box center [320, 137] width 100 height 17
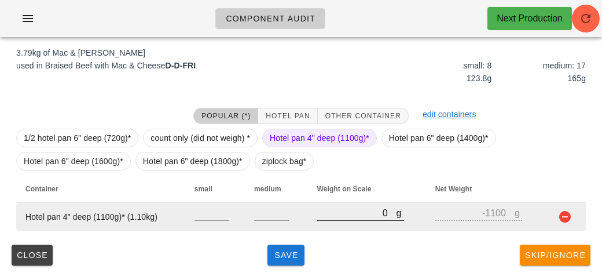
click at [334, 215] on input "0" at bounding box center [356, 212] width 79 height 15
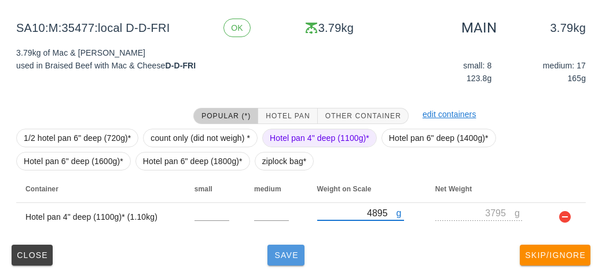
click at [288, 258] on span "Save" at bounding box center [286, 254] width 28 height 9
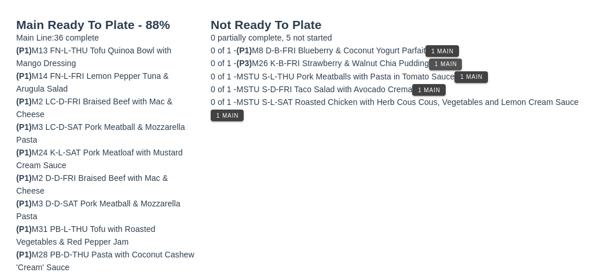
click at [441, 61] on span "1 Main" at bounding box center [445, 64] width 23 height 6
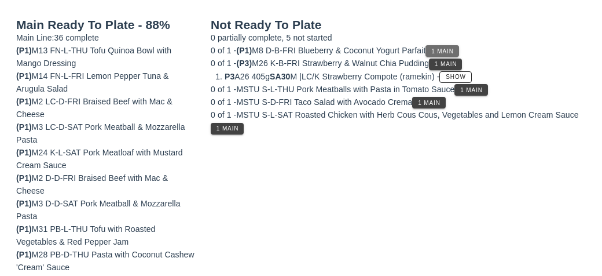
click at [441, 55] on button "1 Main" at bounding box center [442, 51] width 33 height 12
